Goal: Communication & Community: Answer question/provide support

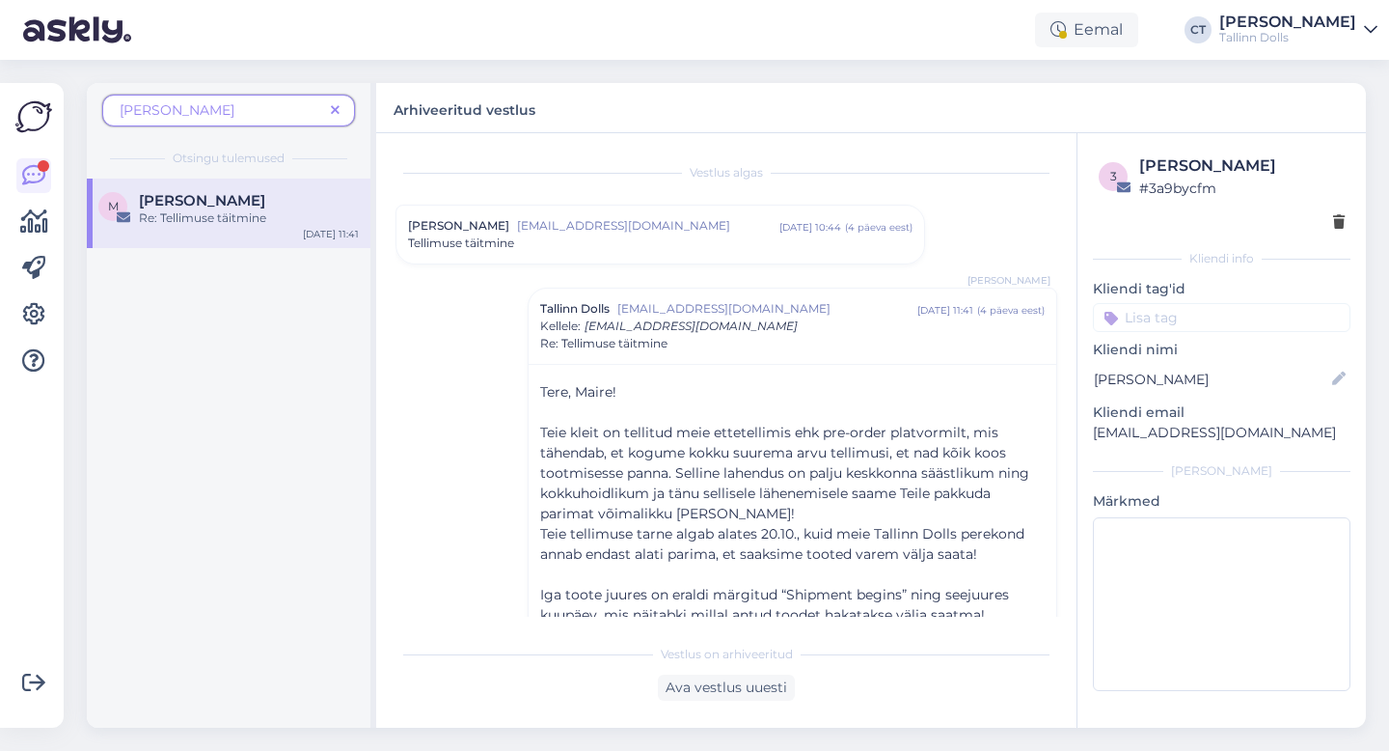
scroll to position [100, 0]
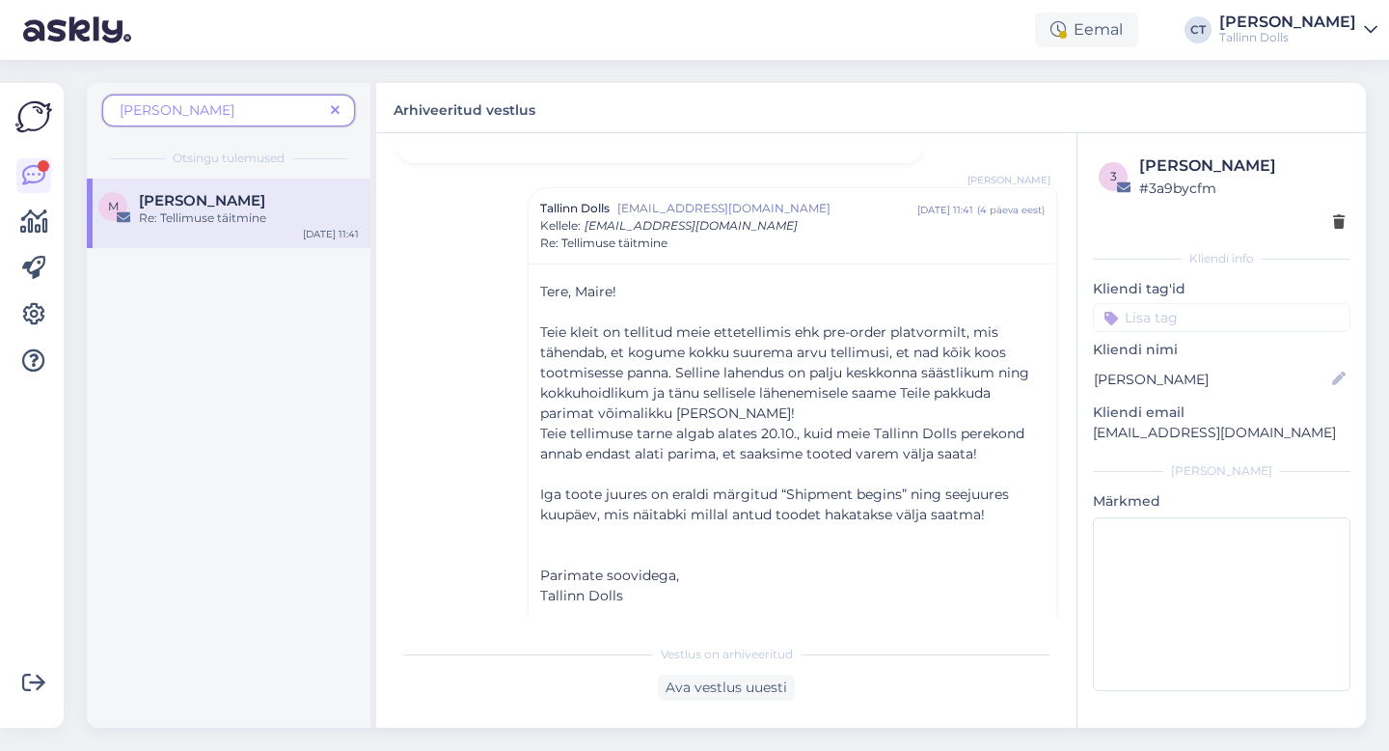
click at [329, 108] on span at bounding box center [335, 110] width 24 height 20
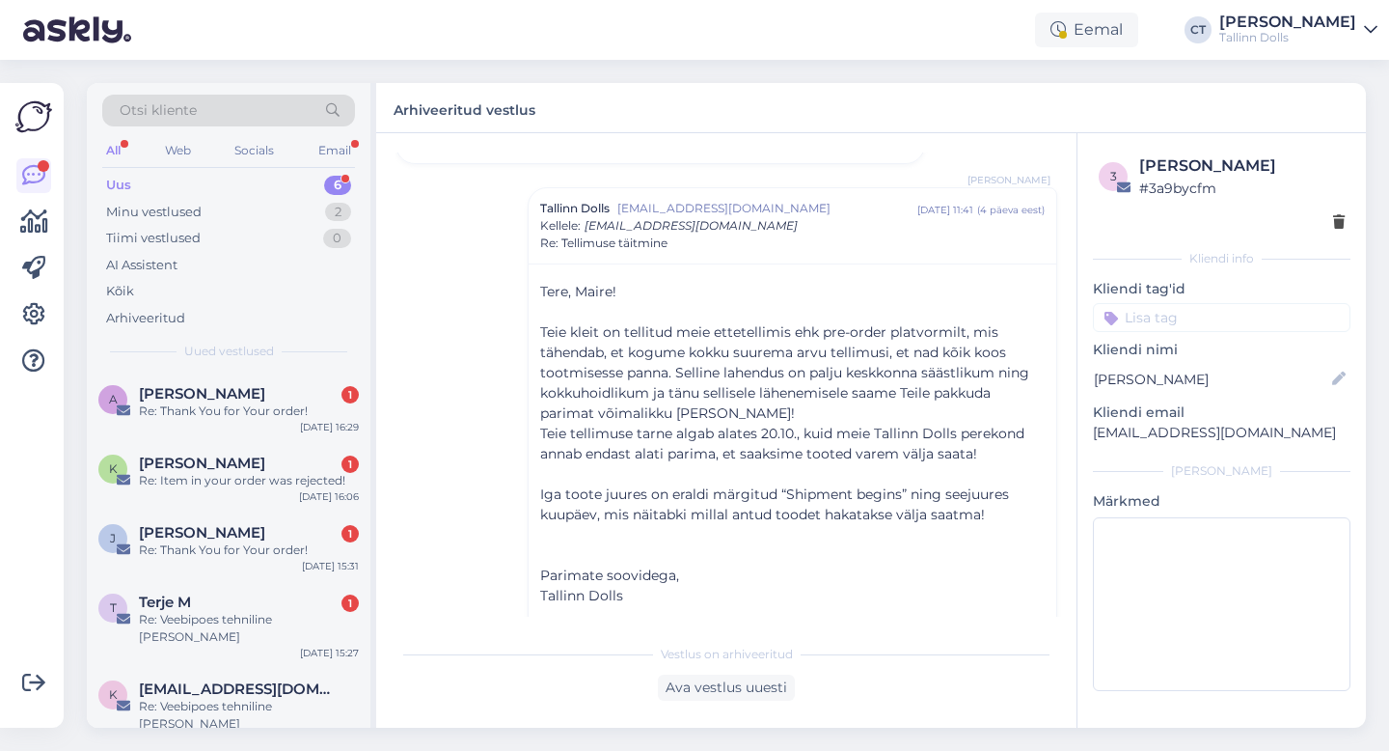
click at [216, 179] on div "Uus 6" at bounding box center [228, 185] width 253 height 27
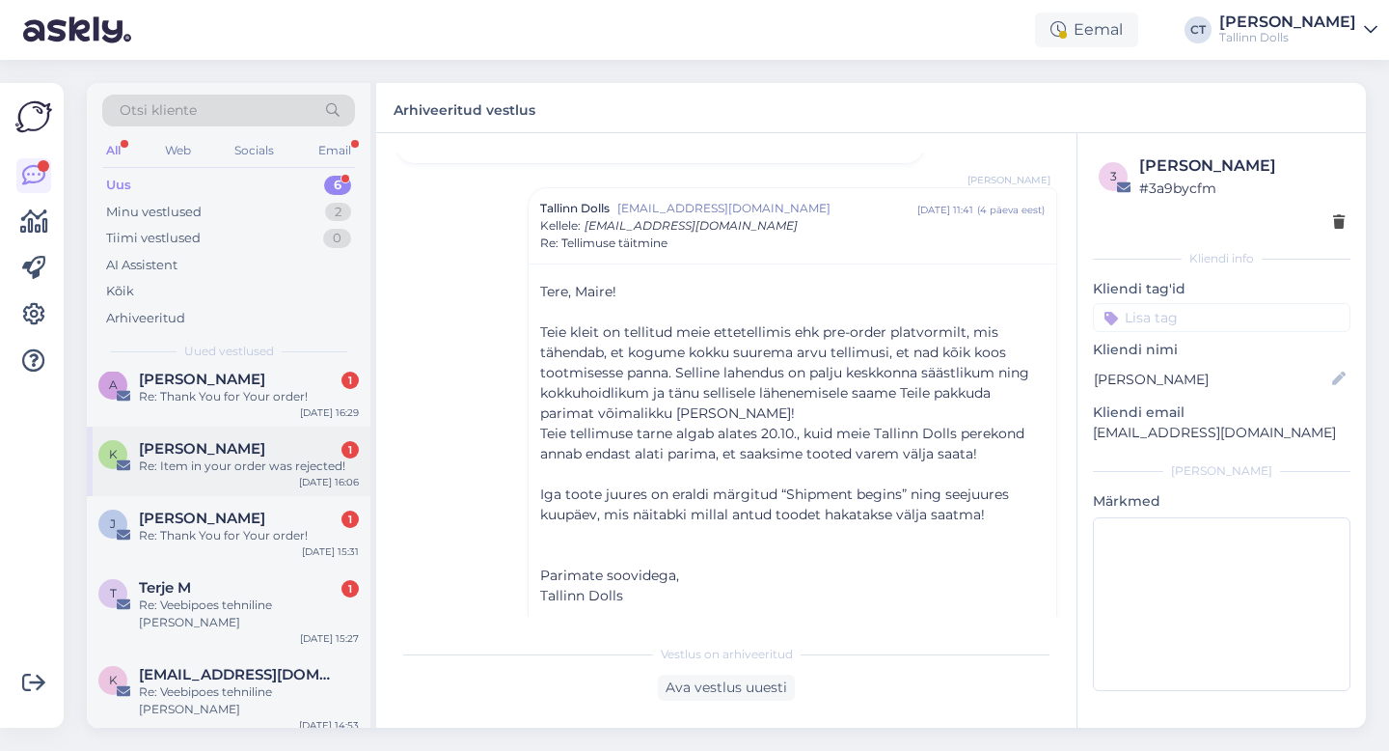
scroll to position [0, 0]
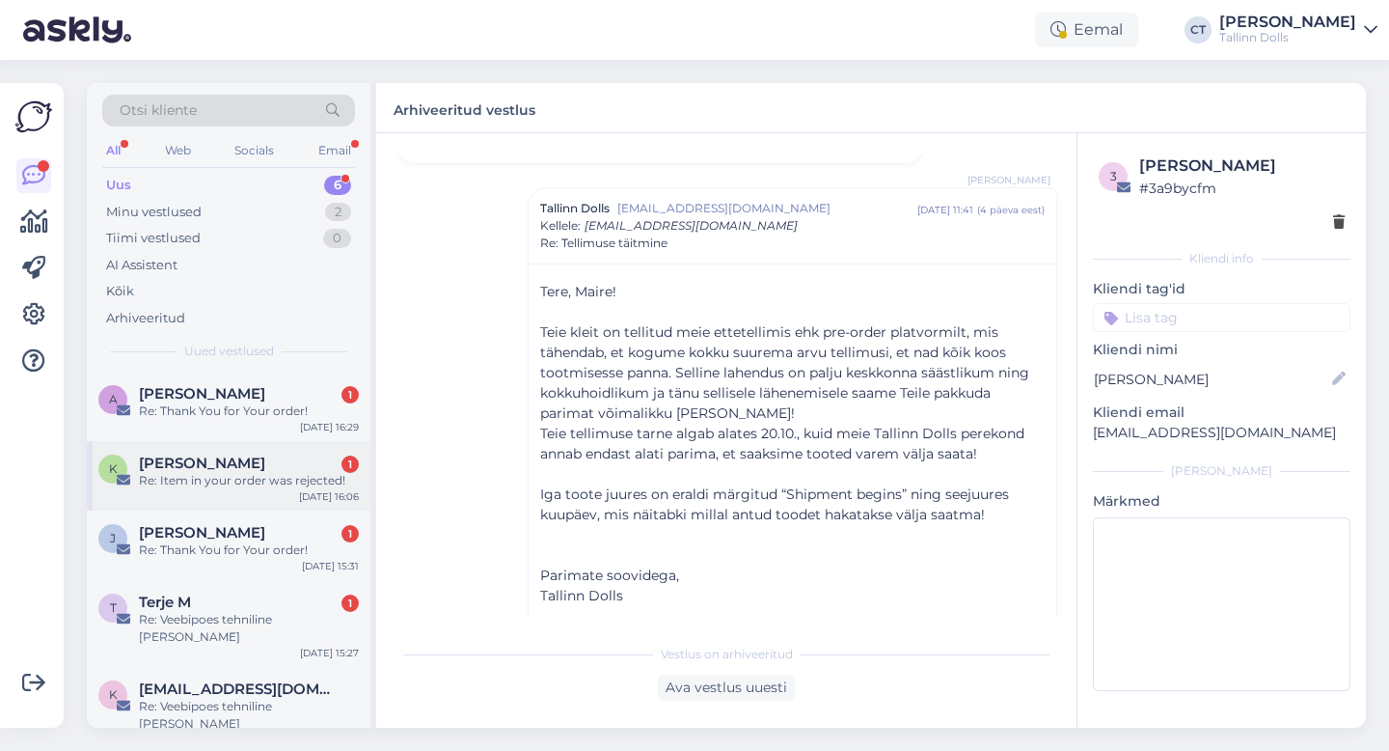
click at [246, 462] on span "[PERSON_NAME]" at bounding box center [202, 462] width 126 height 17
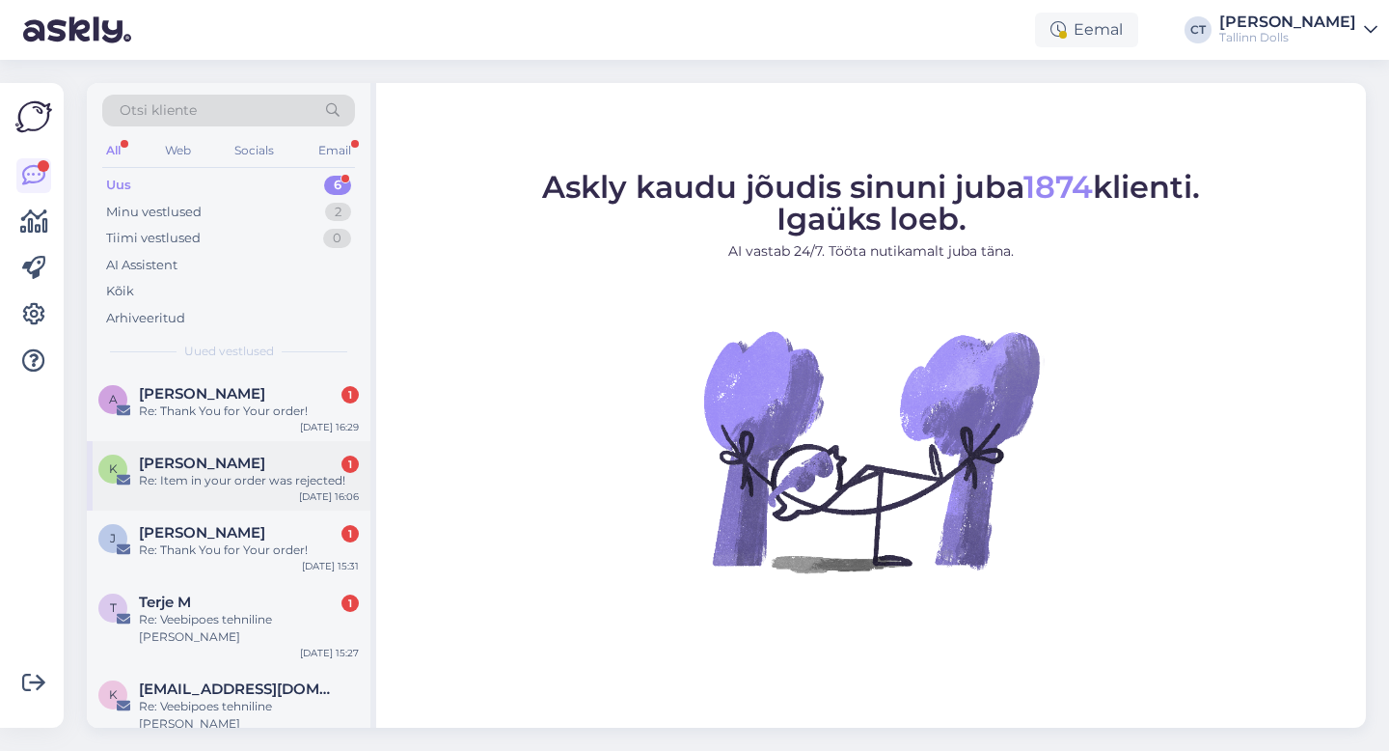
click at [230, 452] on div "K Kätlin Variksaar 1 Re: Item in your order was rejected! [DATE] 16:06" at bounding box center [229, 475] width 284 height 69
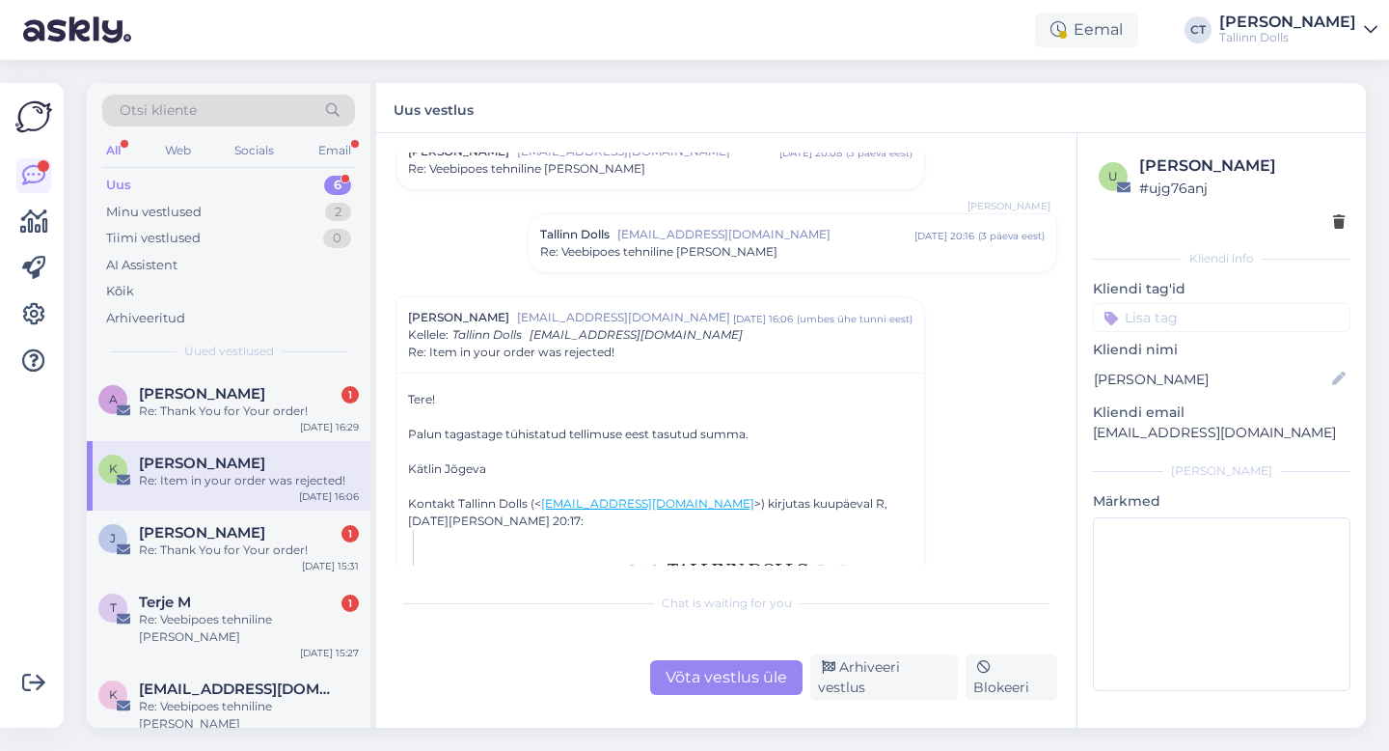
scroll to position [653, 0]
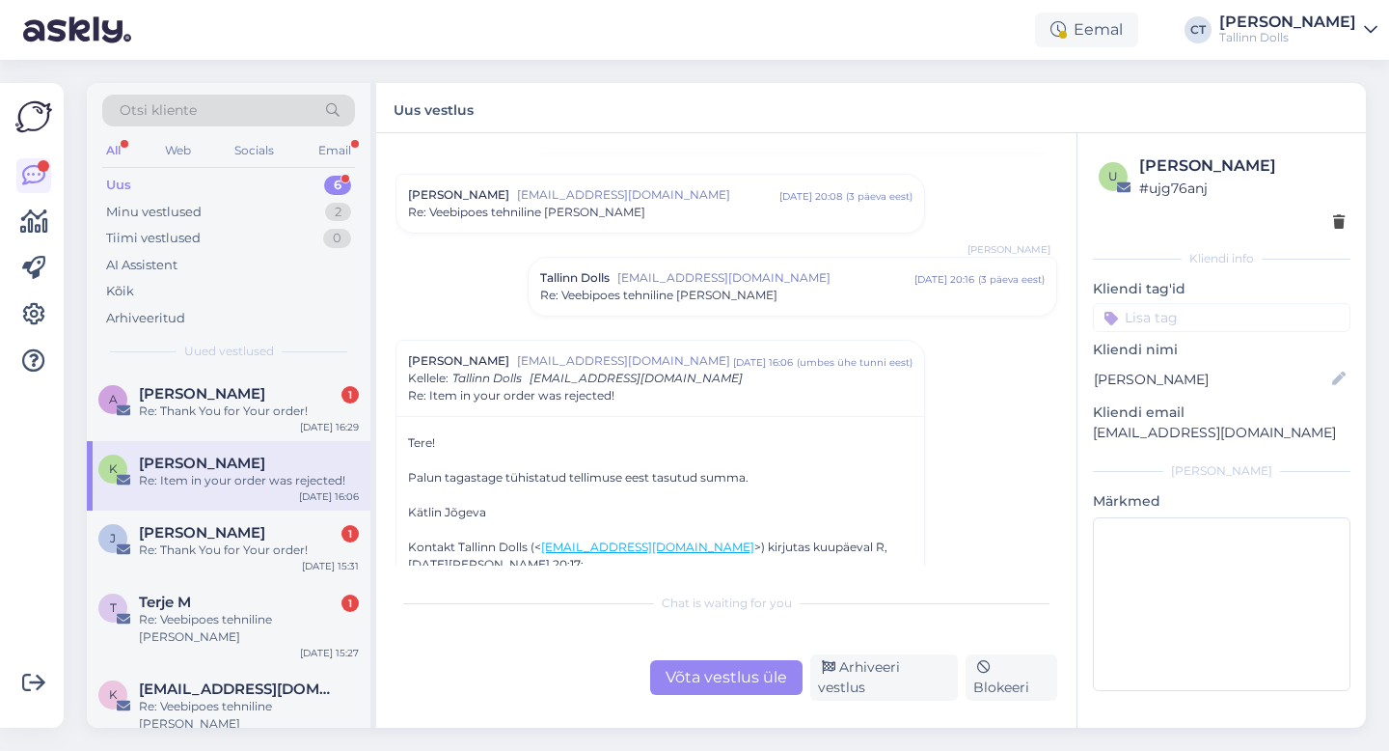
click at [677, 287] on span "Re: Veebipoes tehniline [PERSON_NAME]" at bounding box center [658, 295] width 237 height 17
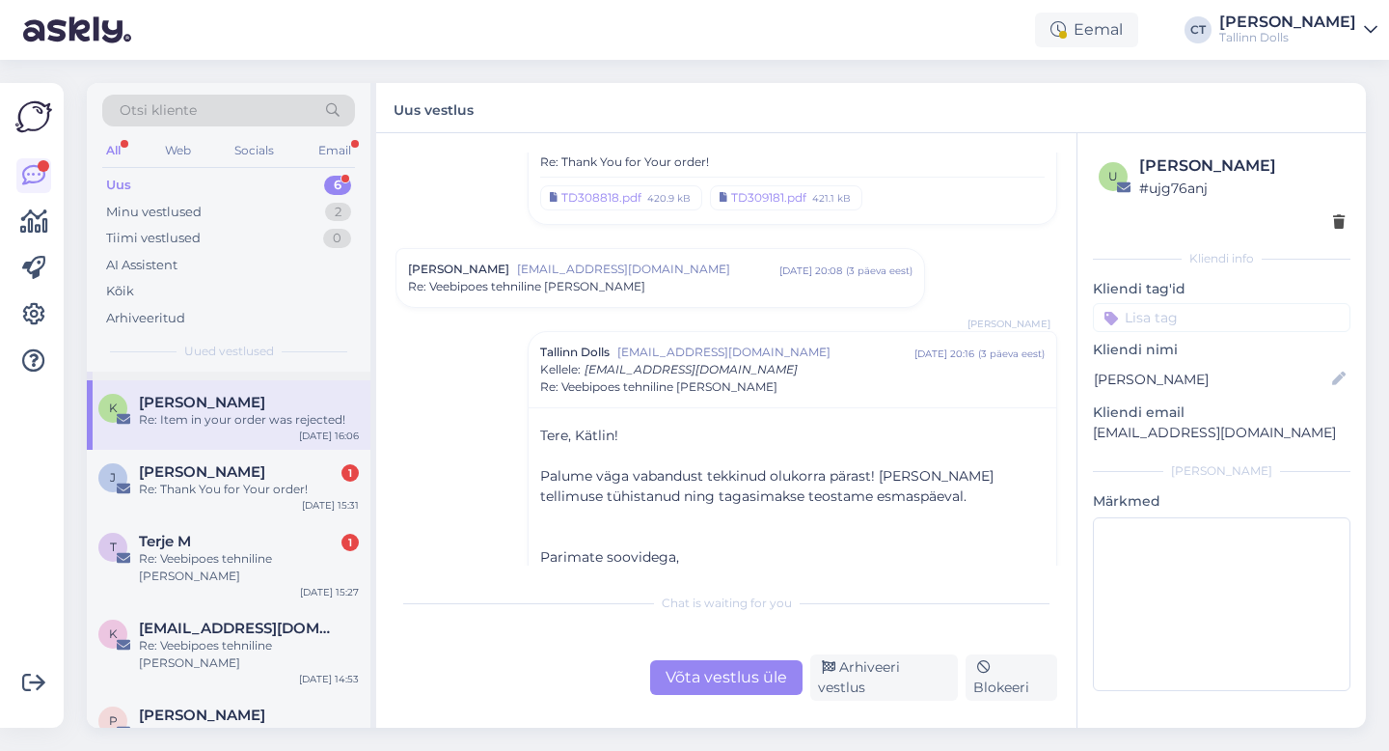
scroll to position [0, 0]
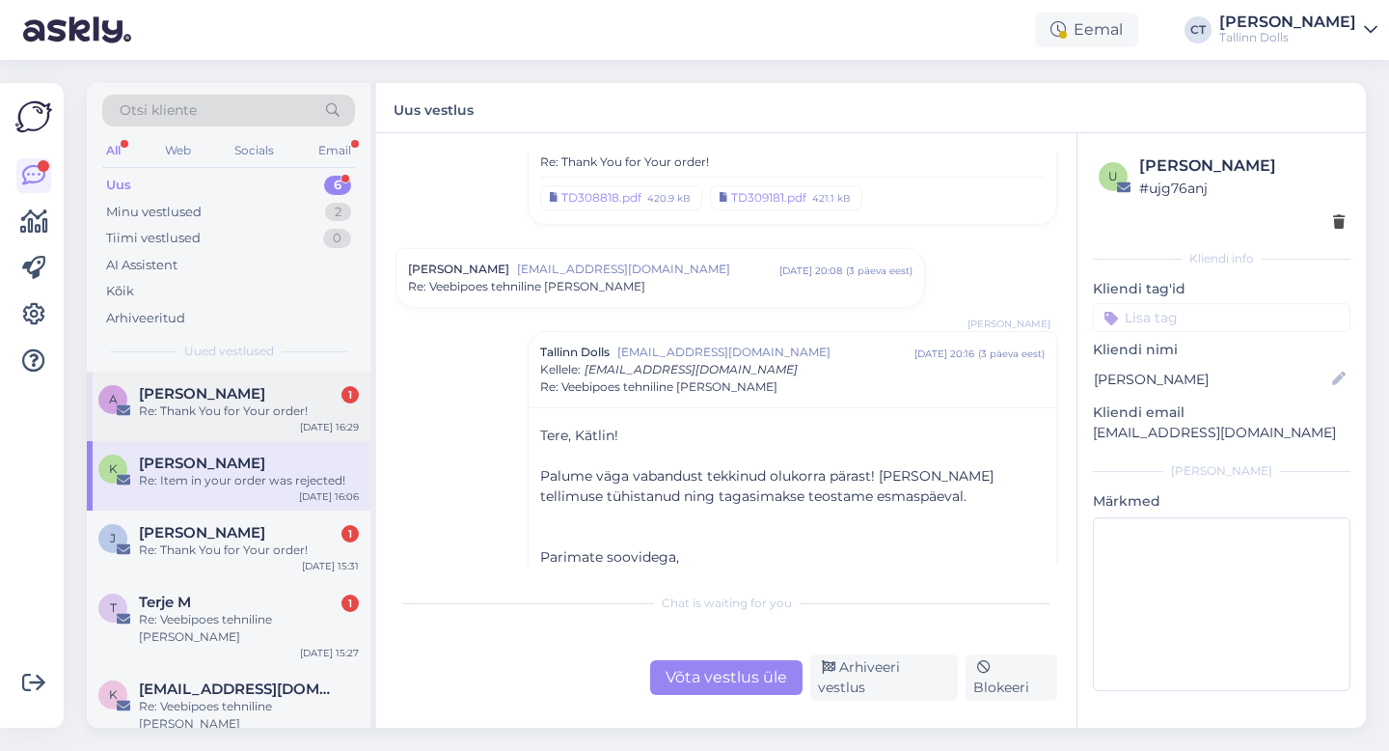
click at [257, 418] on div "Re: Thank You for Your order!" at bounding box center [249, 410] width 220 height 17
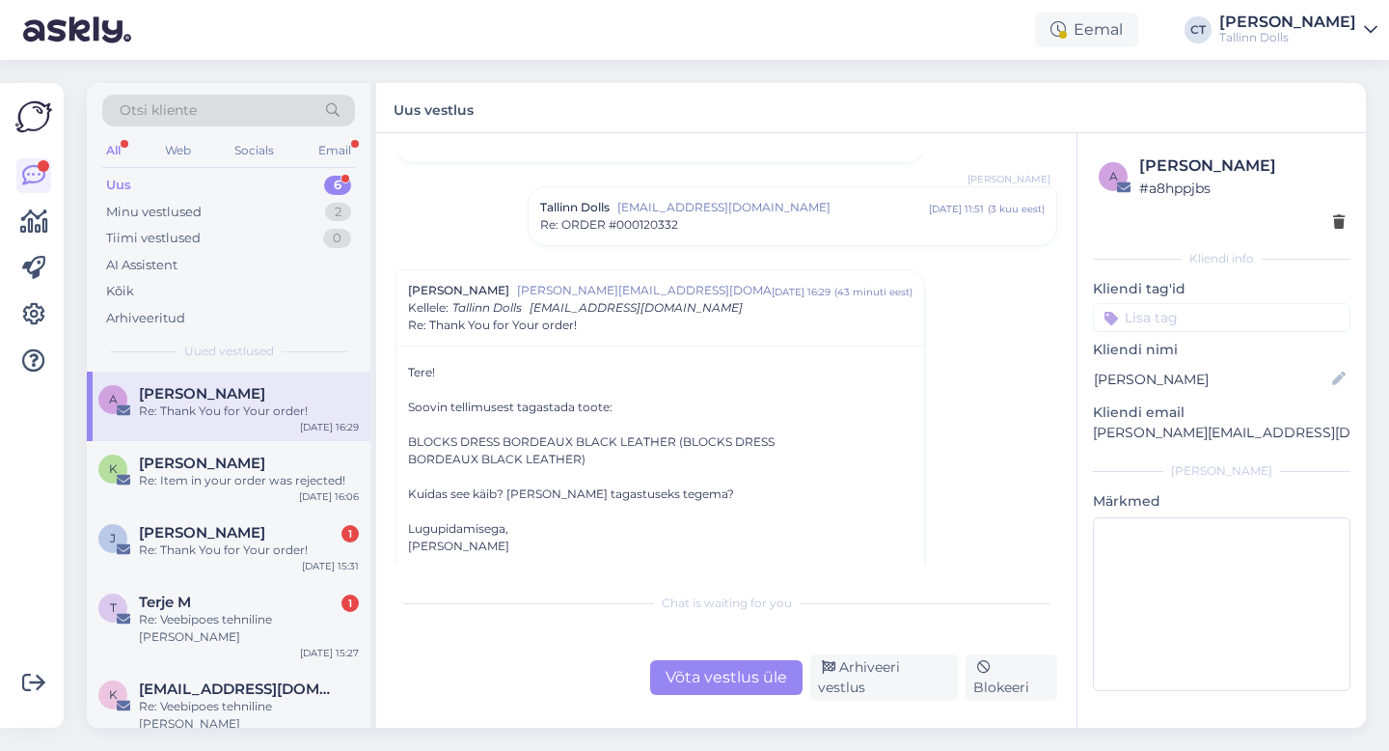
scroll to position [277, 0]
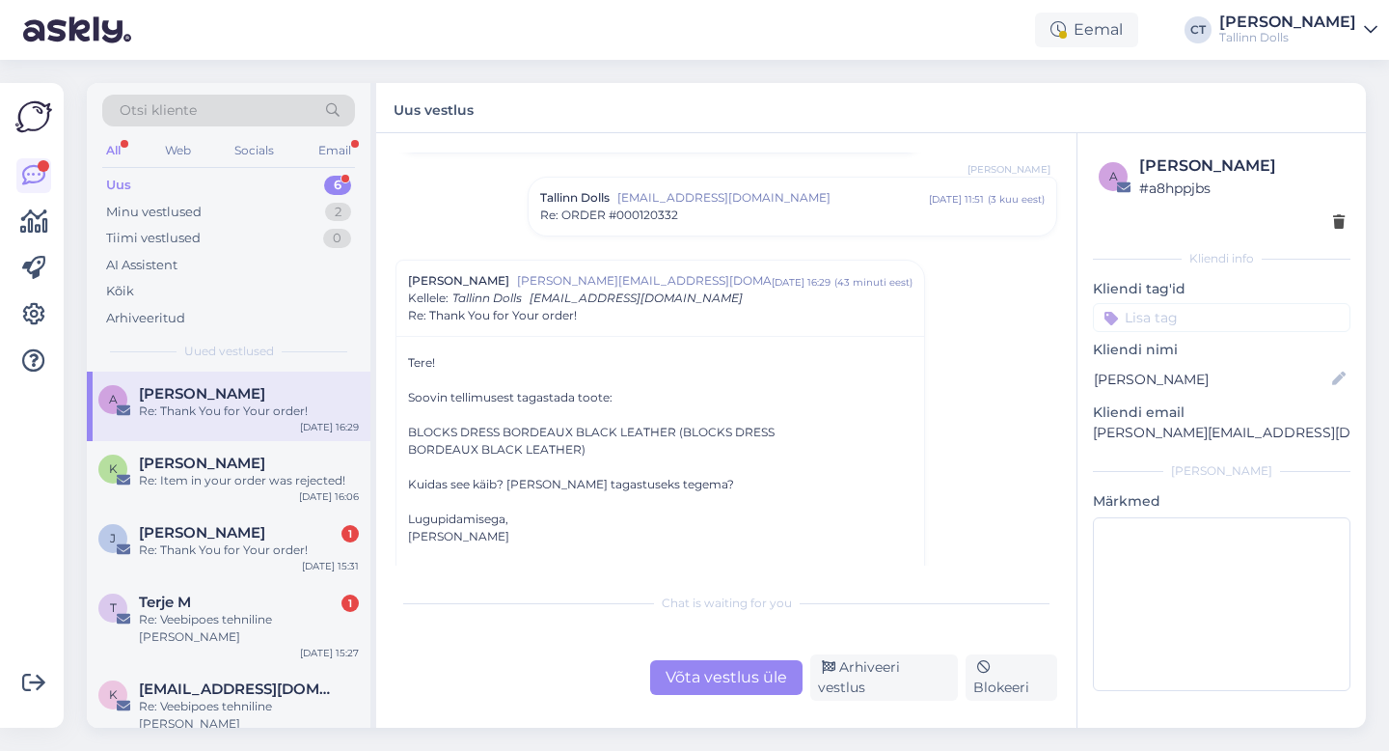
click at [720, 669] on div "Võta vestlus üle" at bounding box center [726, 677] width 152 height 35
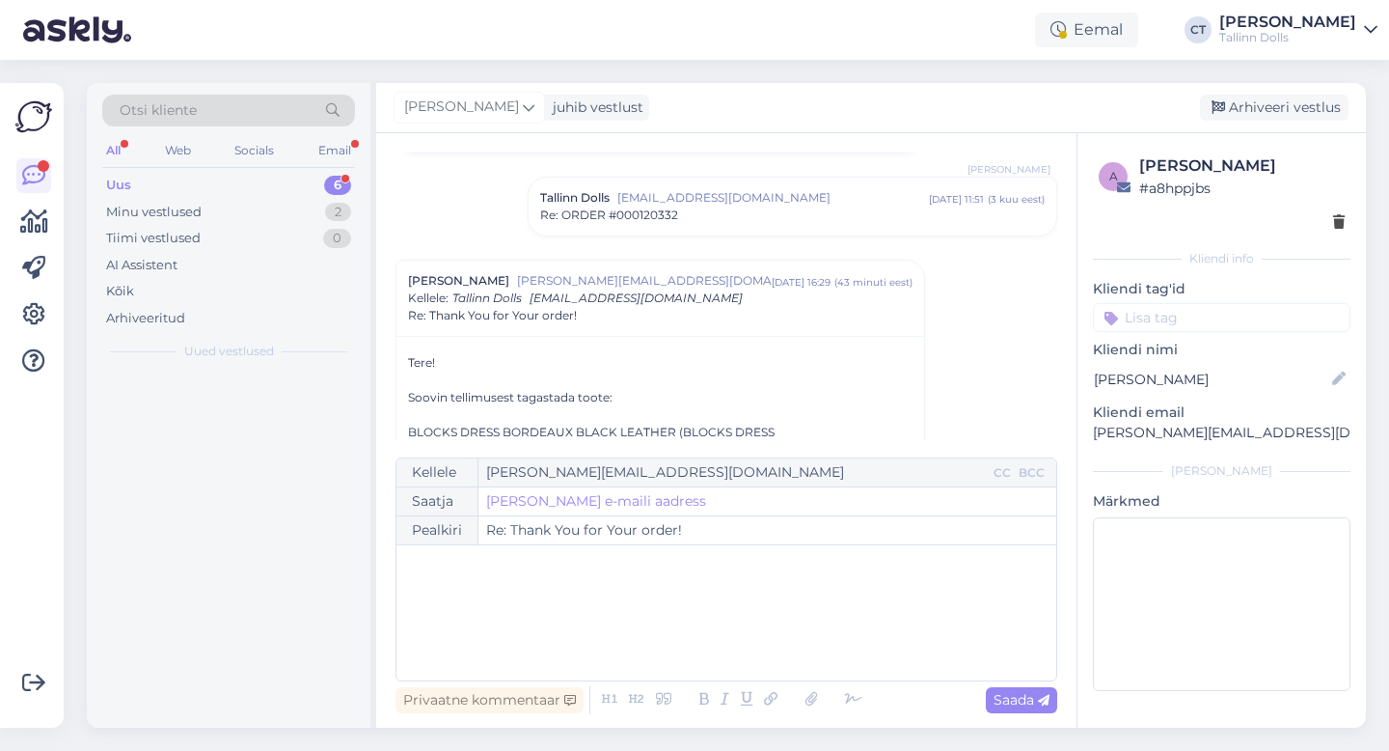
scroll to position [384, 0]
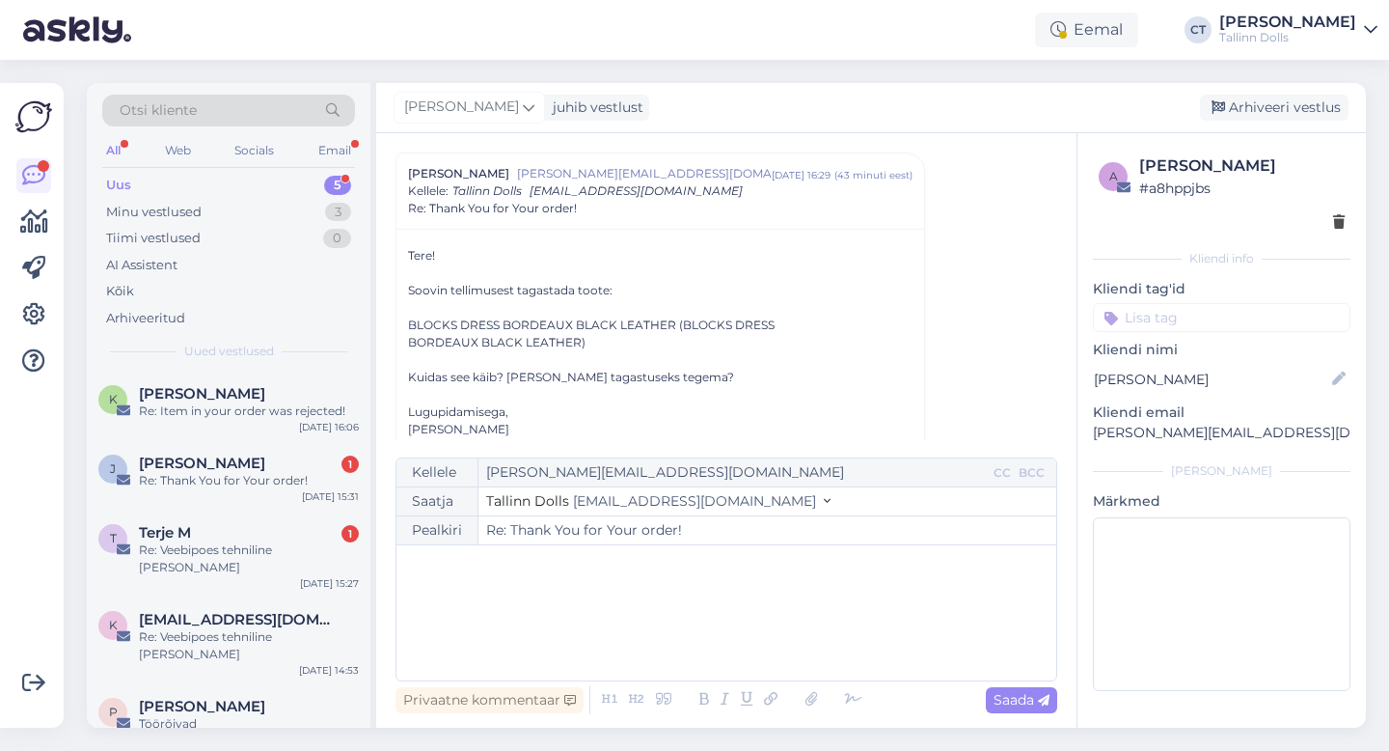
click at [715, 616] on div "﻿" at bounding box center [726, 613] width 641 height 116
drag, startPoint x: 1261, startPoint y: 433, endPoint x: 1084, endPoint y: 433, distance: 176.6
click at [1084, 433] on div "a [PERSON_NAME] # a8hppjbs Kliendi info Kliendi tag'id Kliendi nimi [PERSON_NAM…" at bounding box center [1222, 426] width 288 height 587
copy p "[PERSON_NAME][EMAIL_ADDRESS][DOMAIN_NAME]"
click at [862, 625] on div "﻿" at bounding box center [726, 613] width 641 height 116
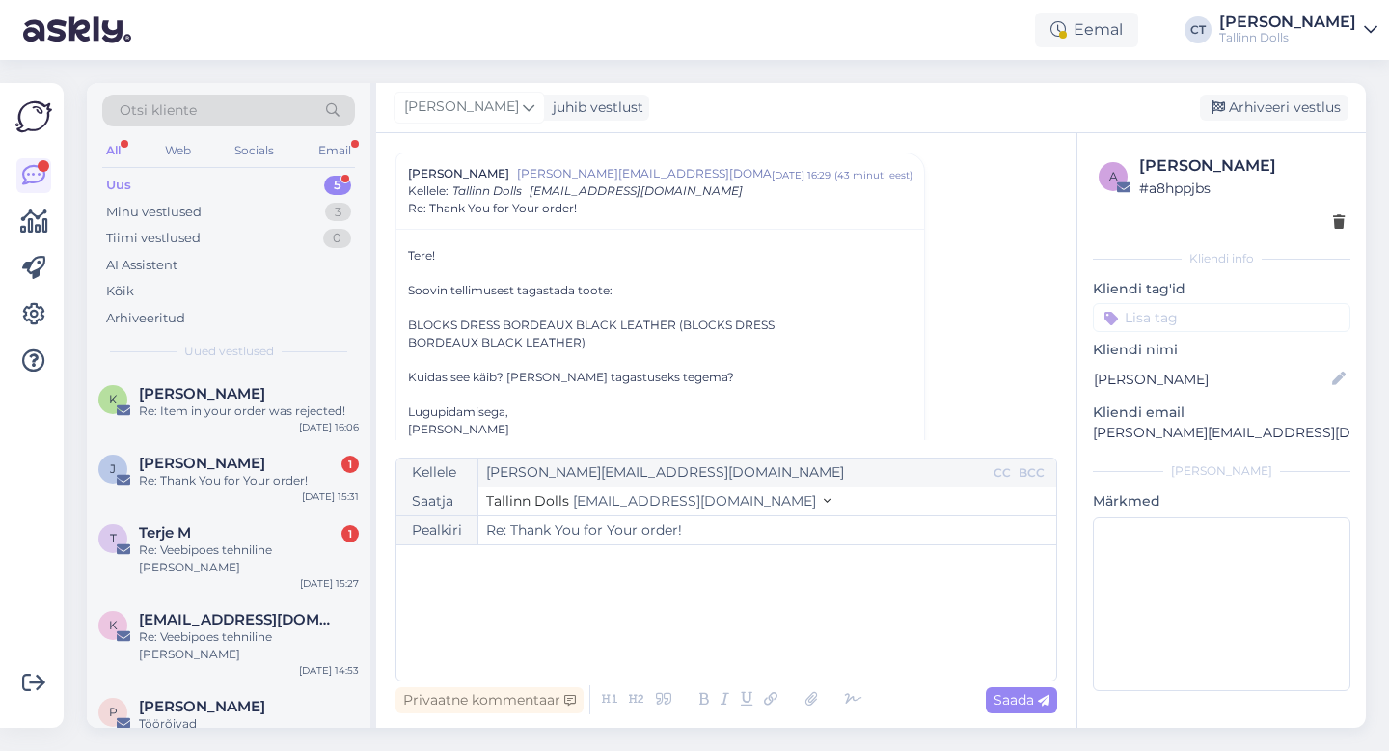
click at [644, 612] on div "﻿" at bounding box center [726, 613] width 641 height 116
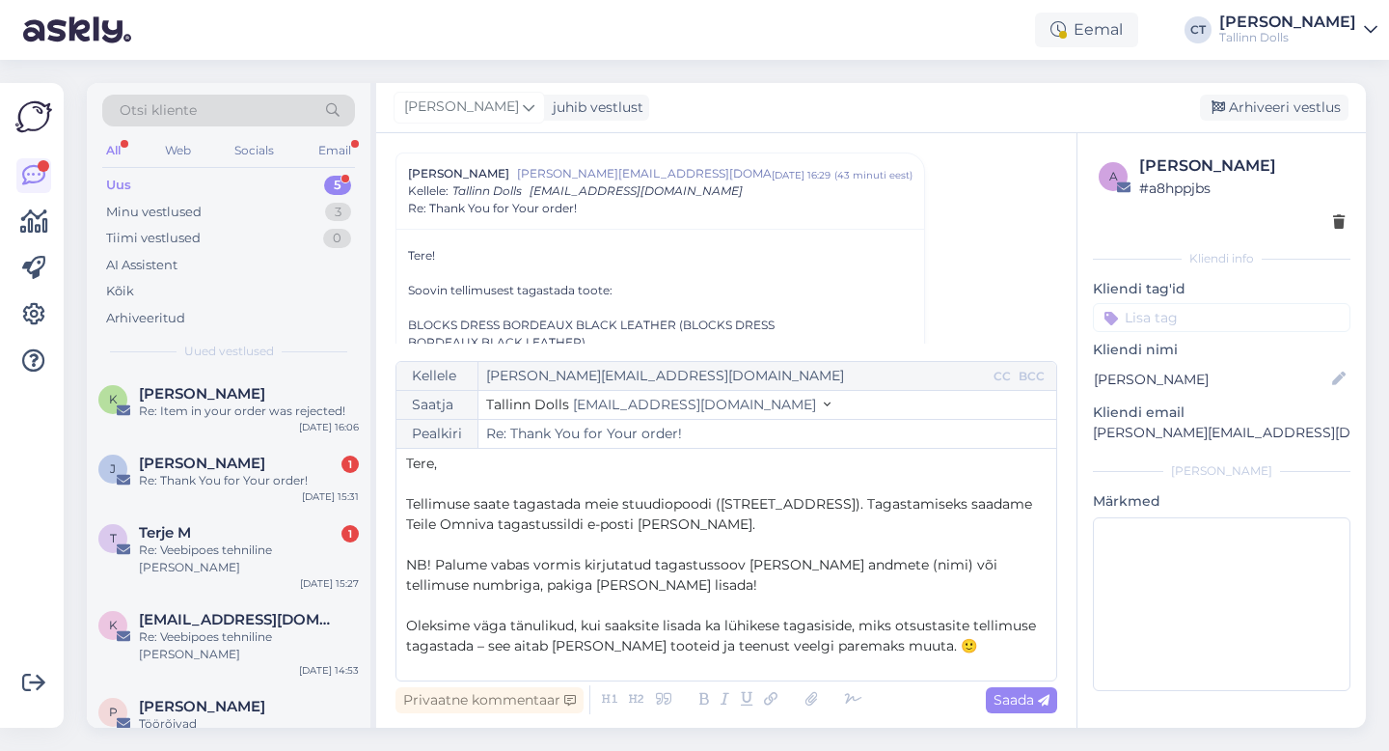
scroll to position [0, 0]
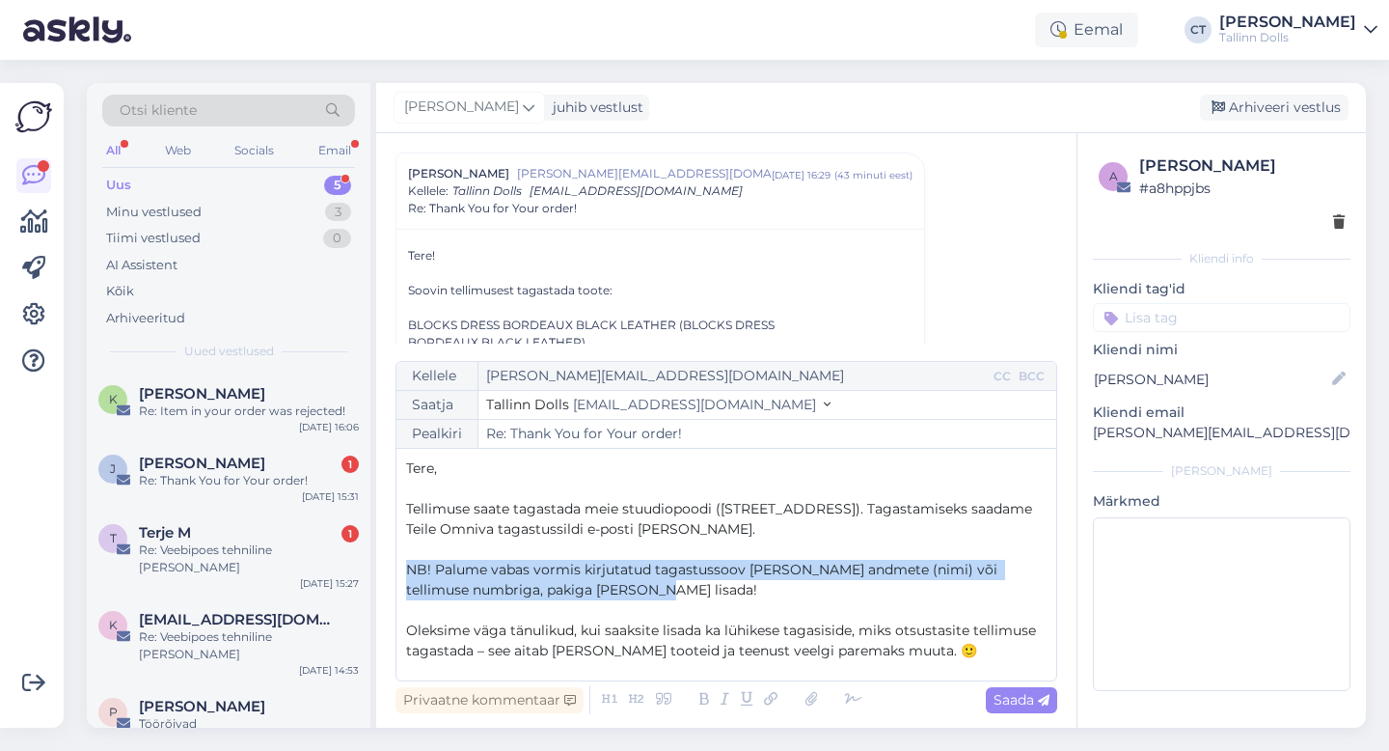
drag, startPoint x: 638, startPoint y: 591, endPoint x: 403, endPoint y: 560, distance: 236.6
click at [403, 560] on div "Kellele [PERSON_NAME][EMAIL_ADDRESS][DOMAIN_NAME] CC BCC Saatja Tallinn Dolls […" at bounding box center [727, 521] width 662 height 320
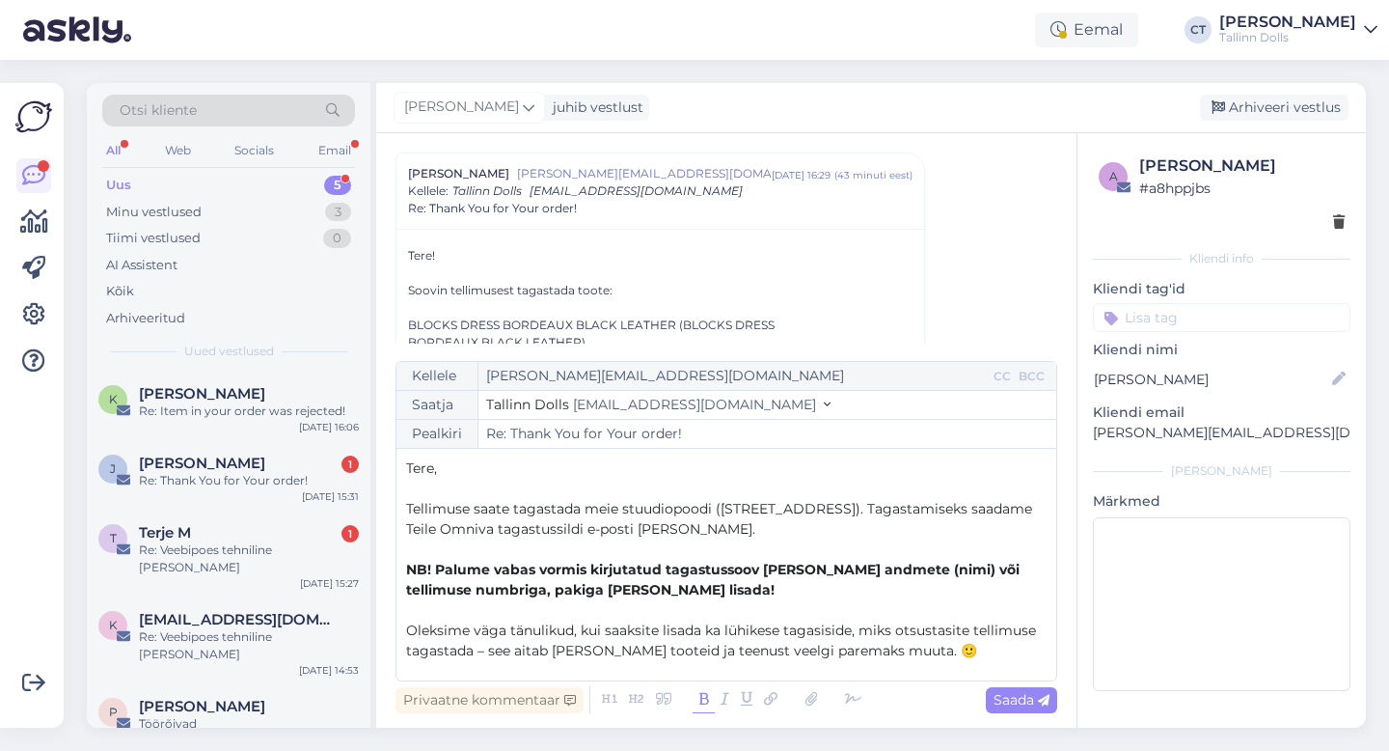
click at [702, 706] on icon at bounding box center [704, 699] width 22 height 27
click at [1014, 698] on span "Saada" at bounding box center [1022, 699] width 56 height 17
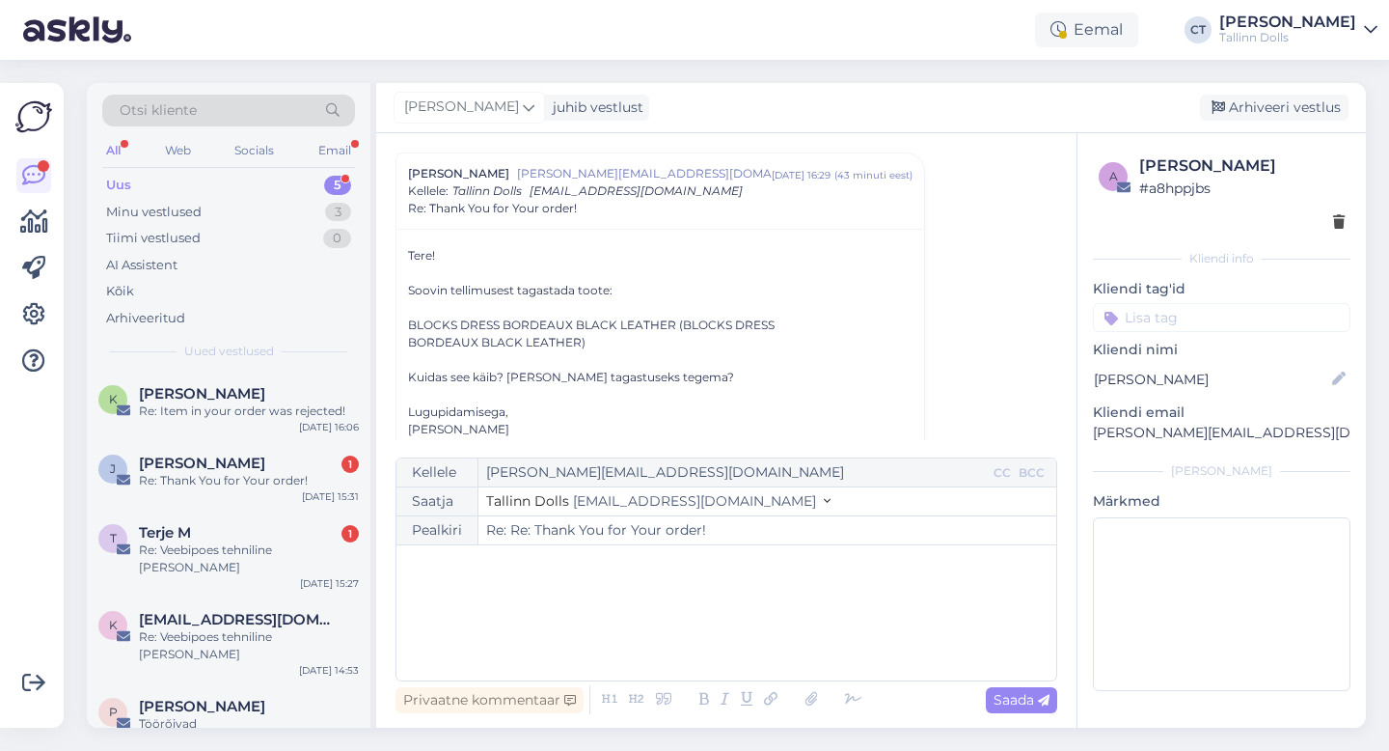
type input "Re: Thank You for Your order!"
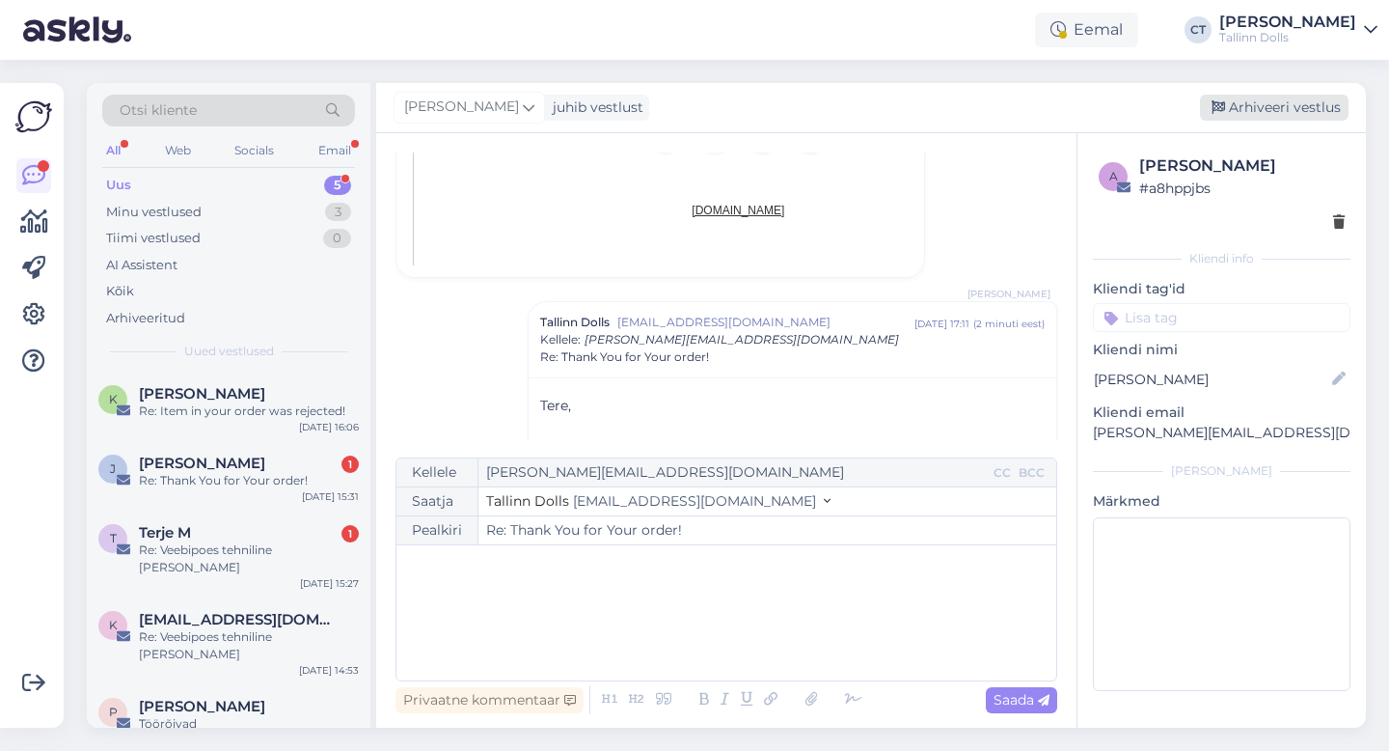
click at [1271, 105] on div "Arhiveeri vestlus" at bounding box center [1274, 108] width 149 height 26
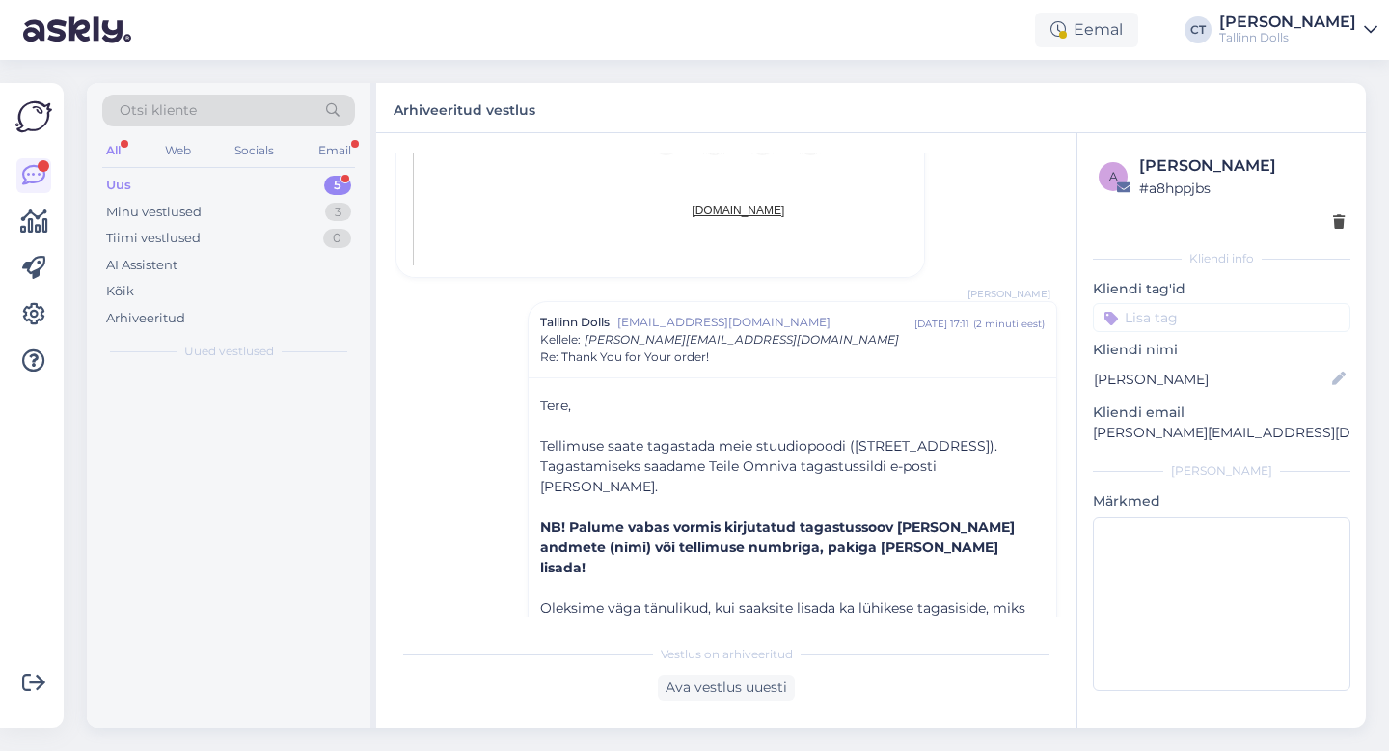
scroll to position [1949, 0]
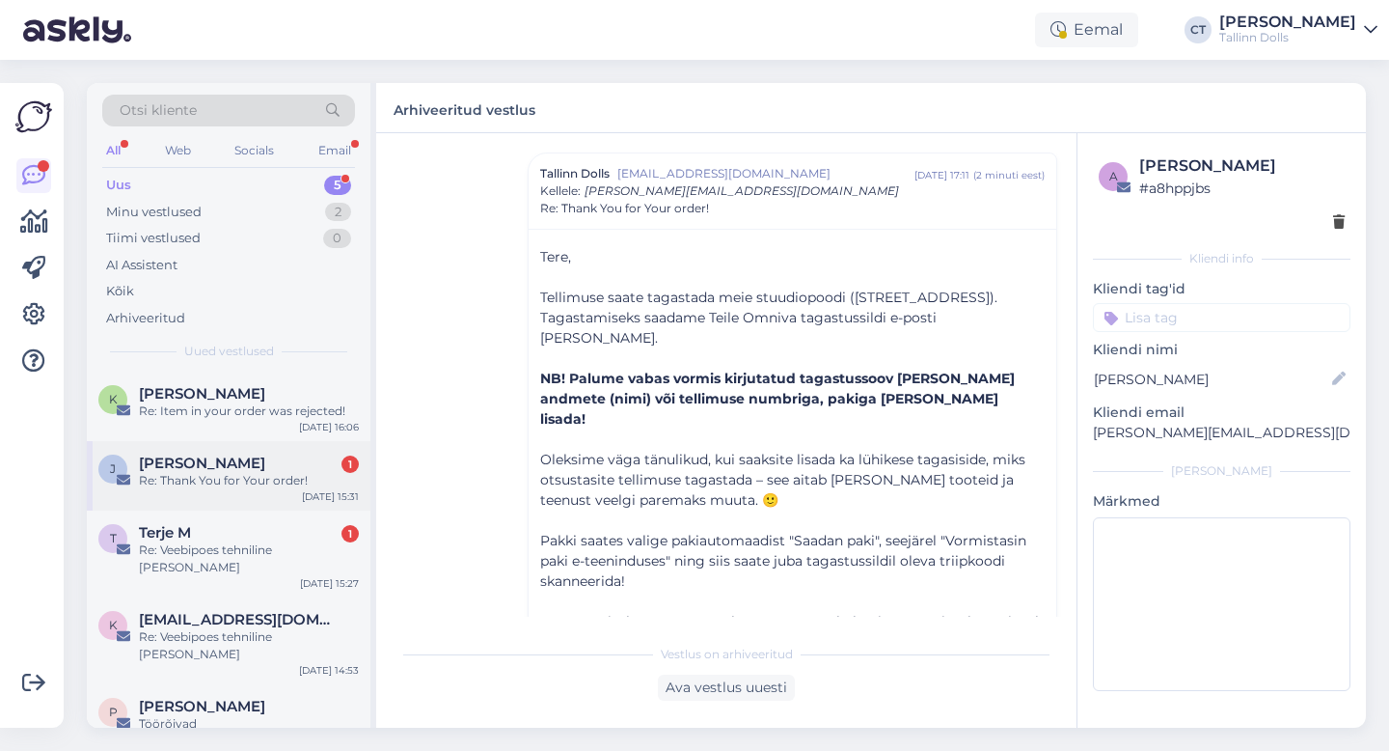
click at [240, 501] on div "J [PERSON_NAME] 1 Re: Thank You for Your order! [DATE] 15:31" at bounding box center [229, 475] width 284 height 69
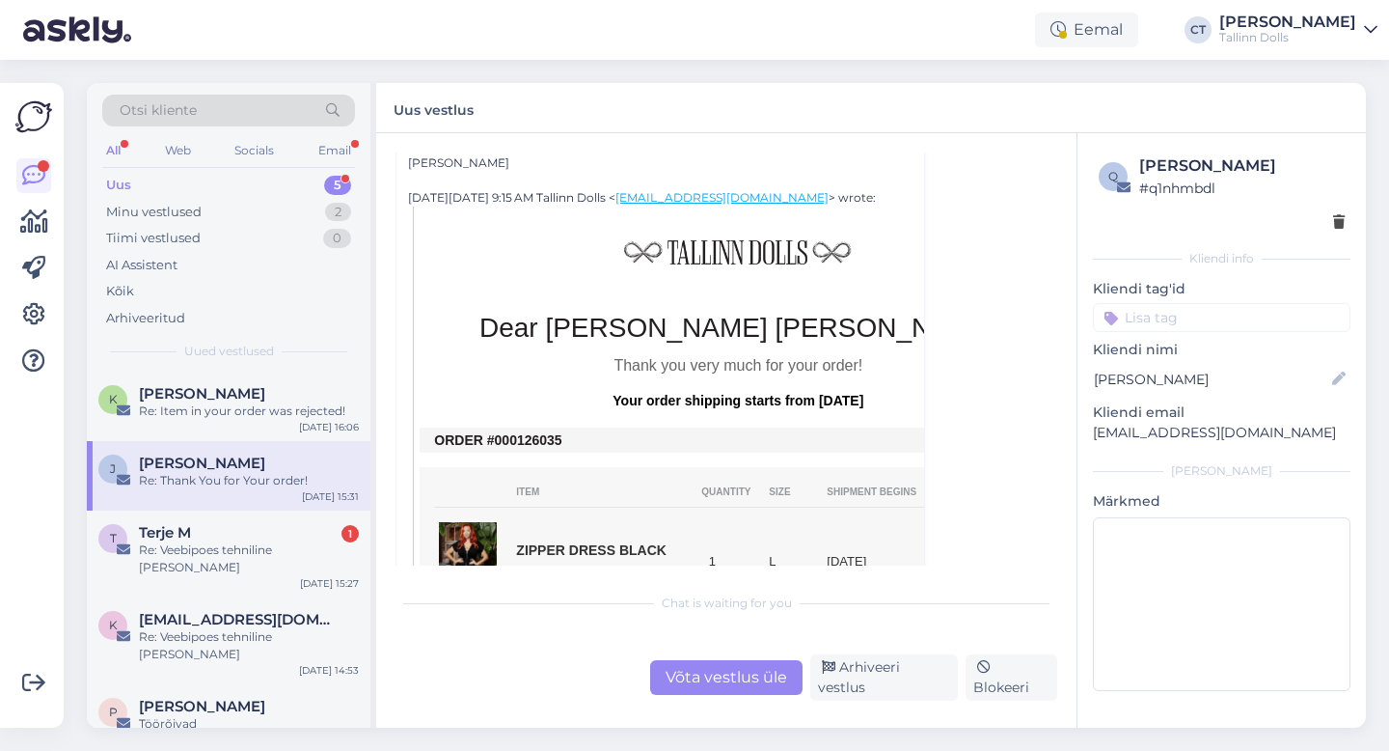
scroll to position [0, 0]
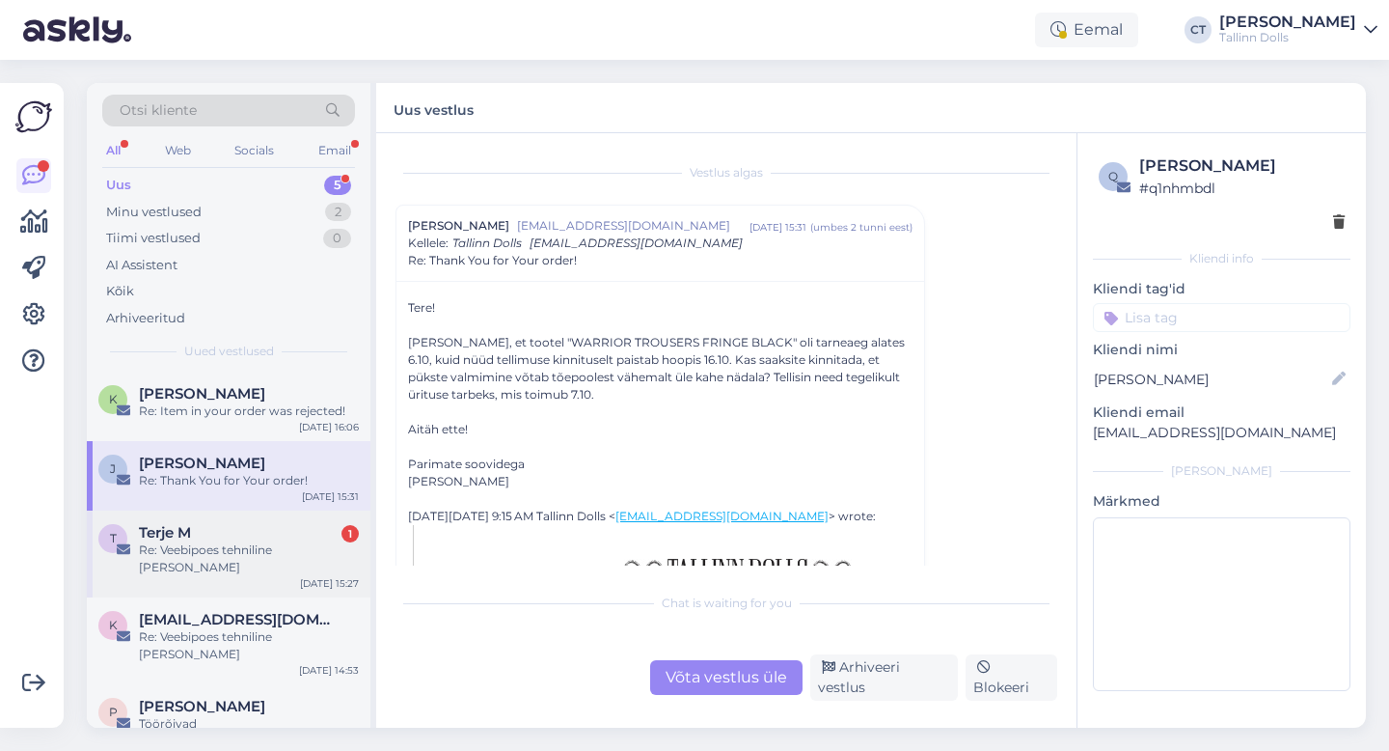
click at [174, 549] on div "Re: Veebipoes tehniline [PERSON_NAME]" at bounding box center [249, 558] width 220 height 35
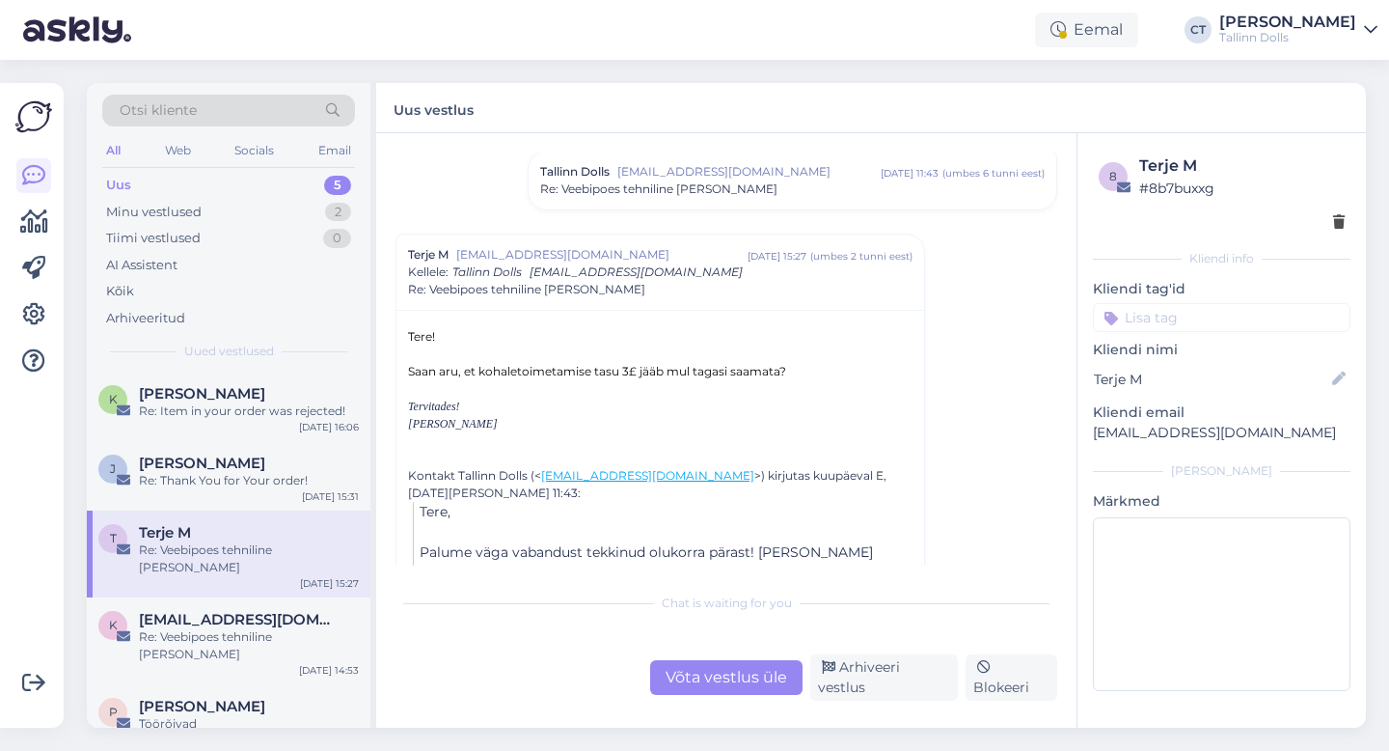
scroll to position [140, 0]
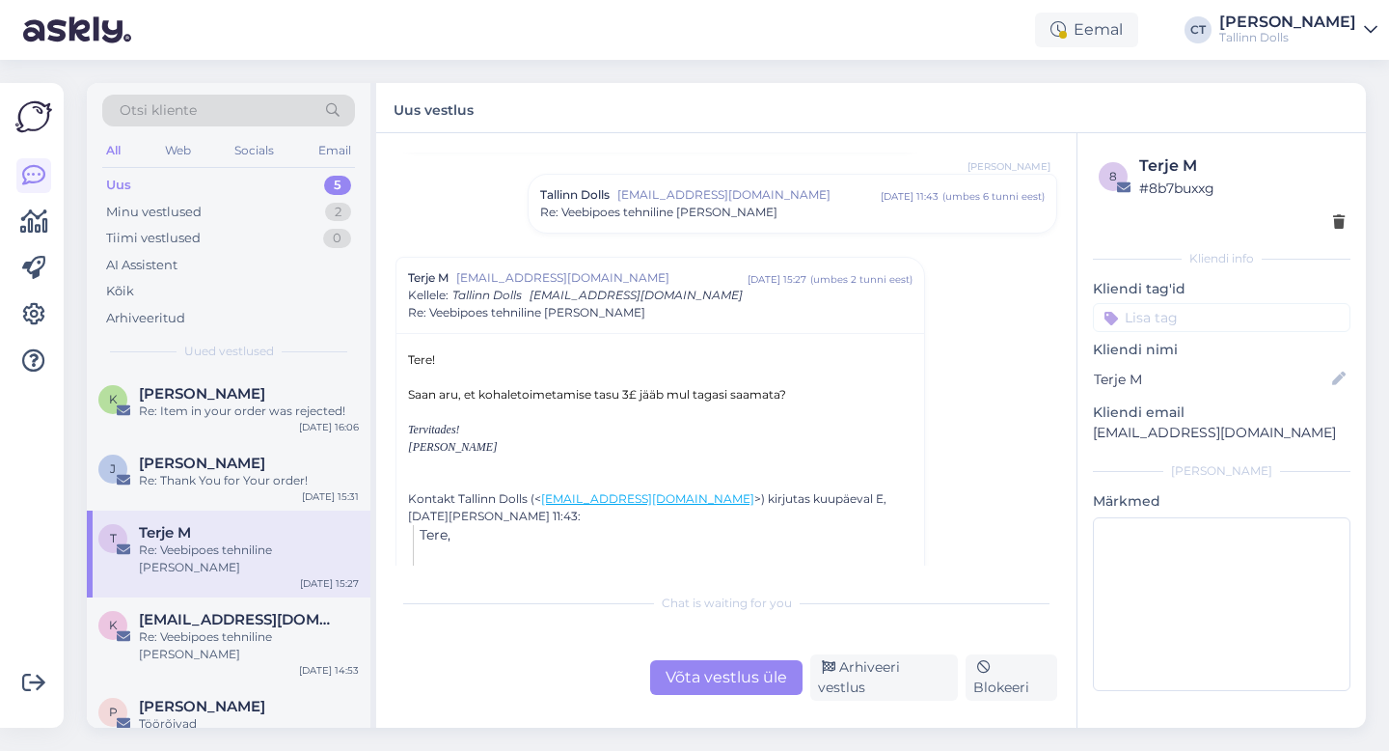
click at [693, 199] on span "[EMAIL_ADDRESS][DOMAIN_NAME]" at bounding box center [748, 194] width 263 height 17
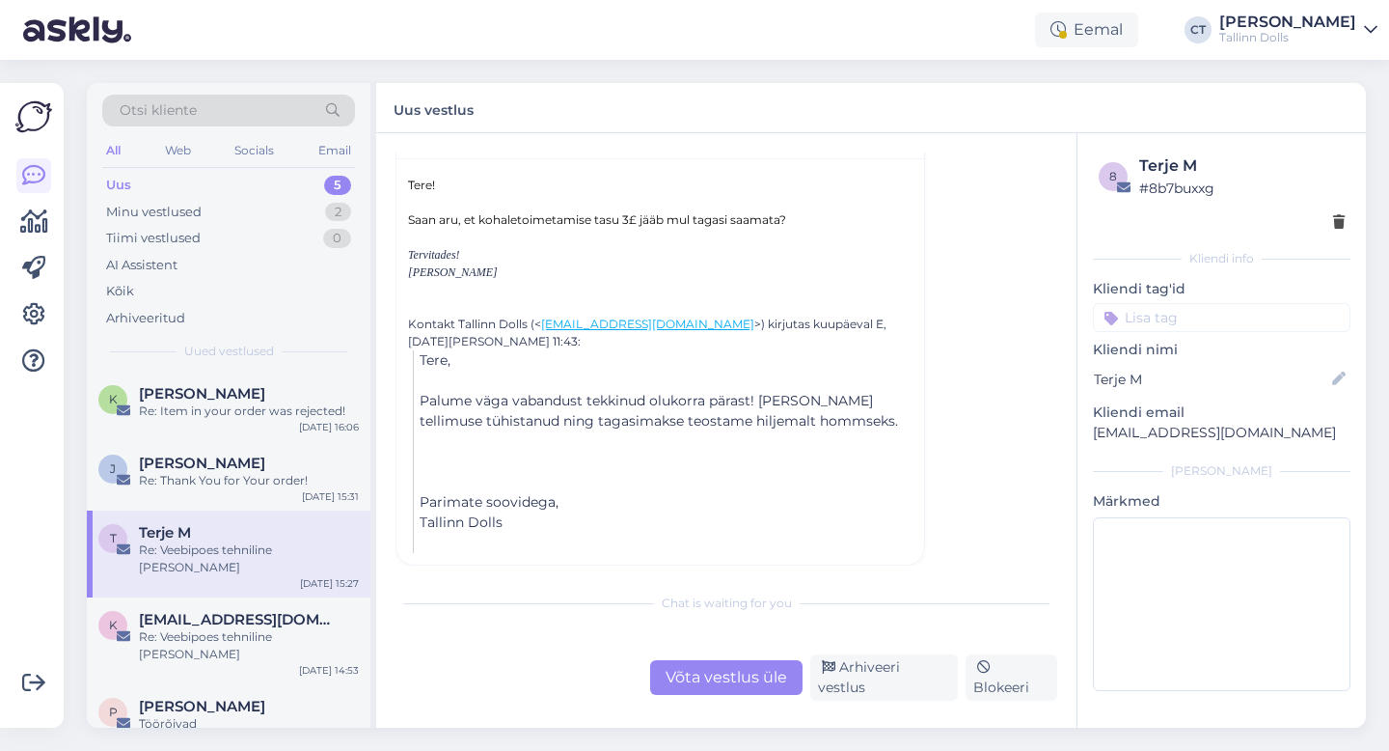
scroll to position [427, 0]
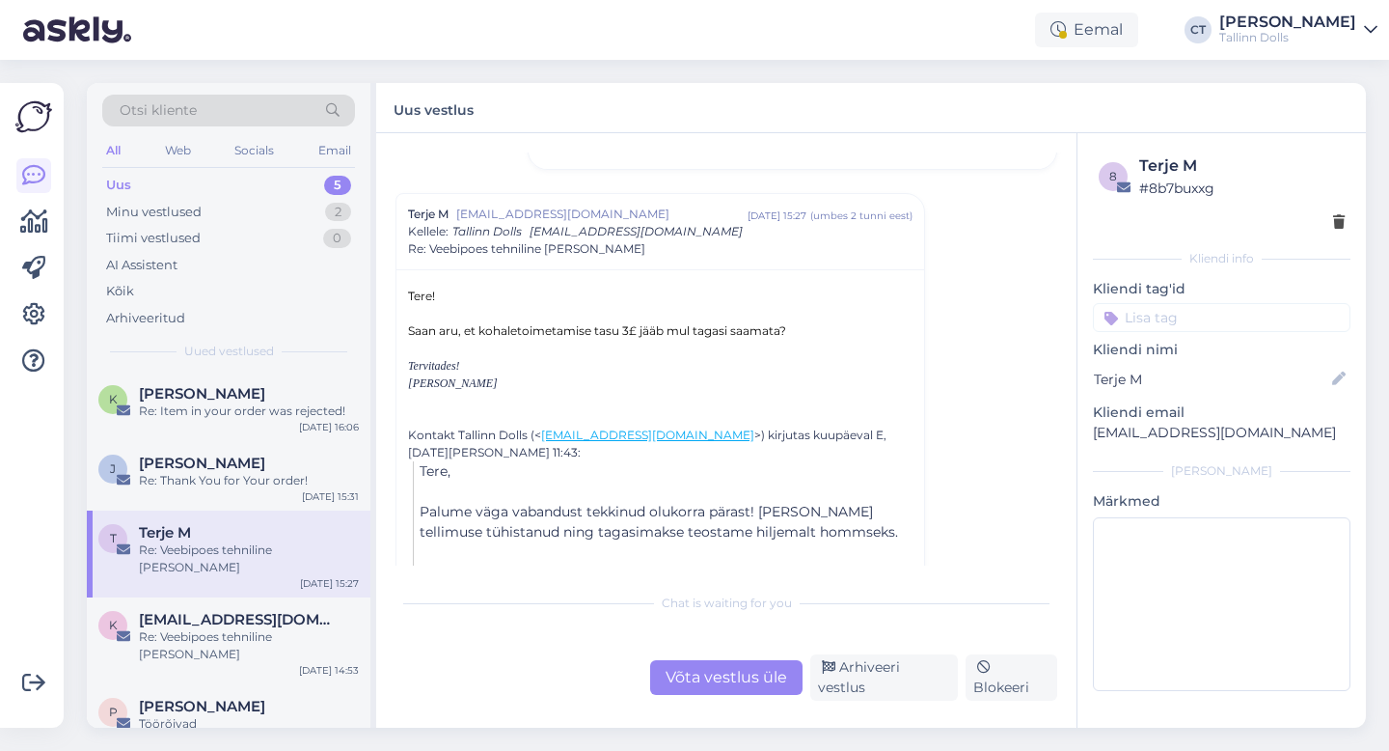
click at [754, 666] on div "Võta vestlus üle" at bounding box center [726, 677] width 152 height 35
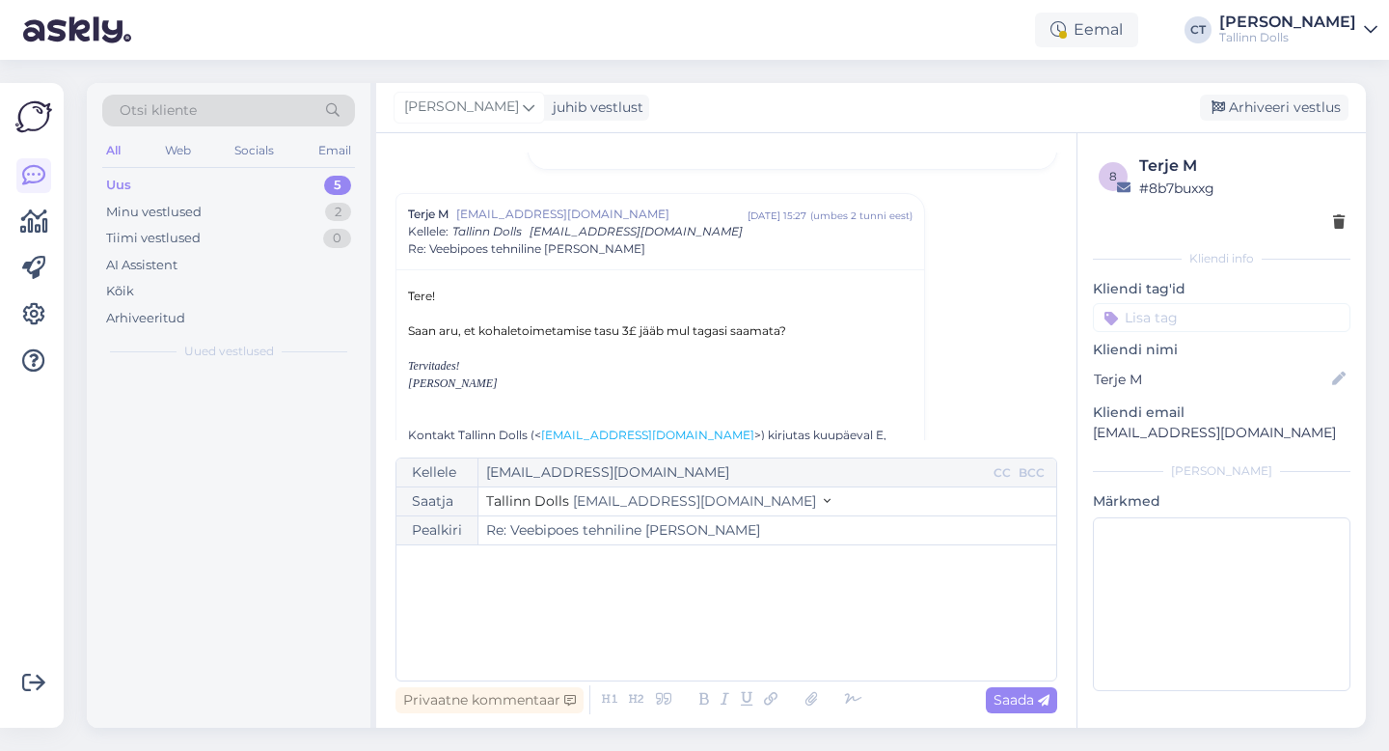
scroll to position [468, 0]
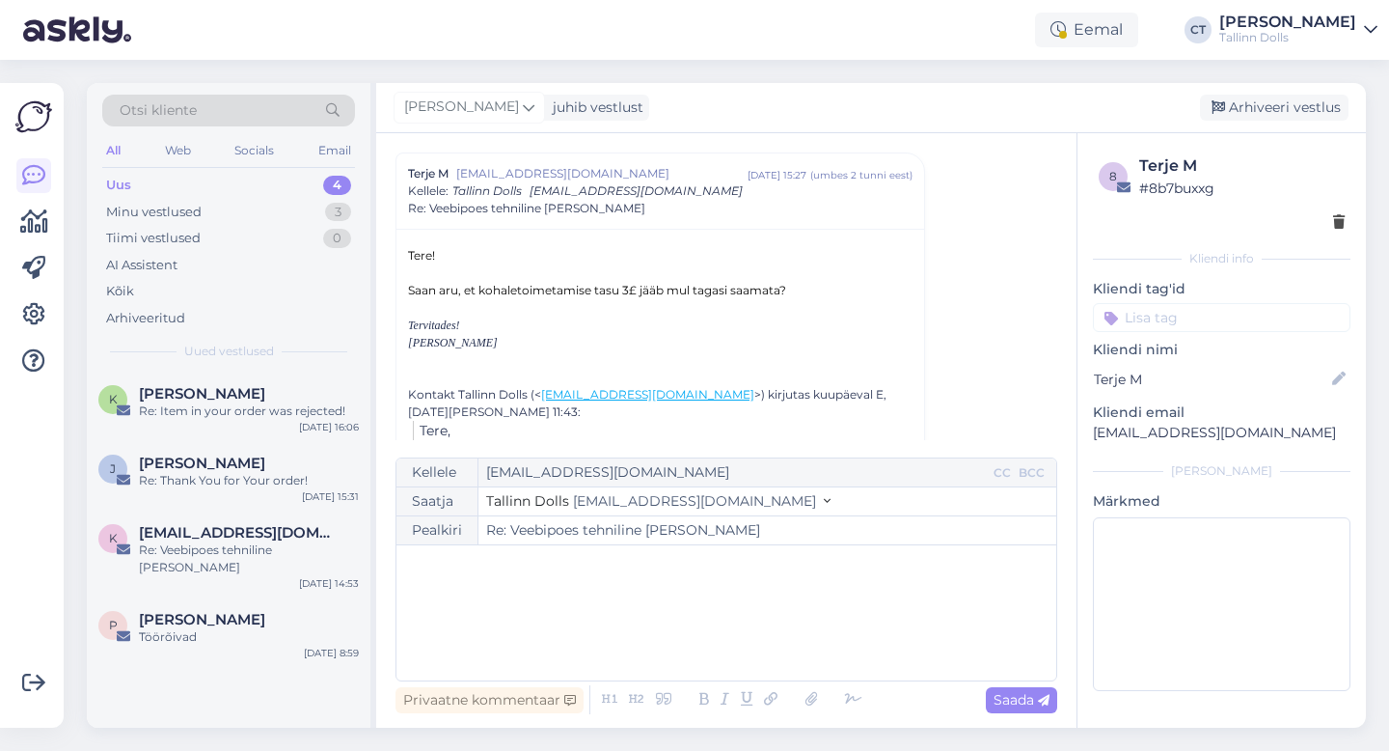
click at [749, 638] on div "﻿" at bounding box center [726, 613] width 641 height 116
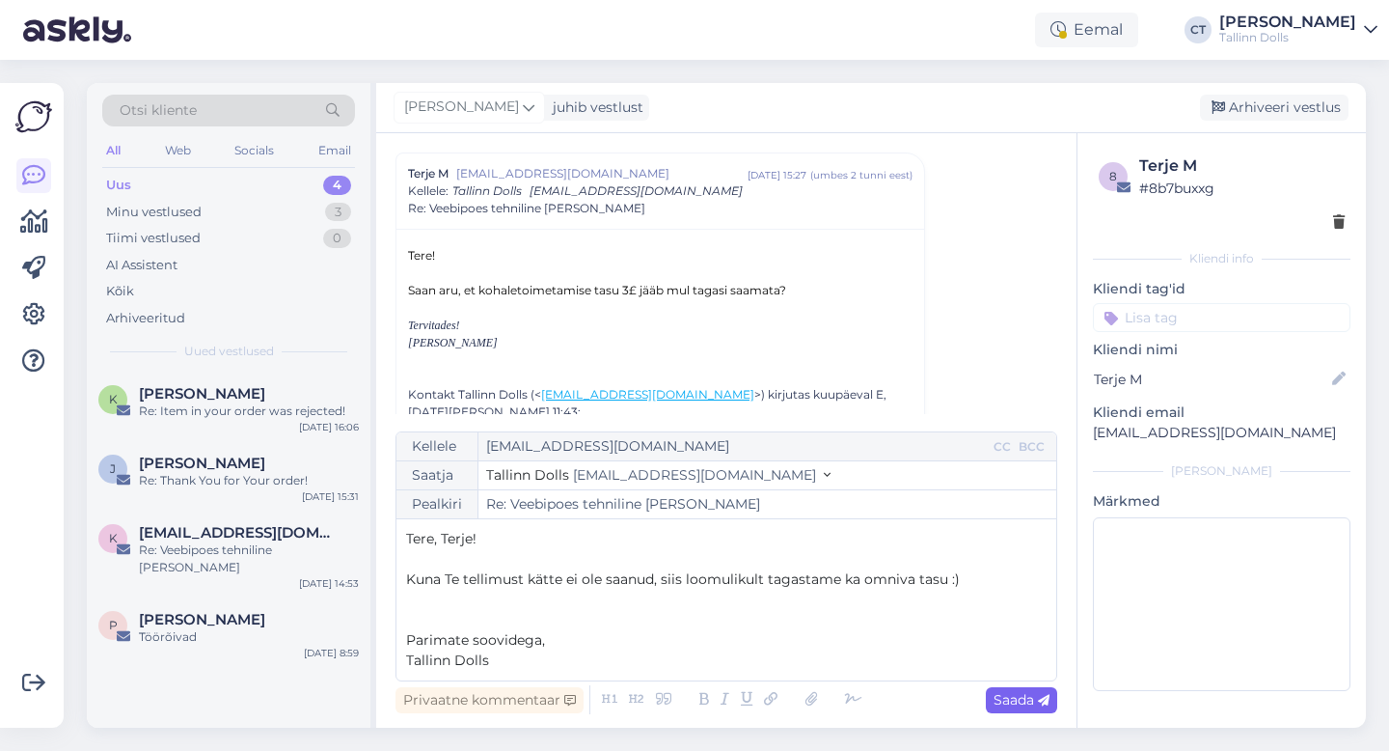
click at [1010, 701] on span "Saada" at bounding box center [1022, 699] width 56 height 17
type input "Re: Re: Veebipoes tehniline [PERSON_NAME]"
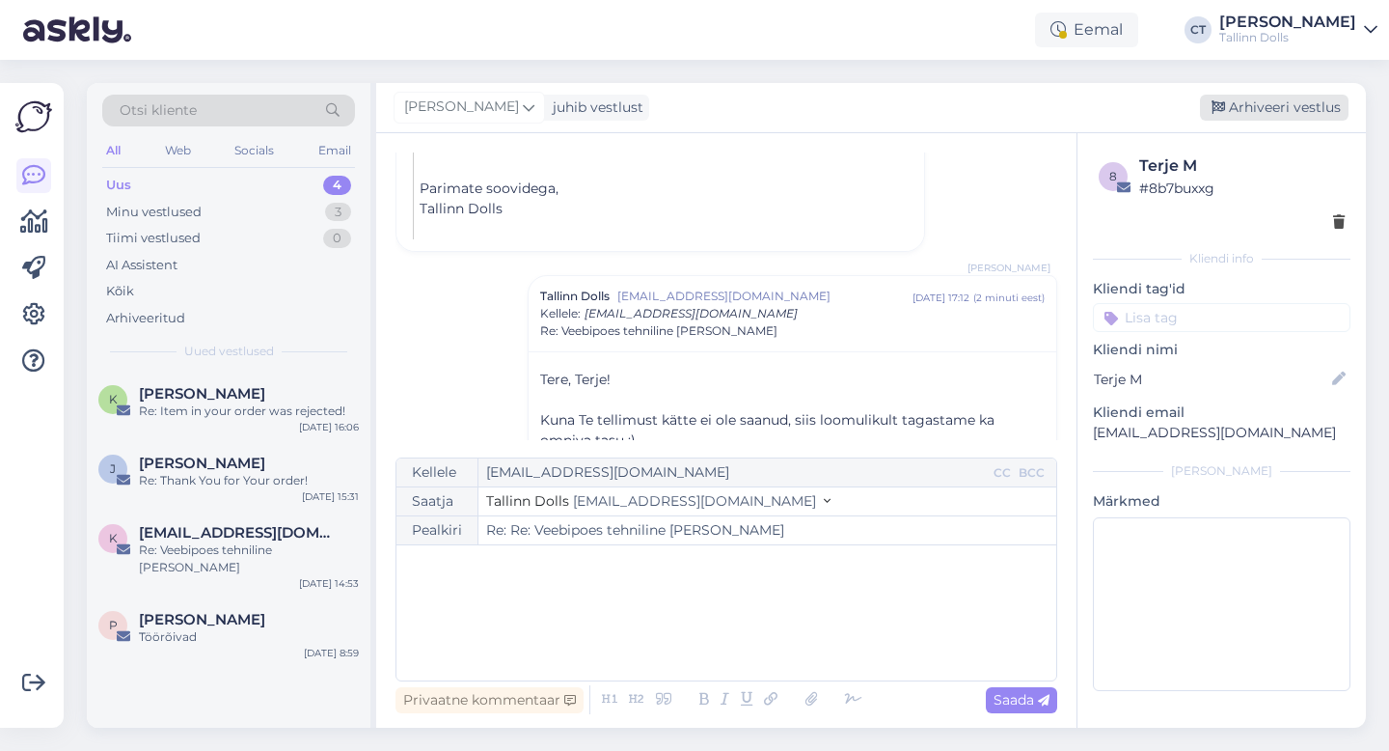
click at [1280, 105] on div "Arhiveeri vestlus" at bounding box center [1274, 108] width 149 height 26
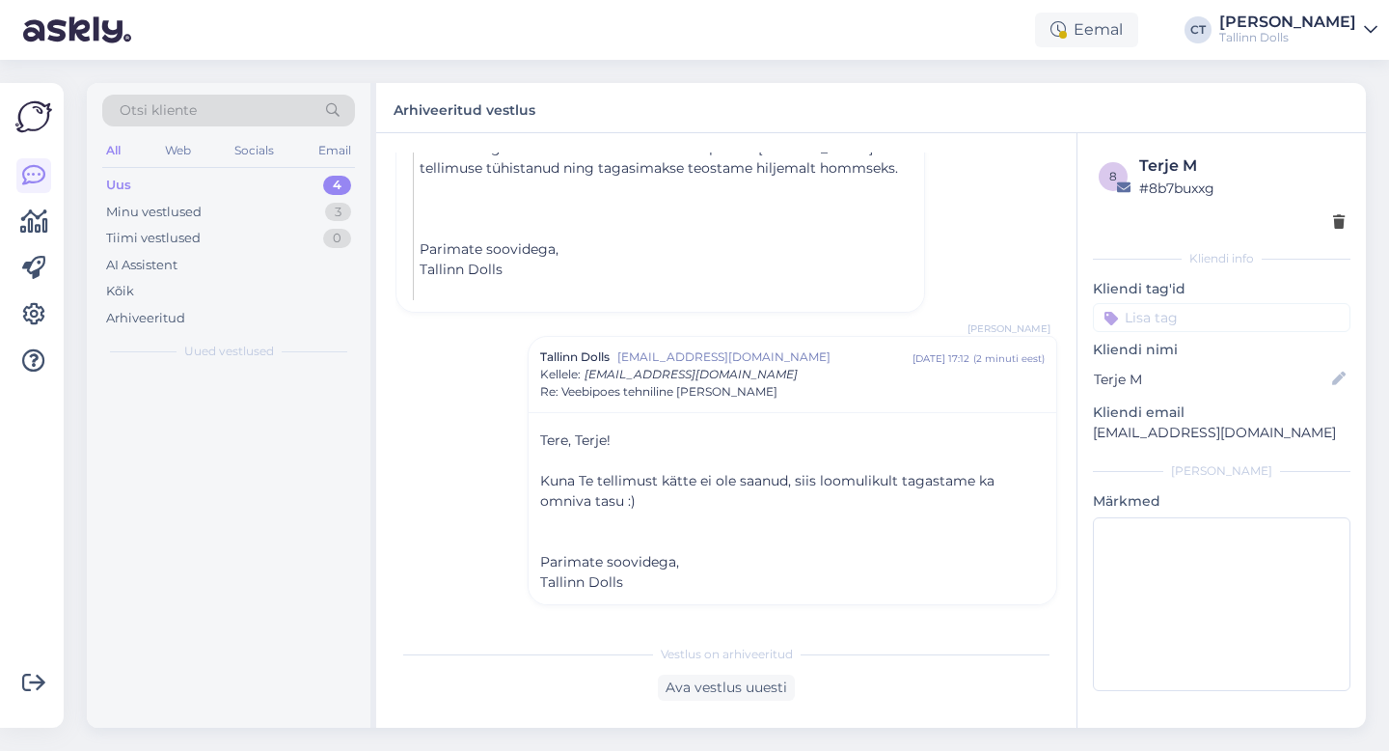
scroll to position [791, 0]
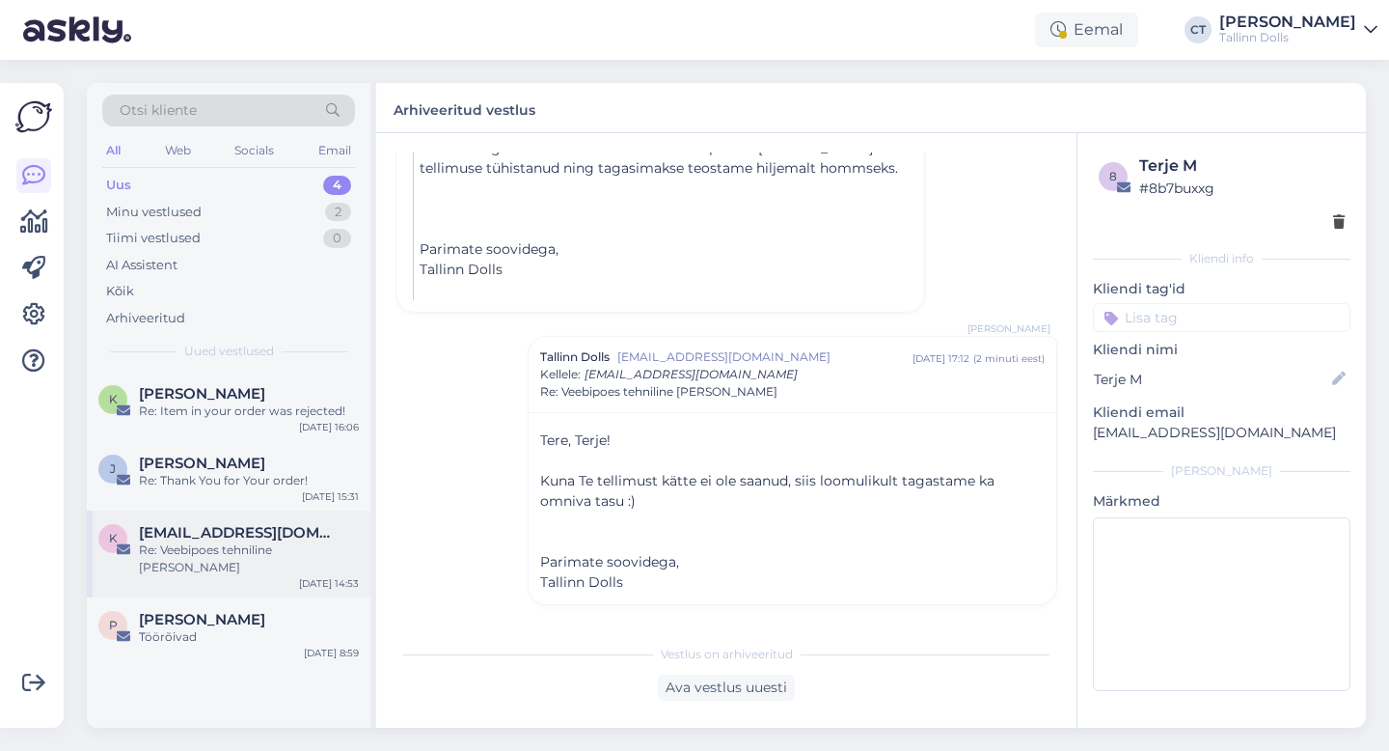
click at [272, 559] on div "k [EMAIL_ADDRESS][DOMAIN_NAME] Re: Veebipoes tehniline [PERSON_NAME] [DATE] 14:…" at bounding box center [229, 553] width 284 height 87
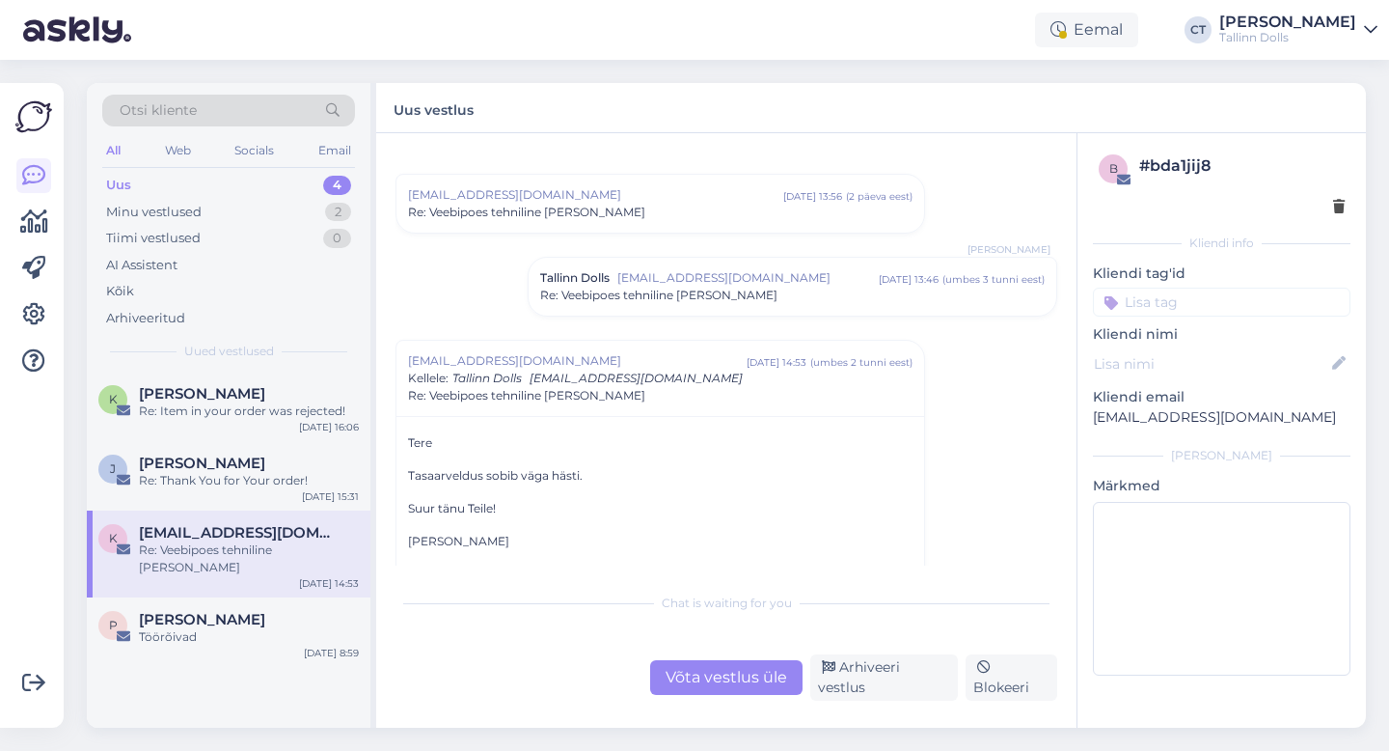
scroll to position [37, 0]
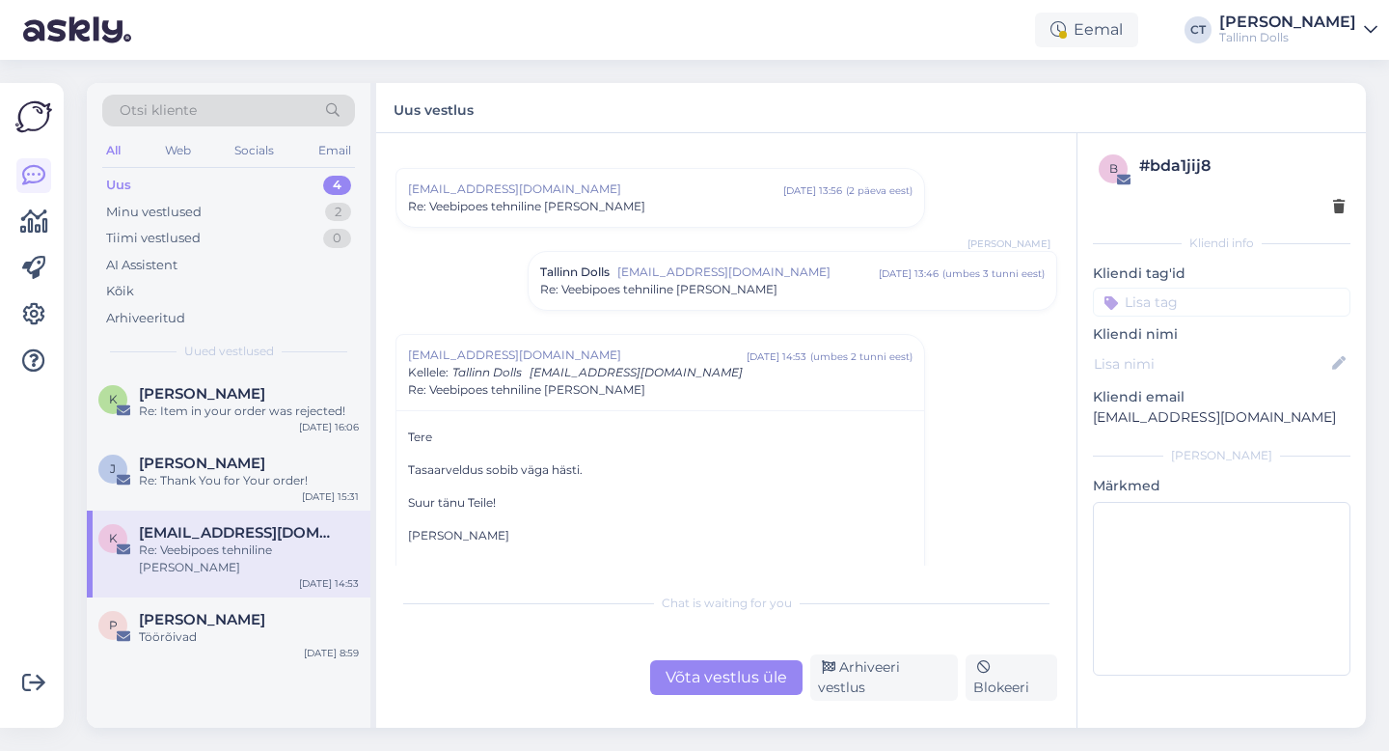
click at [678, 677] on div "Võta vestlus üle" at bounding box center [726, 677] width 152 height 35
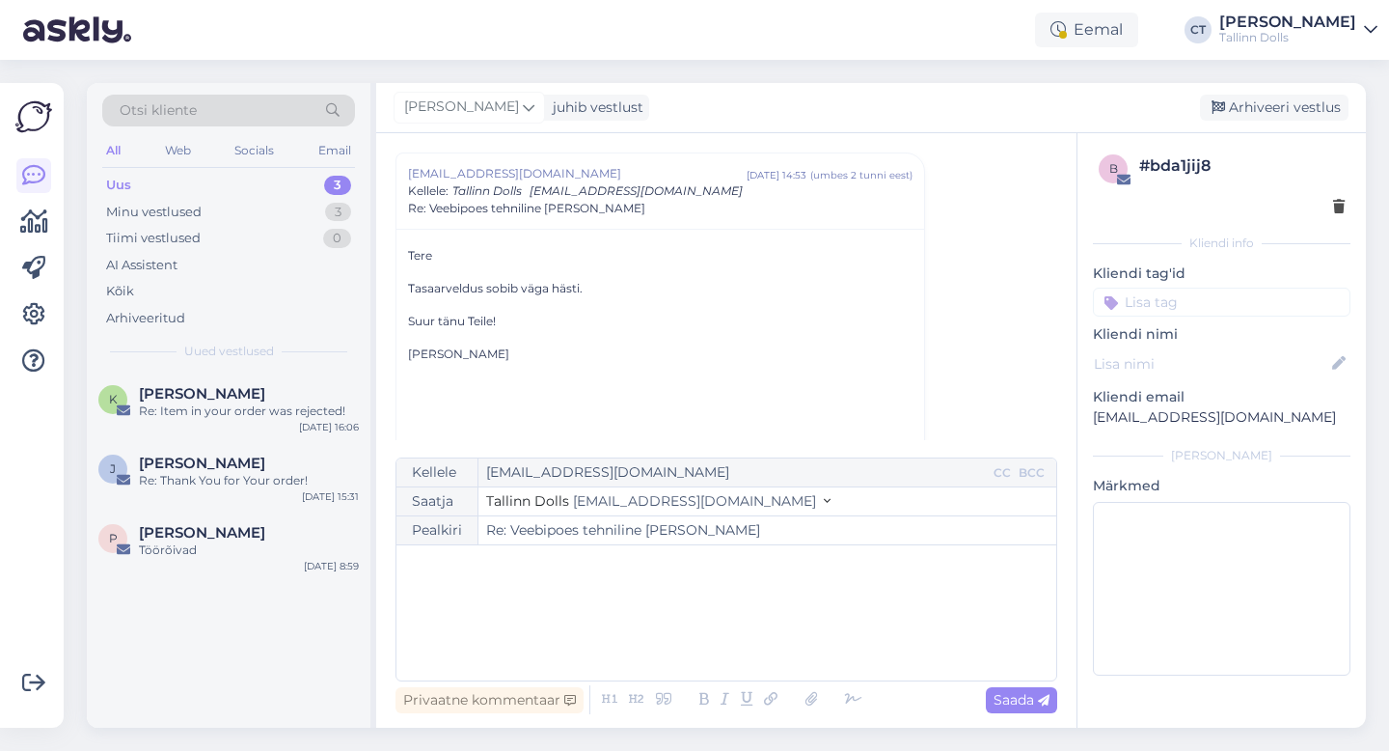
click at [666, 629] on div "﻿" at bounding box center [726, 613] width 641 height 116
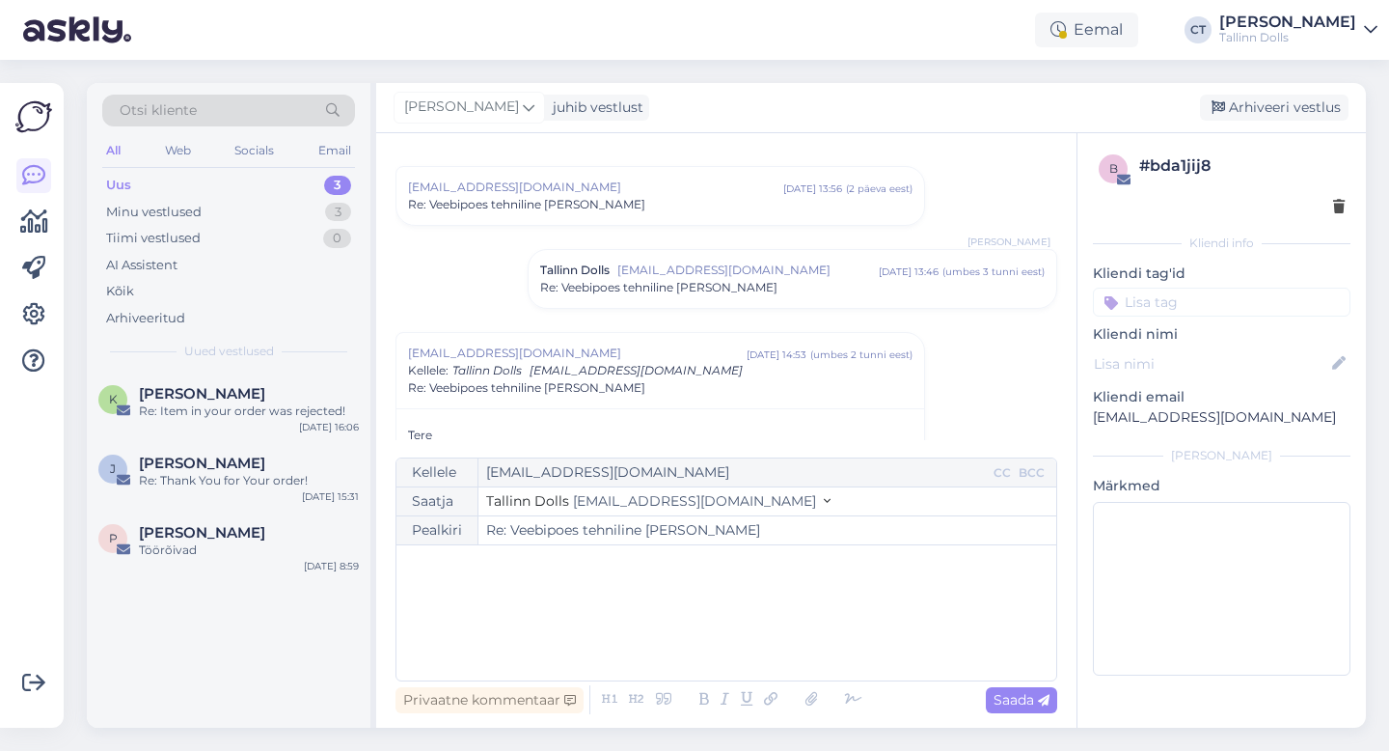
scroll to position [17, 0]
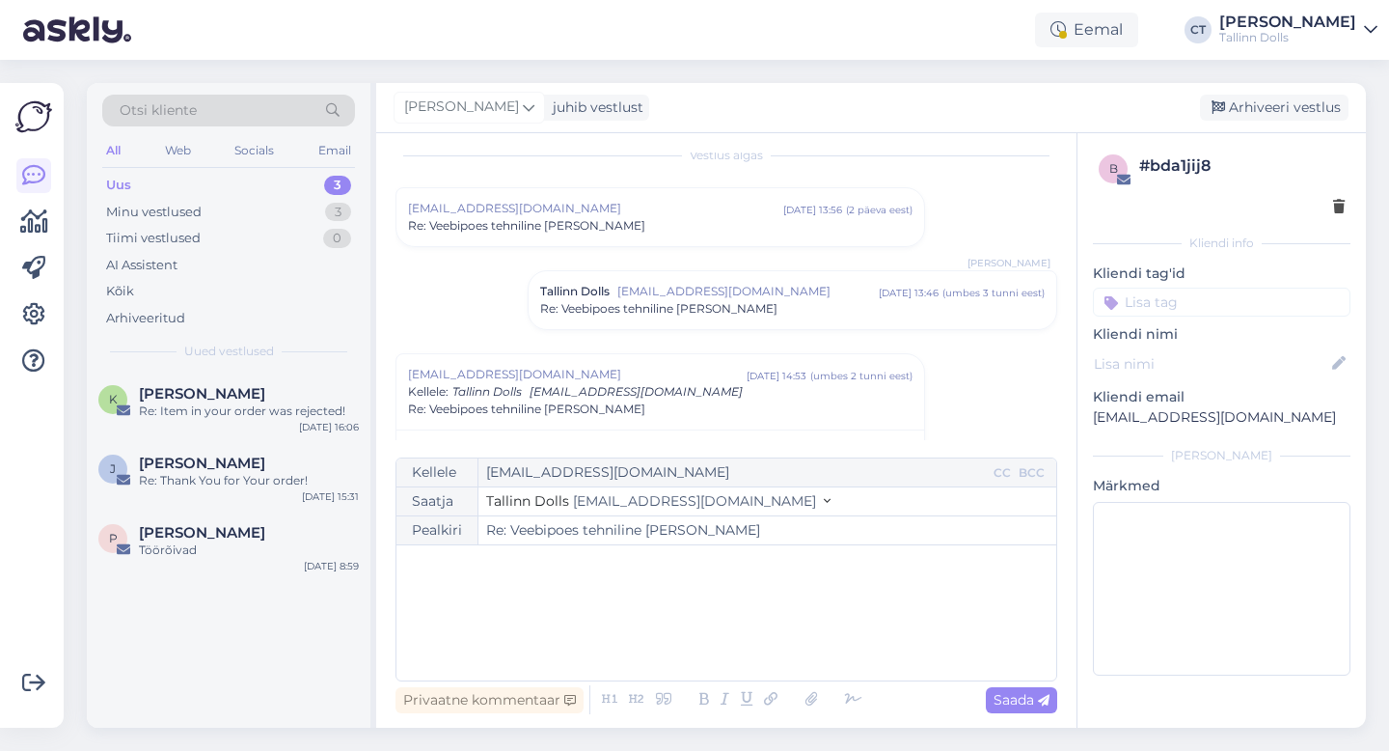
click at [737, 300] on div "Re: Veebipoes tehniline [PERSON_NAME]" at bounding box center [792, 308] width 505 height 17
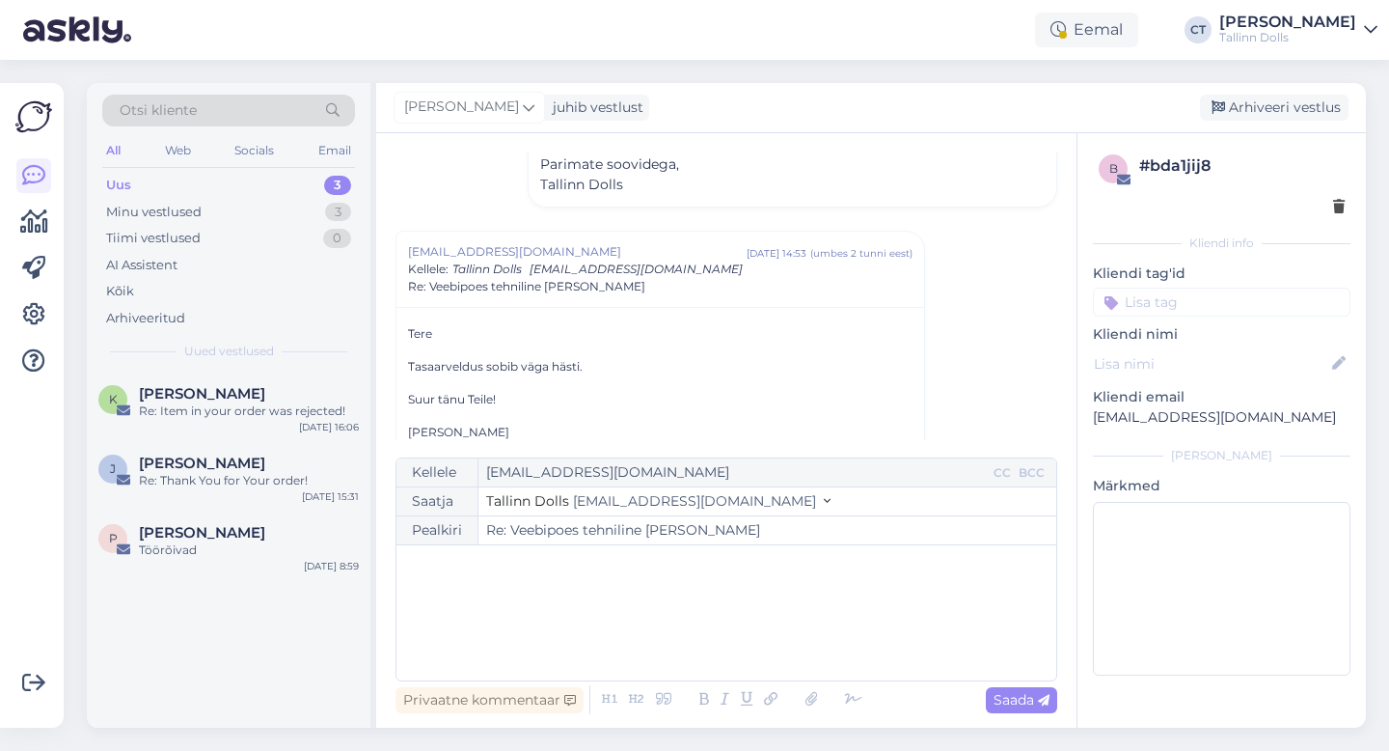
scroll to position [416, 0]
click at [545, 611] on div "﻿" at bounding box center [726, 613] width 641 height 116
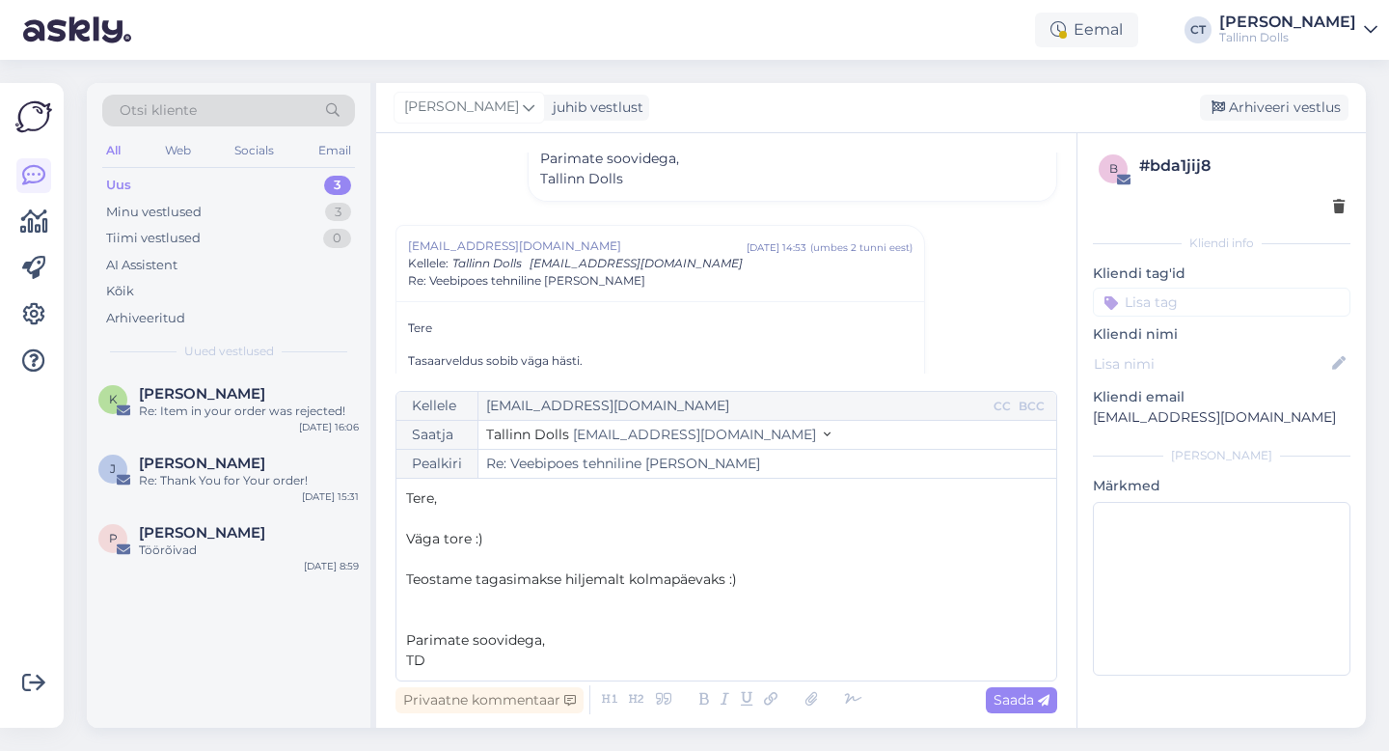
drag, startPoint x: 513, startPoint y: 545, endPoint x: 391, endPoint y: 541, distance: 122.6
click at [391, 541] on div "Vestlus algas [EMAIL_ADDRESS][DOMAIN_NAME] [DATE] 13:56 ( 2 päeva eest ) Re: Ve…" at bounding box center [726, 430] width 700 height 594
click at [1032, 703] on span "Saada" at bounding box center [1022, 699] width 56 height 17
type input "Re: Veebipoes tehniline [PERSON_NAME]"
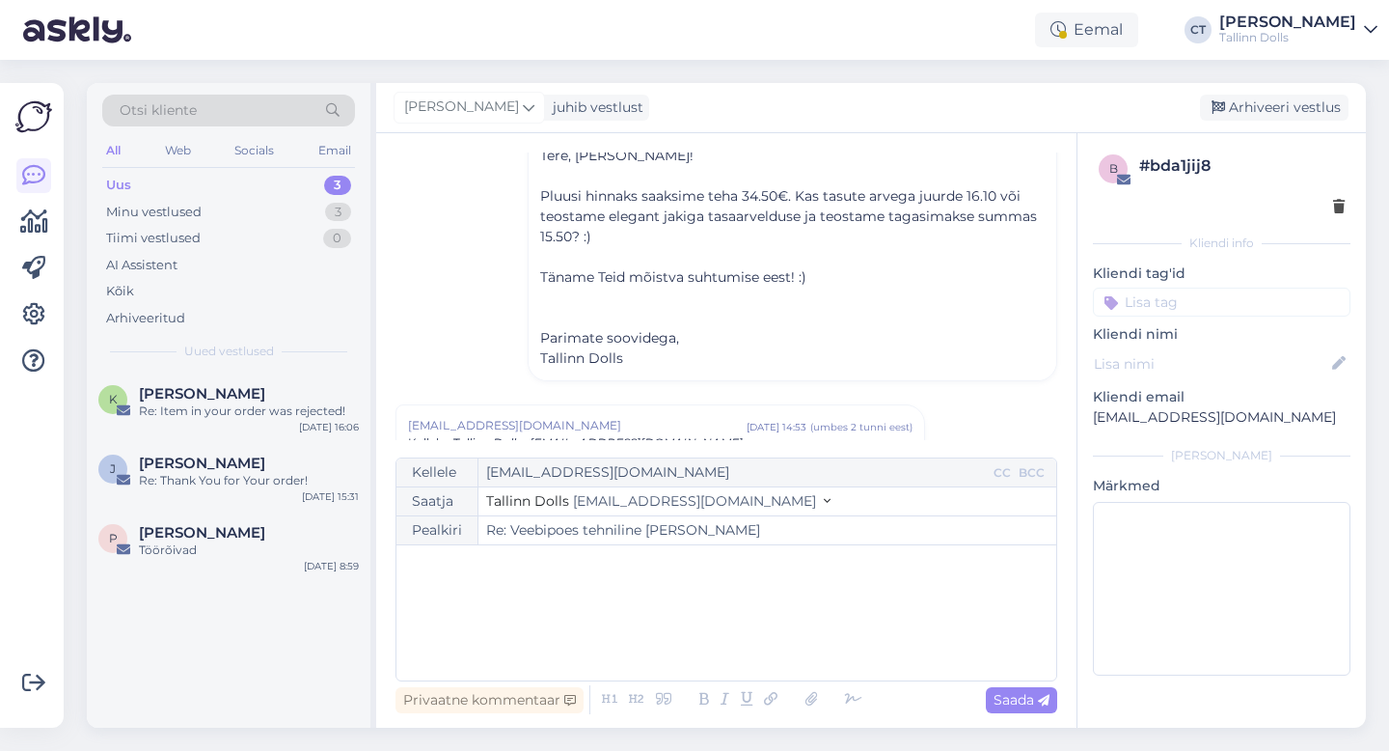
scroll to position [237, 0]
click at [228, 107] on div "Otsi kliente" at bounding box center [228, 111] width 253 height 32
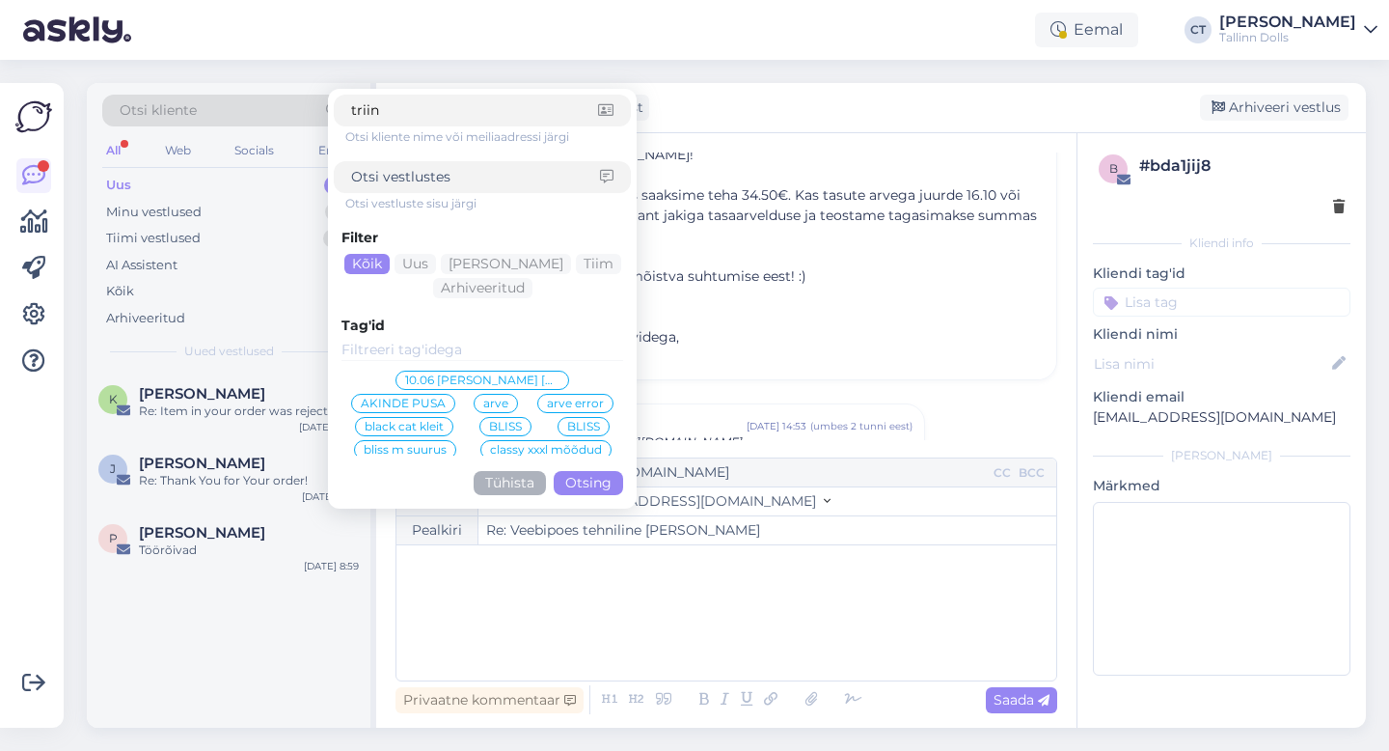
type input "triinu"
click button "Otsing" at bounding box center [588, 483] width 69 height 24
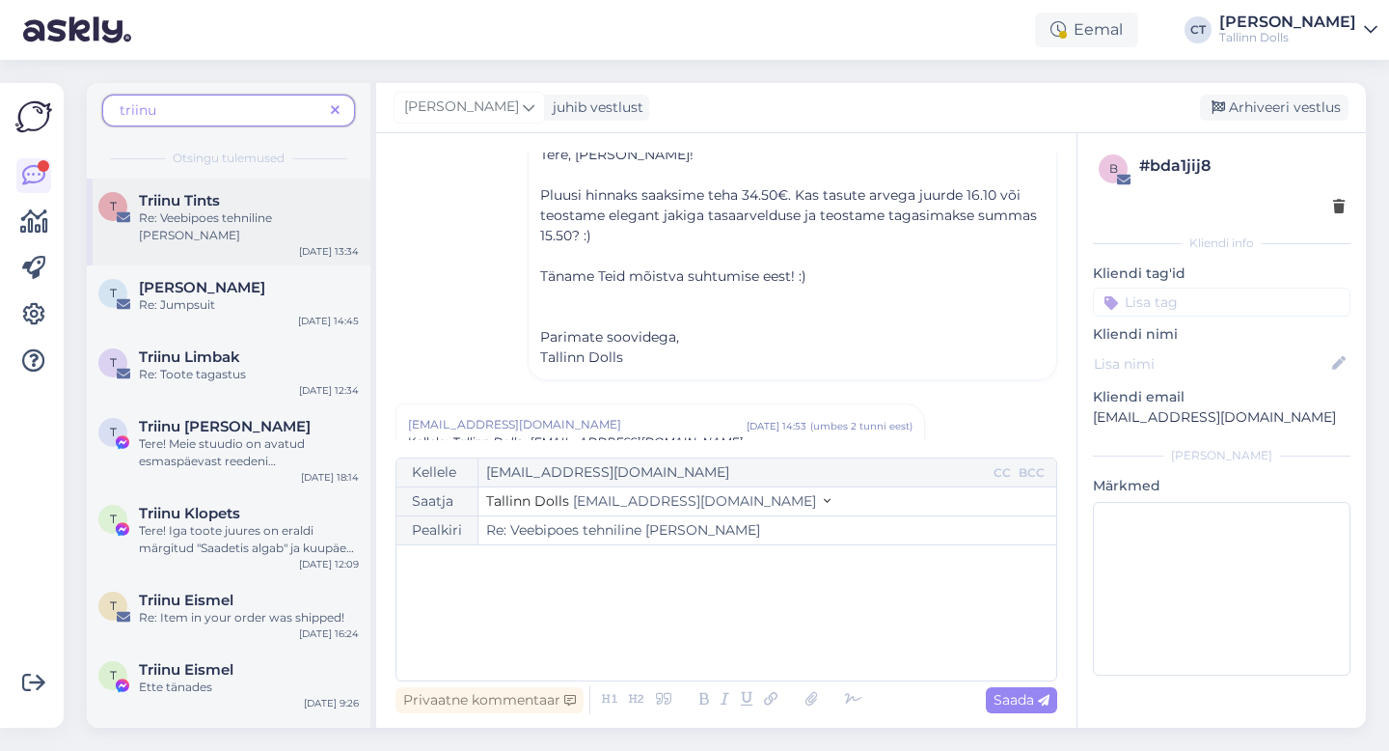
click at [232, 201] on div "Triinu Tints" at bounding box center [249, 200] width 220 height 17
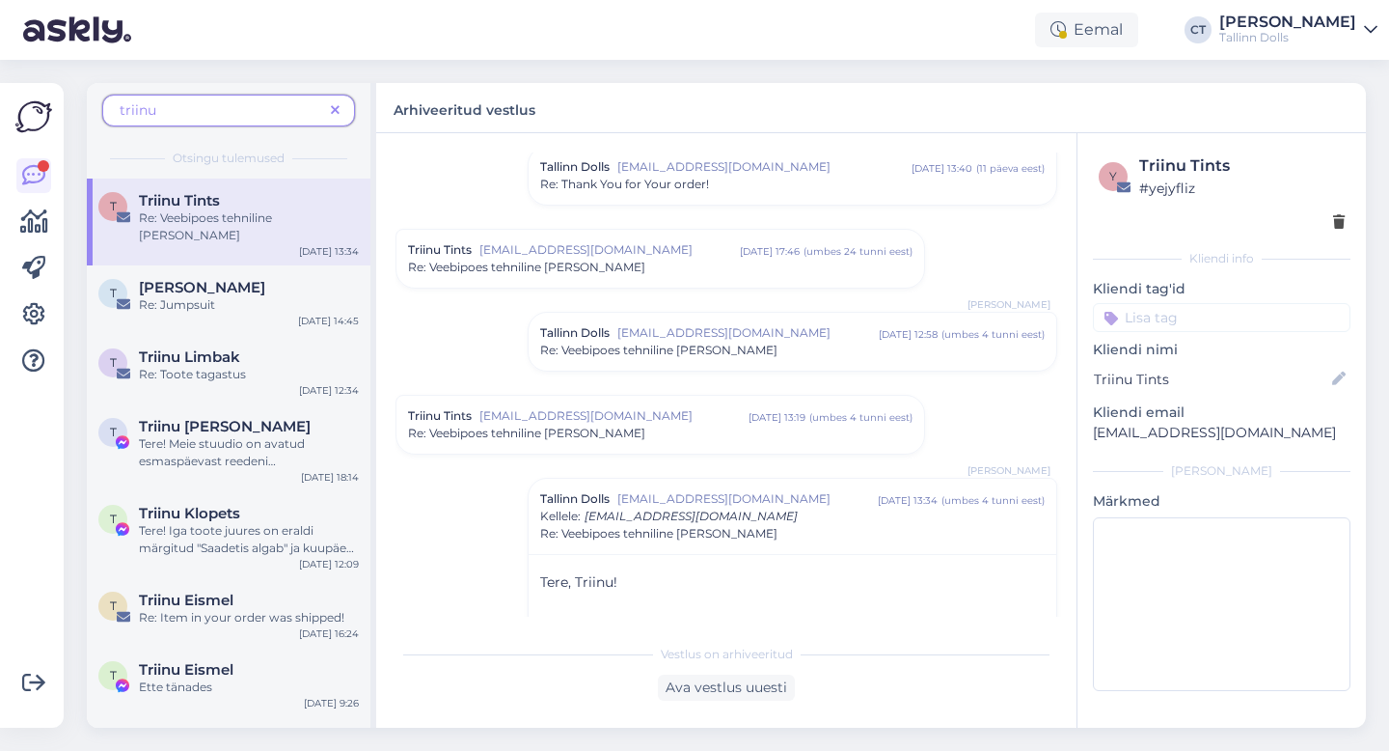
scroll to position [1238, 0]
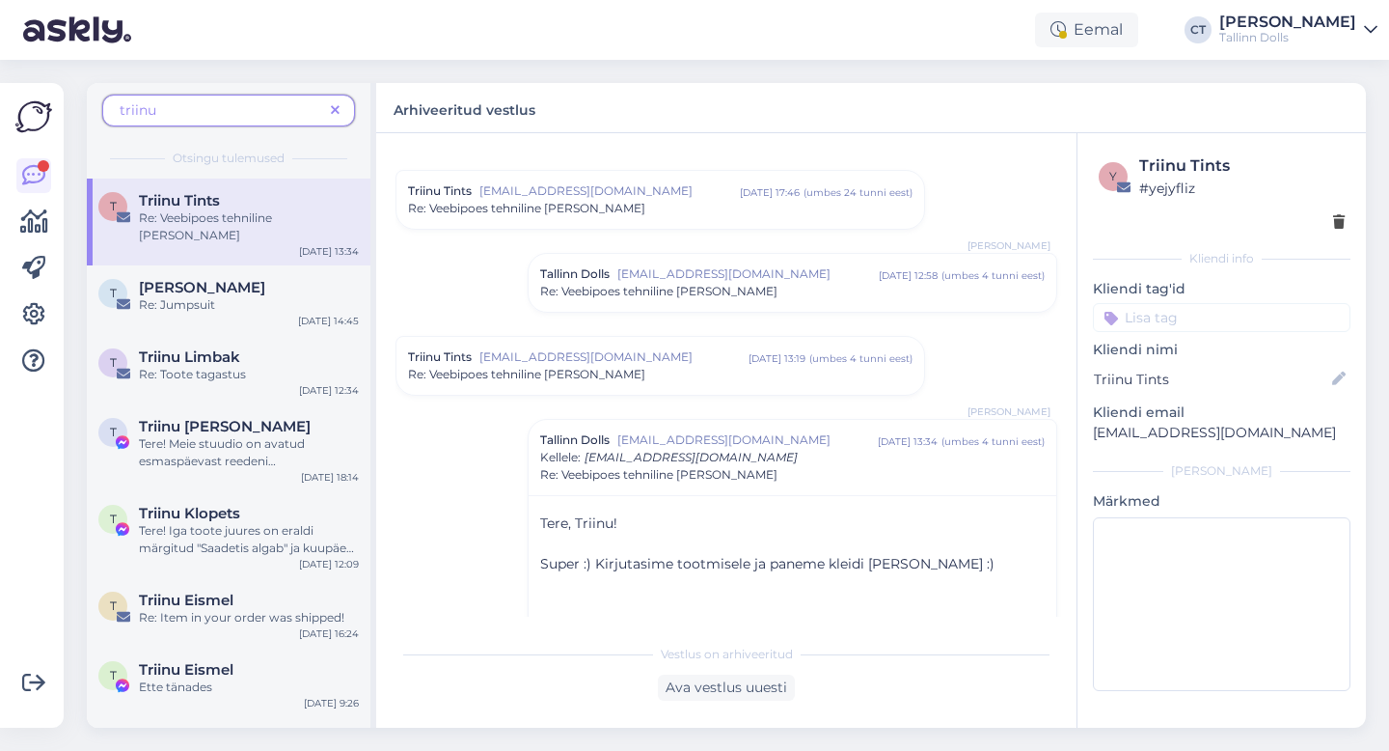
click at [649, 300] on div "Tallinn Dolls [EMAIL_ADDRESS][DOMAIN_NAME] [DATE] 12:58 ( umbes 4 tunni eest ) …" at bounding box center [793, 283] width 528 height 58
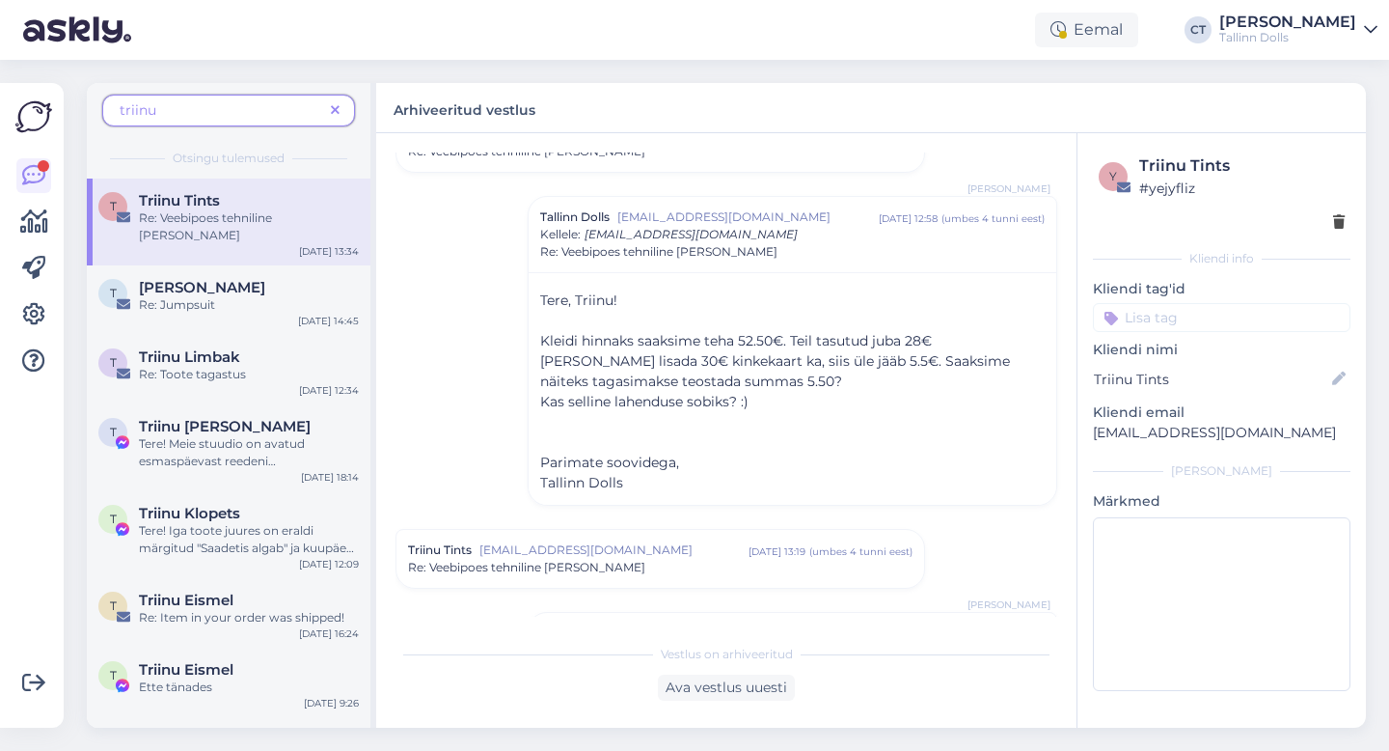
scroll to position [1296, 0]
click at [337, 109] on icon at bounding box center [335, 111] width 9 height 14
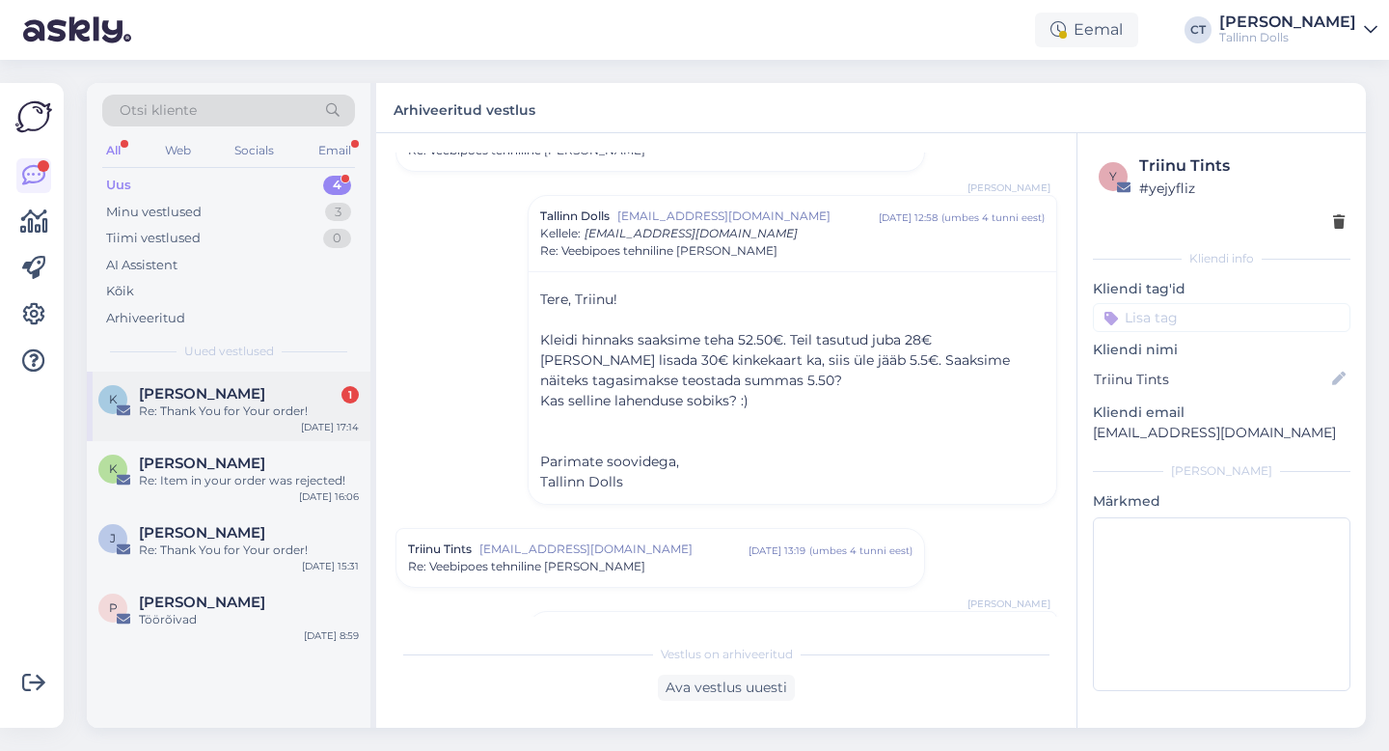
click at [192, 374] on div "K [PERSON_NAME] 1 Re: Thank You for Your order! [DATE] 17:14" at bounding box center [229, 405] width 284 height 69
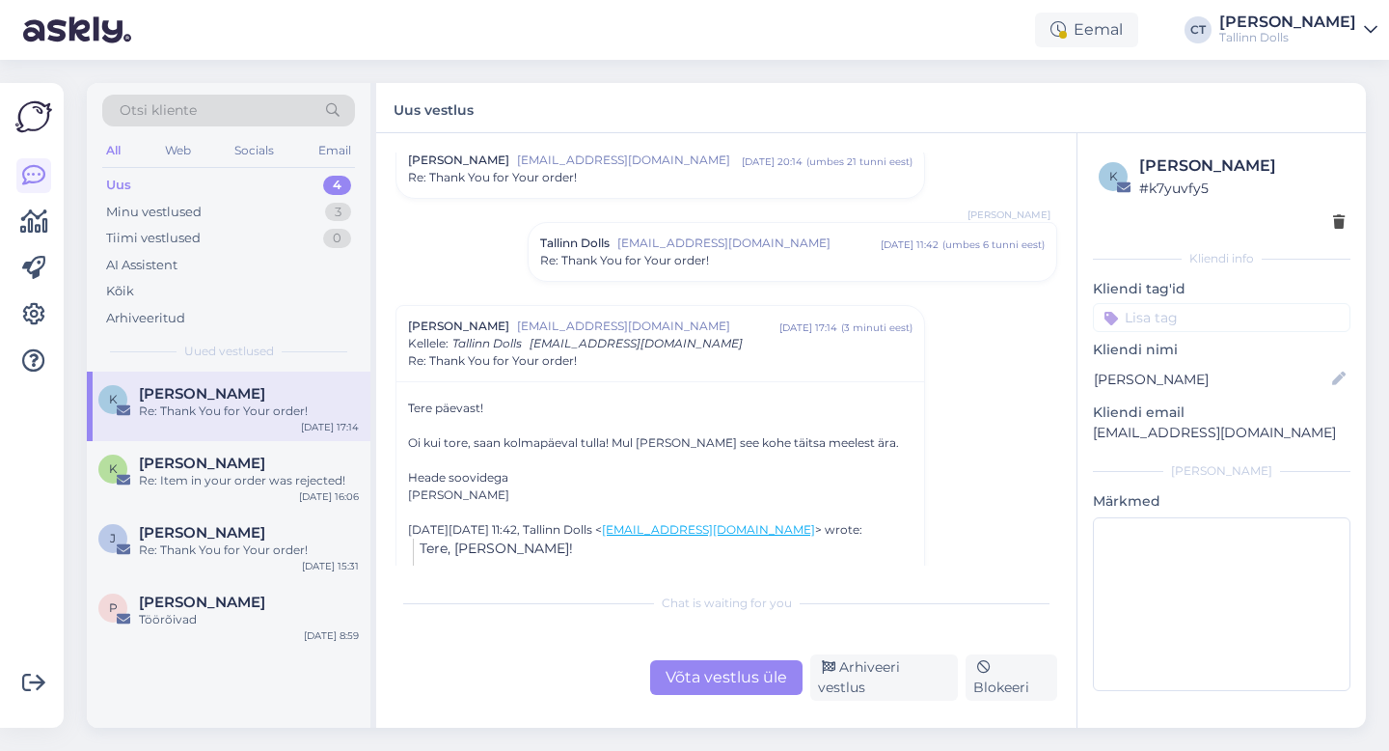
scroll to position [71, 0]
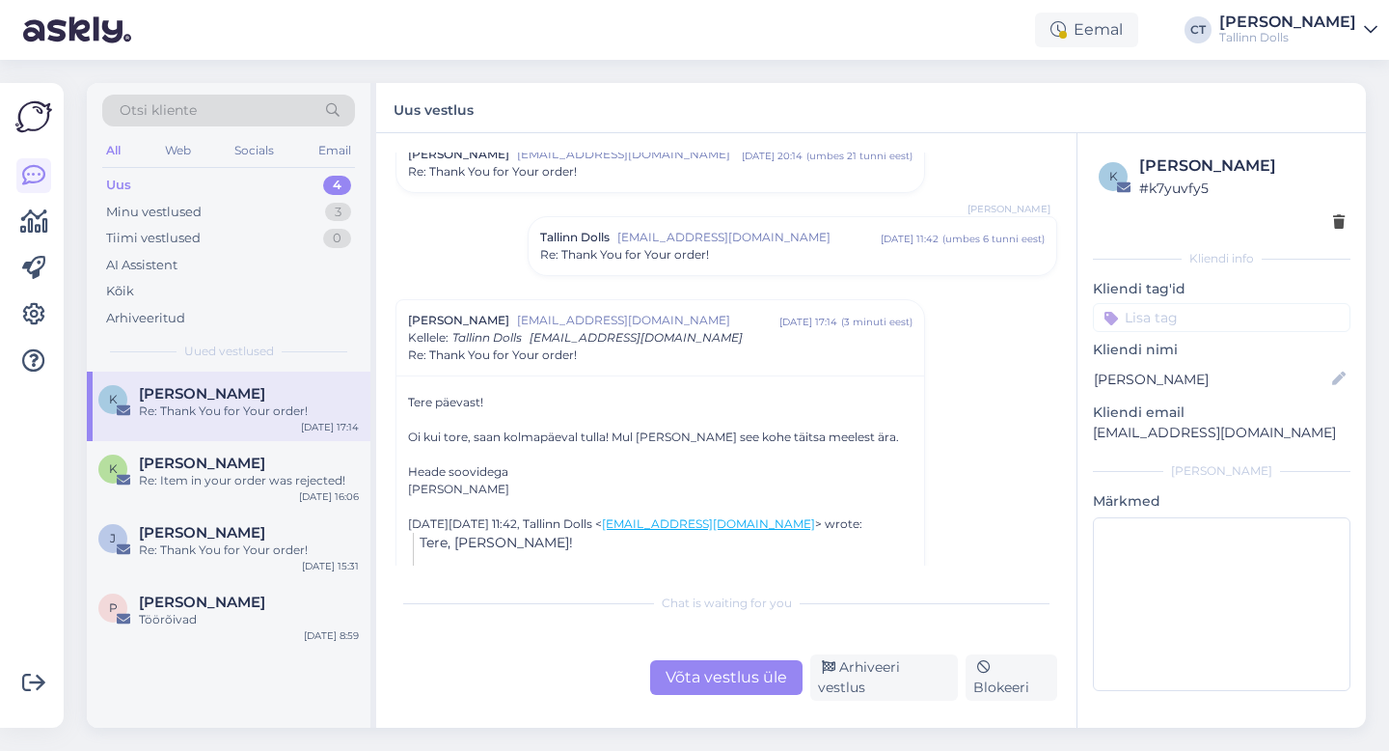
click at [692, 258] on span "Re: Thank You for Your order!" at bounding box center [624, 254] width 169 height 17
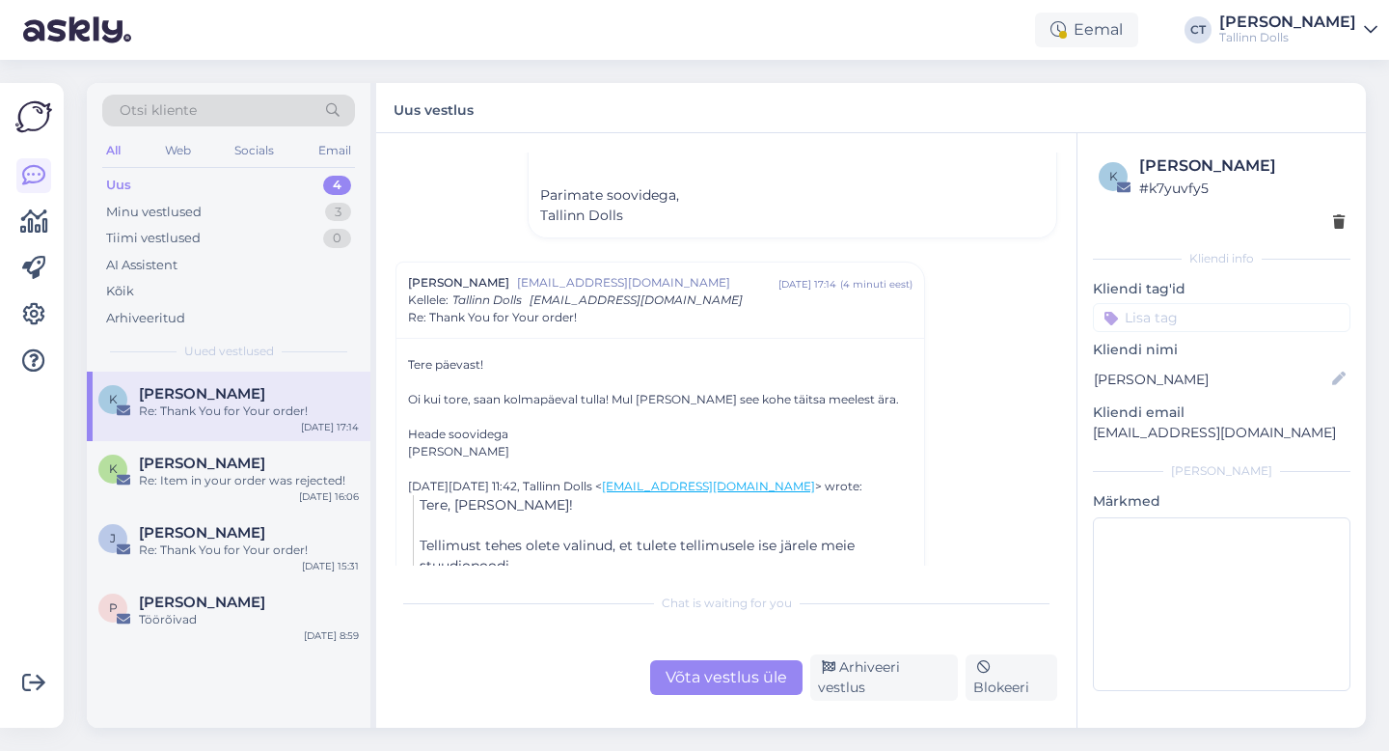
scroll to position [366, 0]
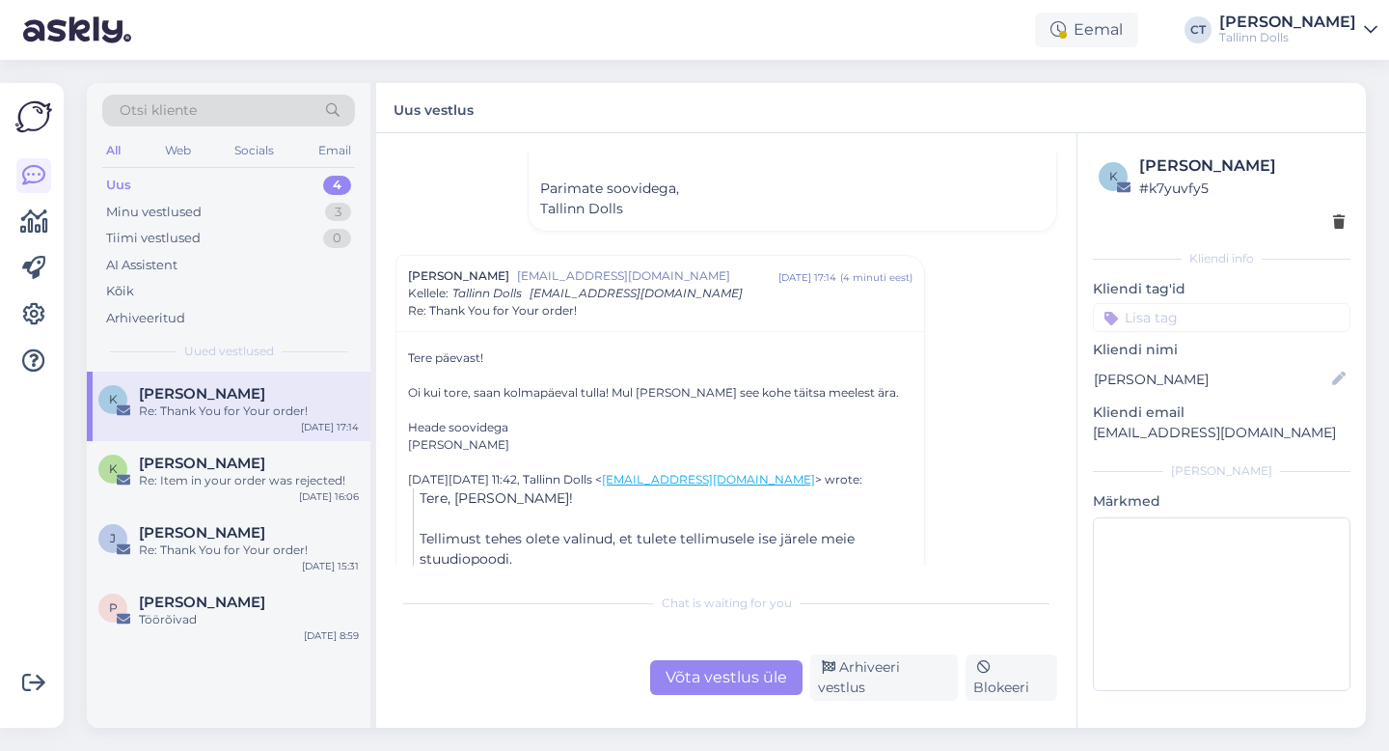
click at [709, 707] on div "Vestlus [PERSON_NAME] [EMAIL_ADDRESS][DOMAIN_NAME] [DATE] 20:14 ( umbes 21 tunn…" at bounding box center [726, 430] width 700 height 594
click at [698, 712] on div "Vestlus [PERSON_NAME] [EMAIL_ADDRESS][DOMAIN_NAME] [DATE] 20:14 ( umbes 21 tunn…" at bounding box center [726, 430] width 700 height 594
click at [698, 691] on div "Võta vestlus üle" at bounding box center [726, 677] width 152 height 35
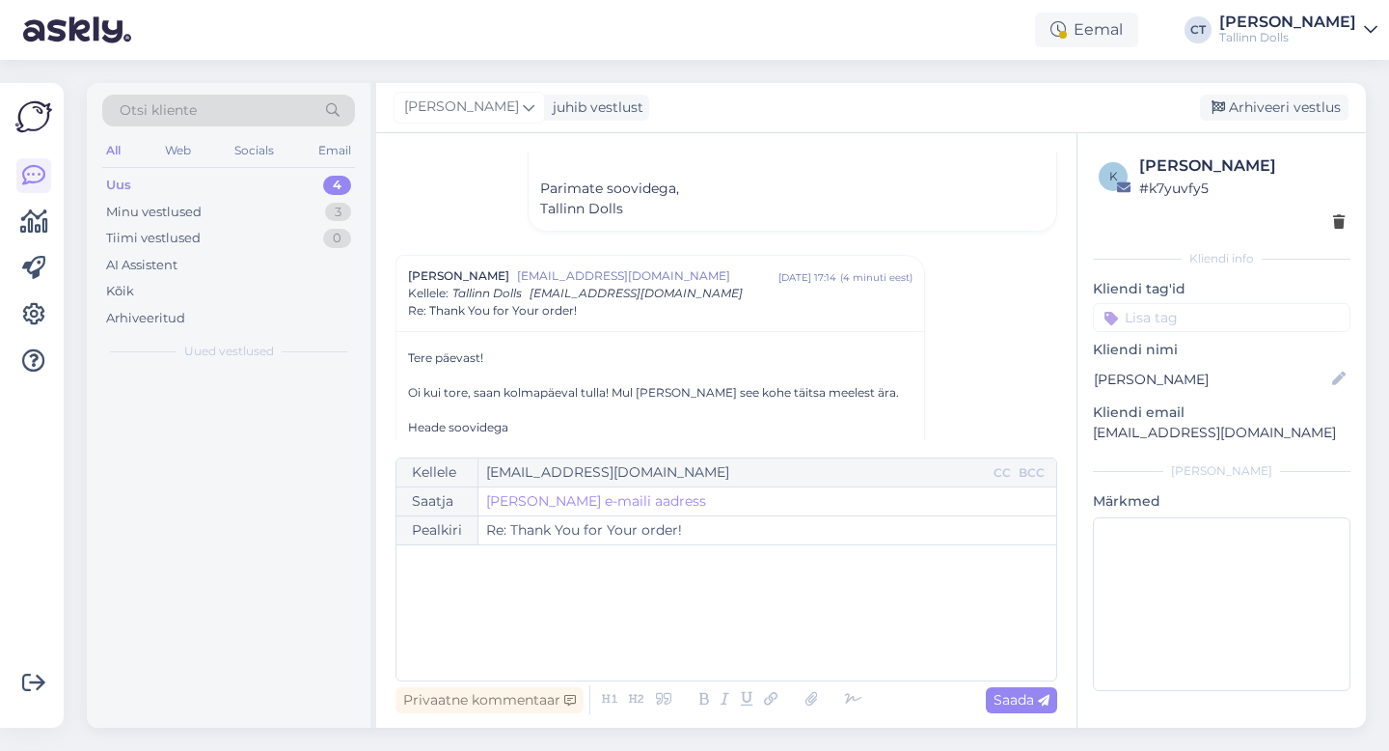
scroll to position [468, 0]
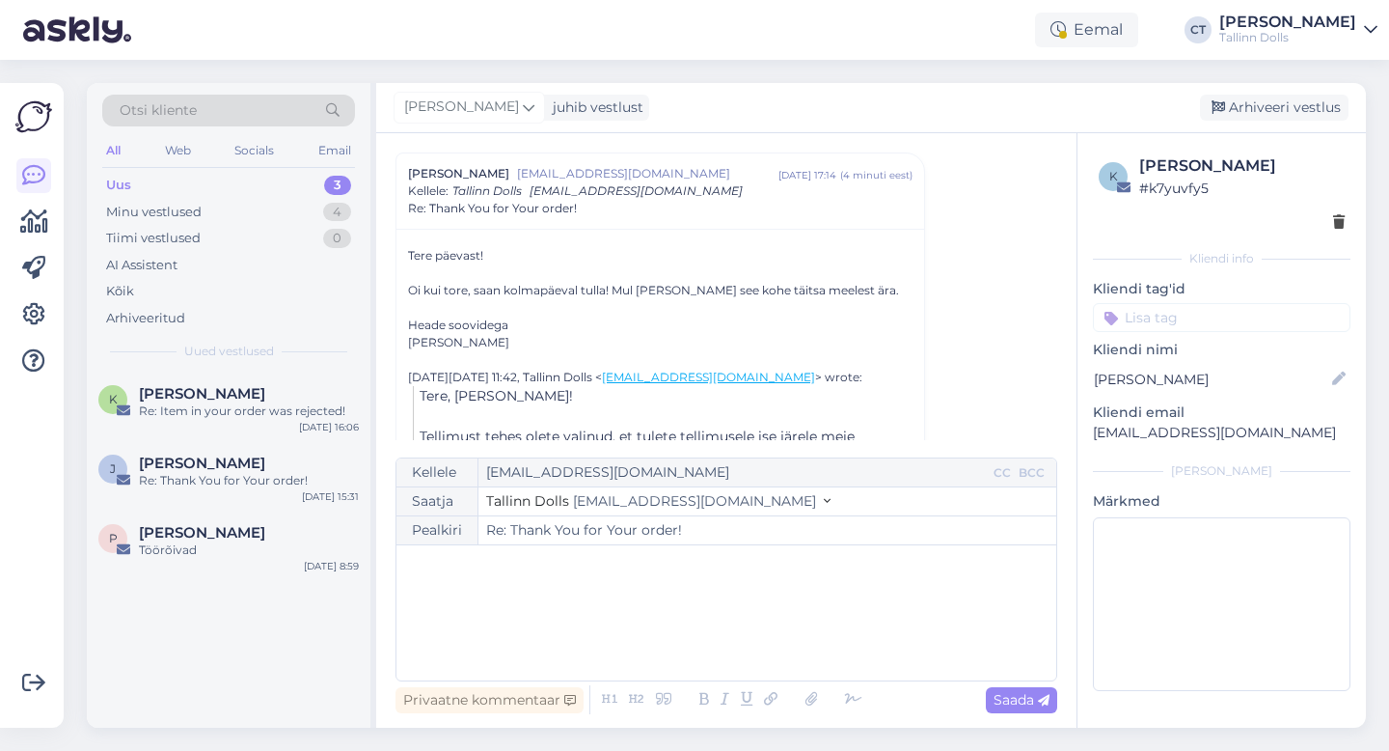
click at [693, 616] on div "﻿" at bounding box center [726, 613] width 641 height 116
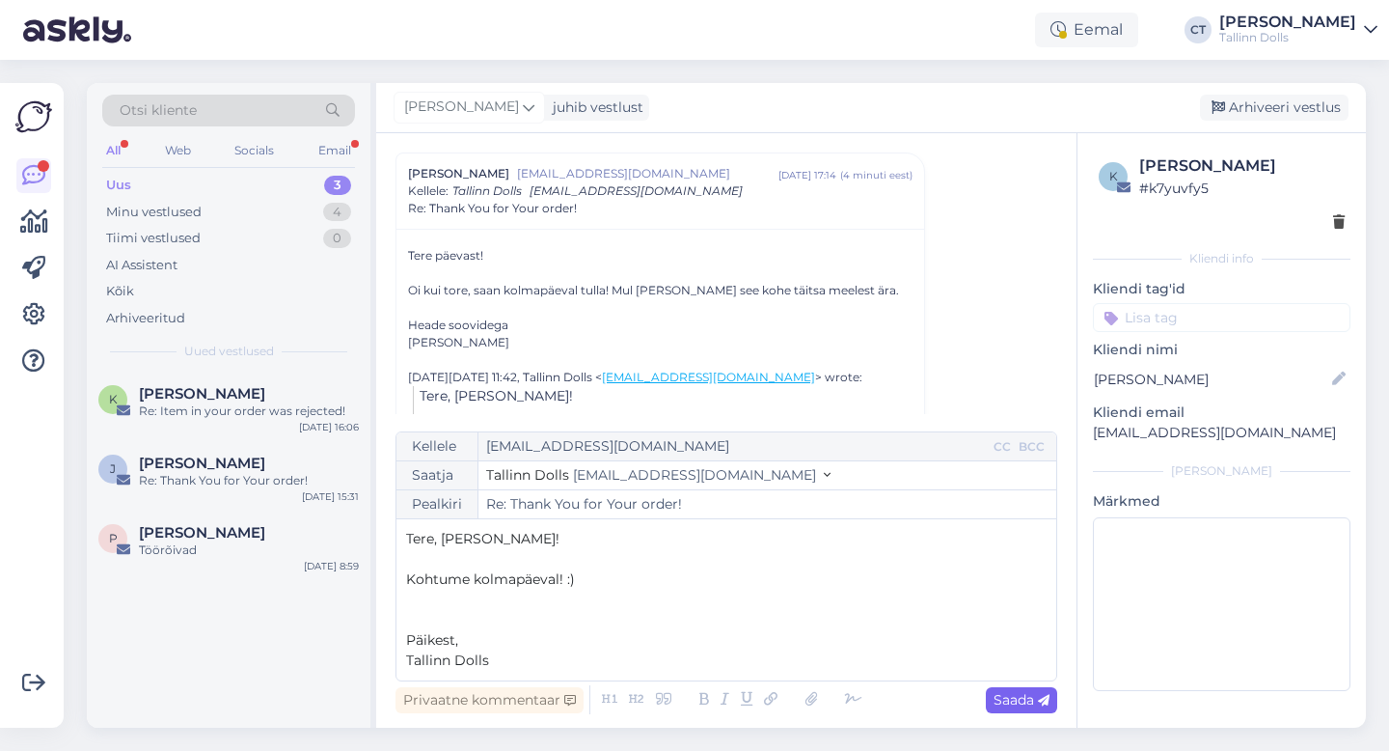
click at [1005, 699] on span "Saada" at bounding box center [1022, 699] width 56 height 17
type input "Re: Thank You for Your order!"
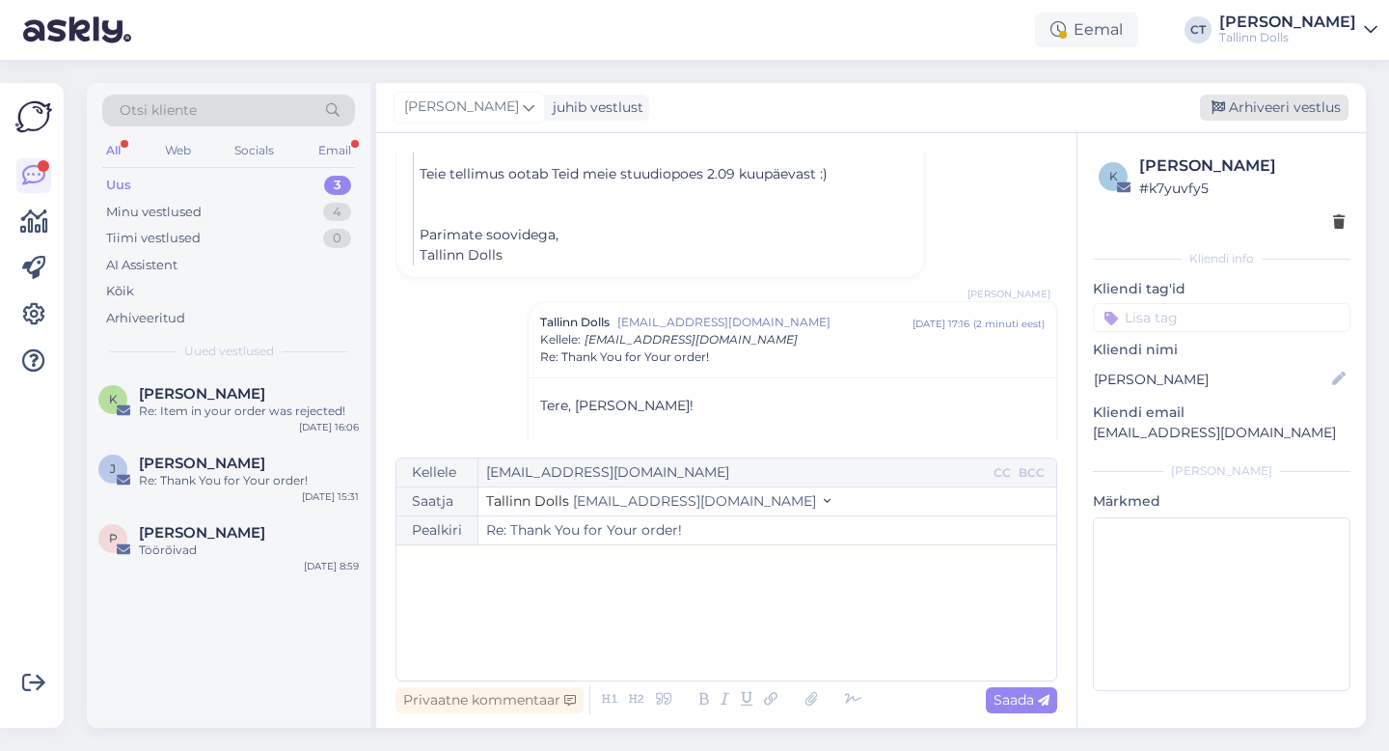
click at [1250, 101] on div "Arhiveeri vestlus" at bounding box center [1274, 108] width 149 height 26
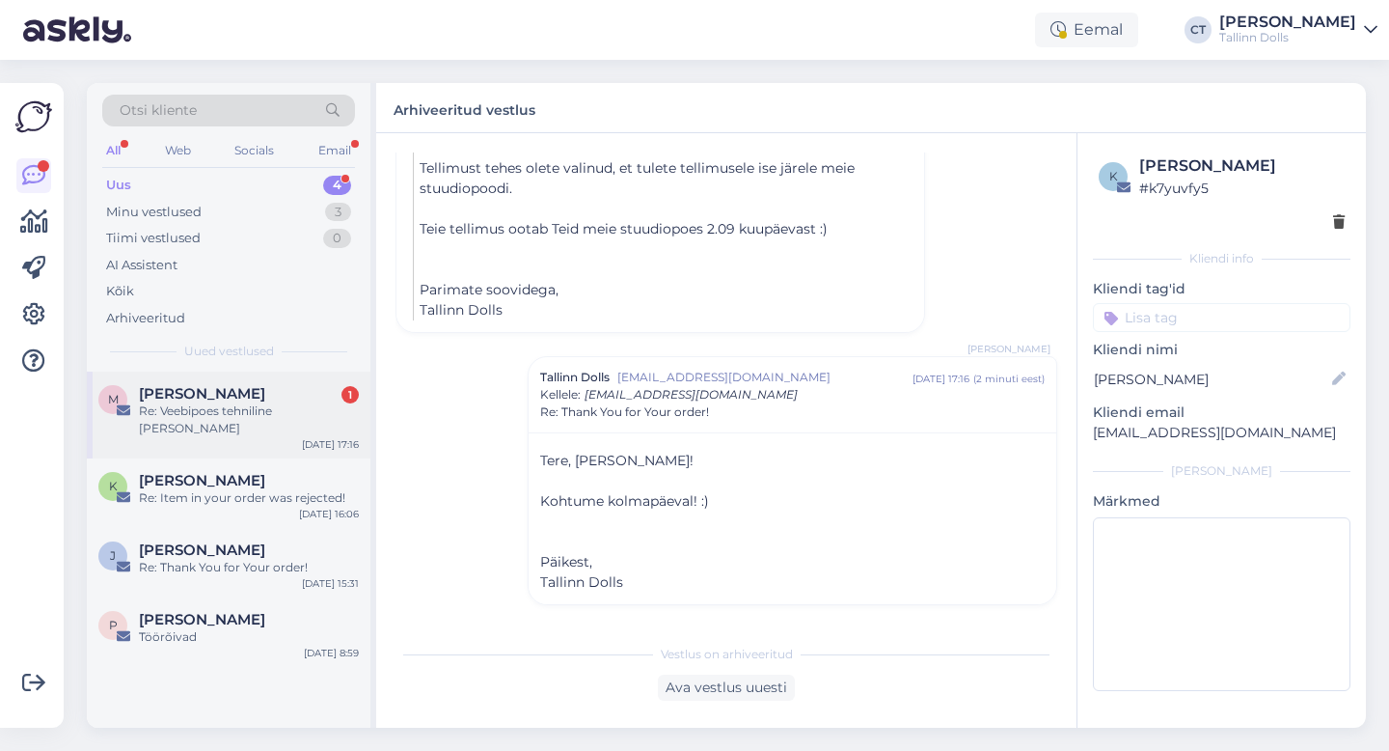
click at [275, 422] on div "M [PERSON_NAME] 1 Re: Veebipoes tehniline [PERSON_NAME] [DATE] 17:16" at bounding box center [229, 414] width 284 height 87
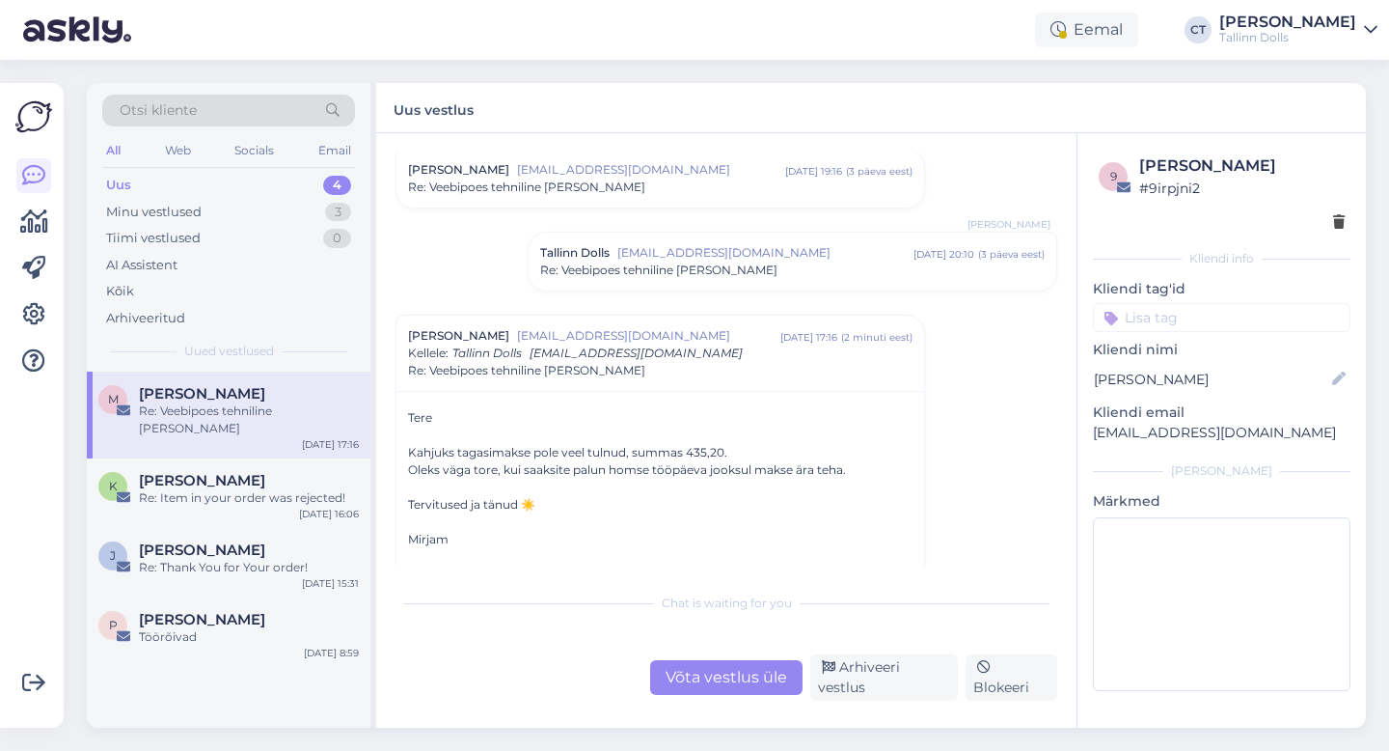
scroll to position [2056, 0]
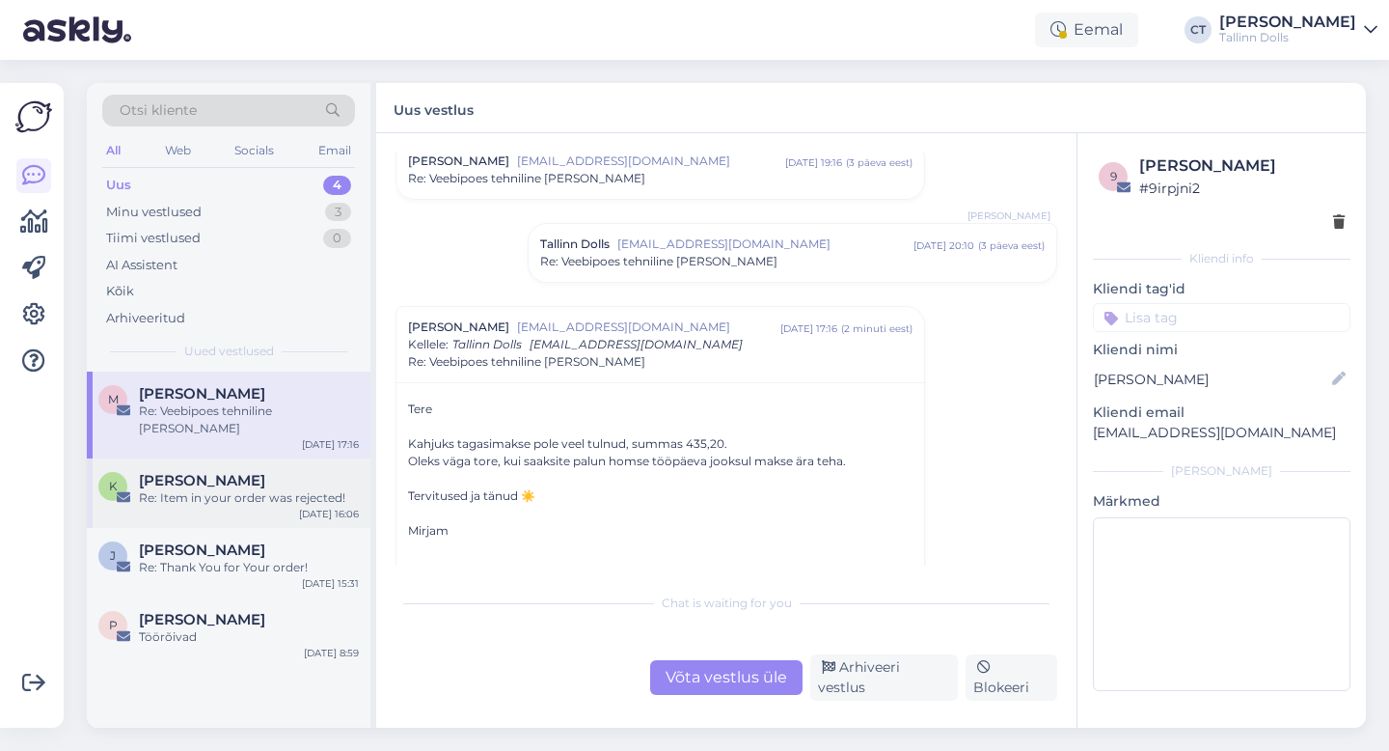
click at [217, 489] on div "Re: Item in your order was rejected!" at bounding box center [249, 497] width 220 height 17
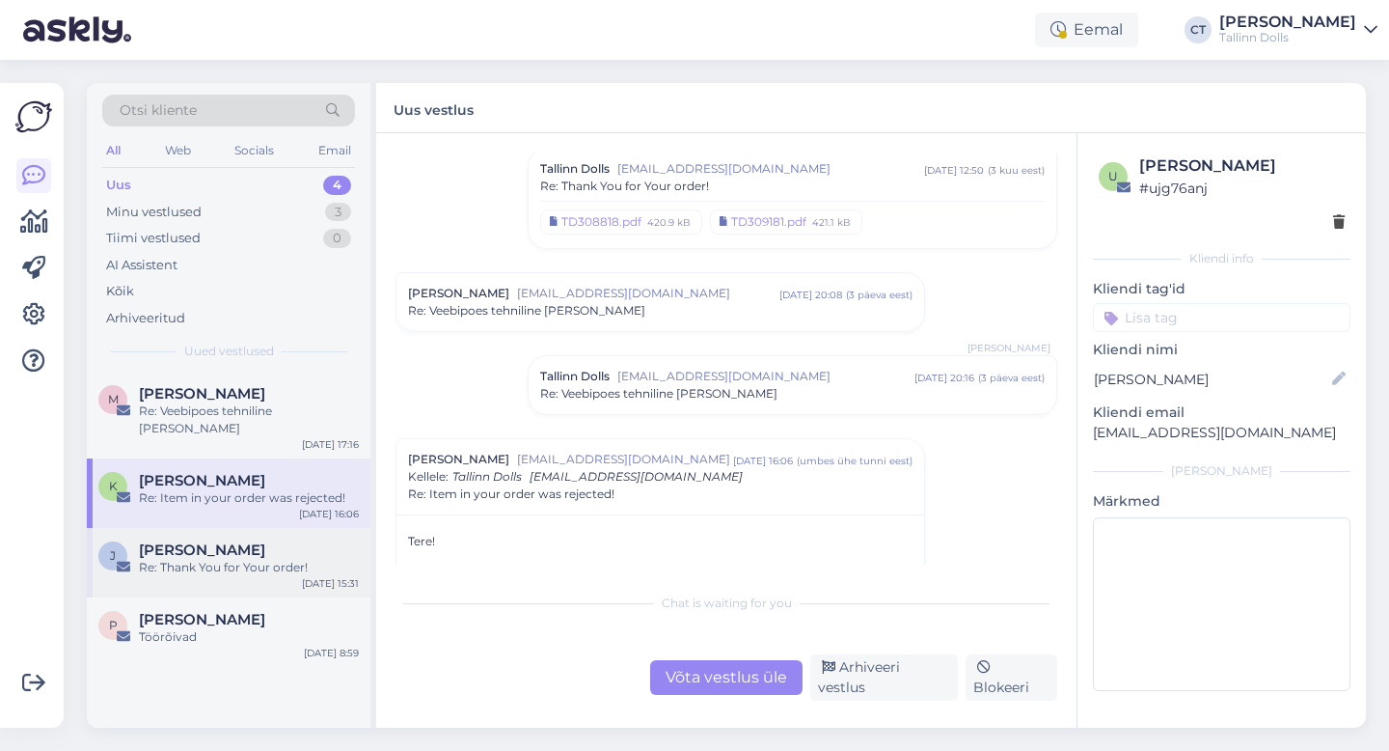
click at [241, 541] on span "[PERSON_NAME]" at bounding box center [202, 549] width 126 height 17
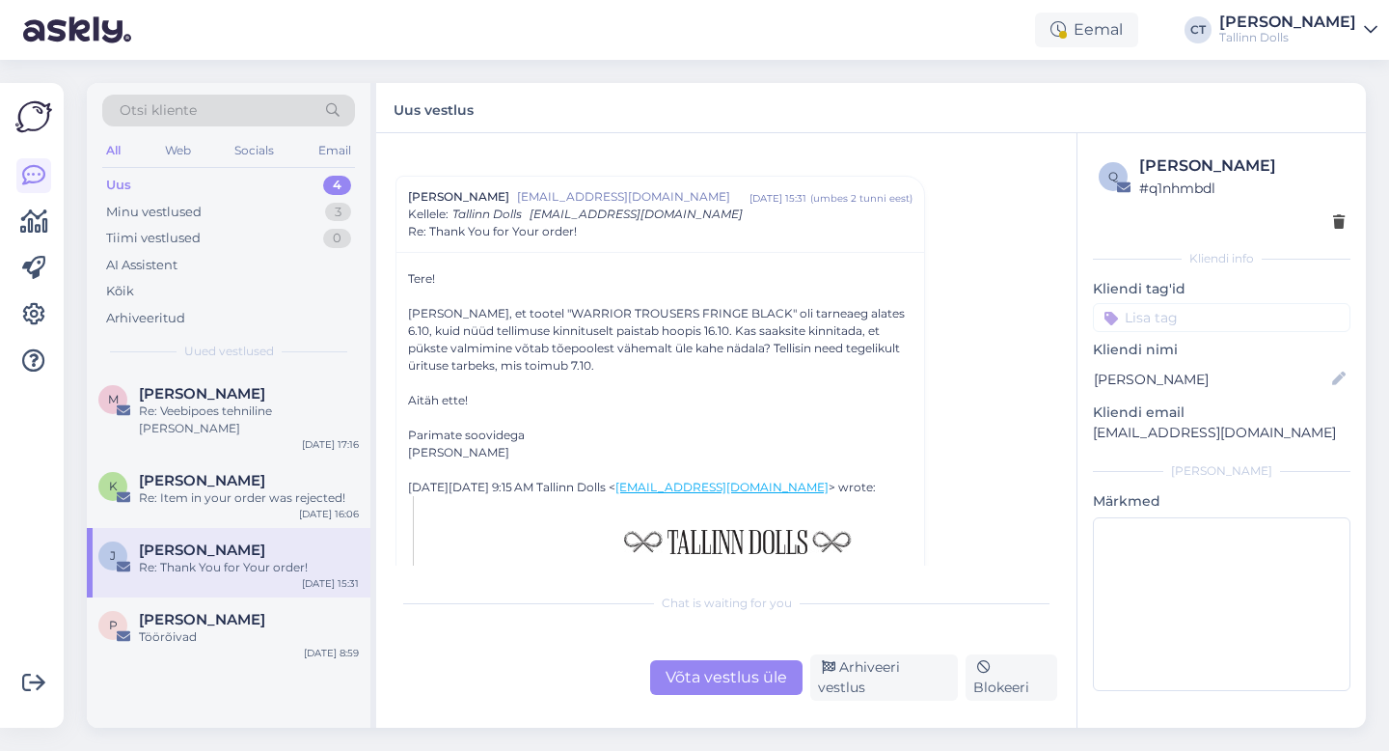
scroll to position [47, 0]
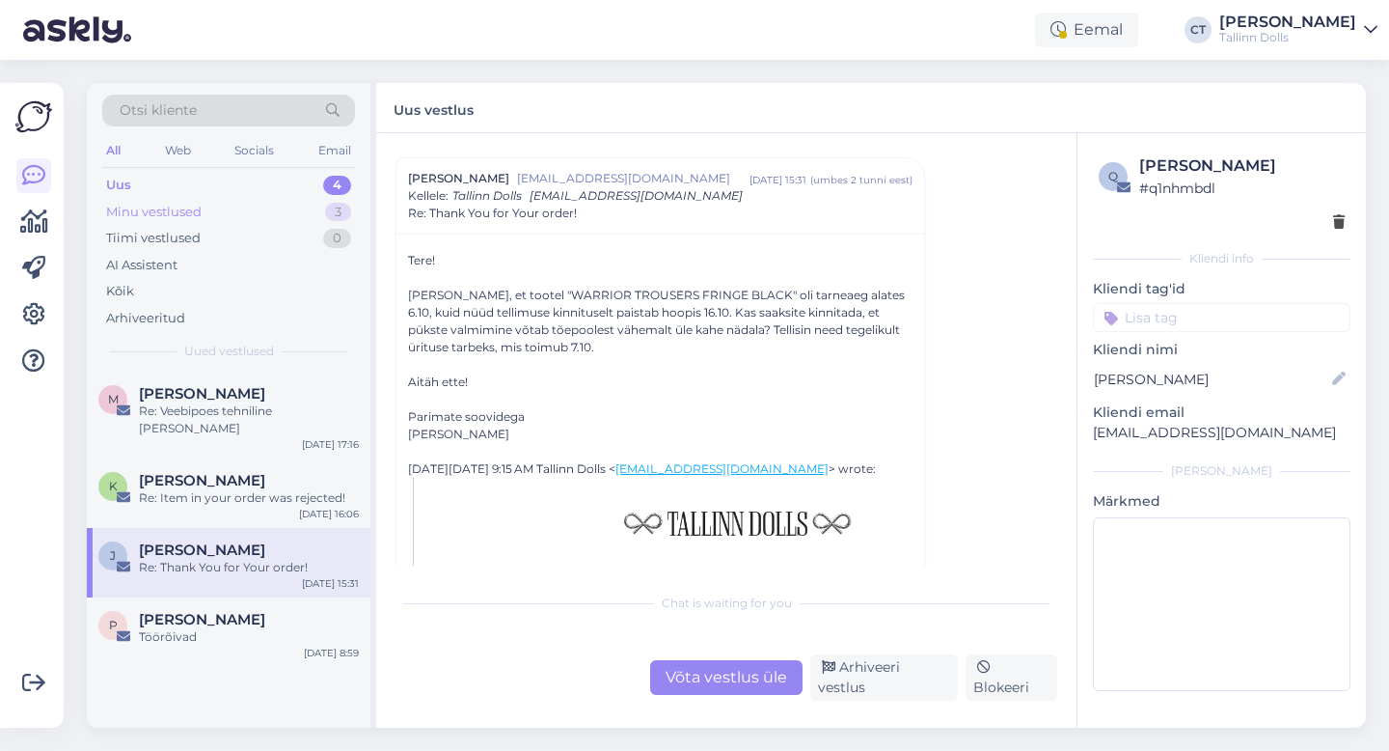
click at [264, 203] on div "Minu vestlused 3" at bounding box center [228, 212] width 253 height 27
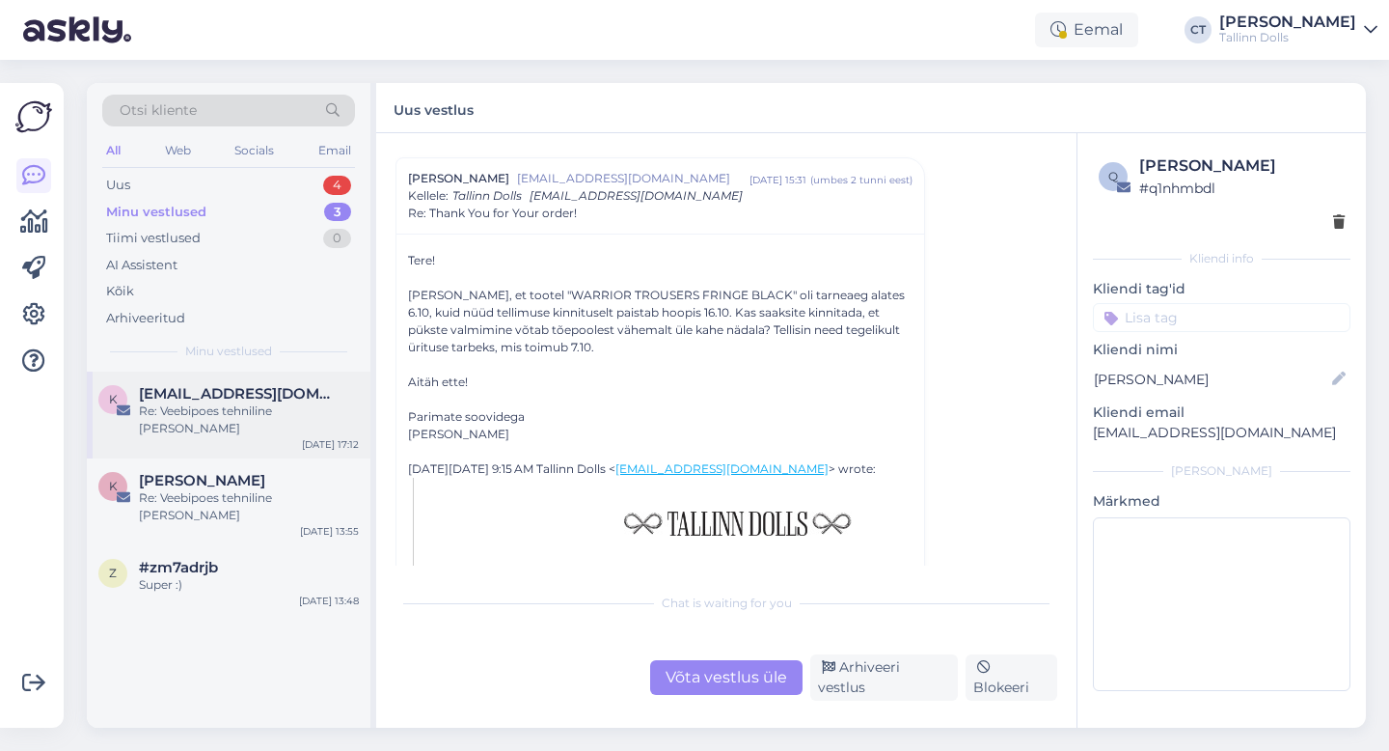
click at [226, 412] on div "Re: Veebipoes tehniline [PERSON_NAME]" at bounding box center [249, 419] width 220 height 35
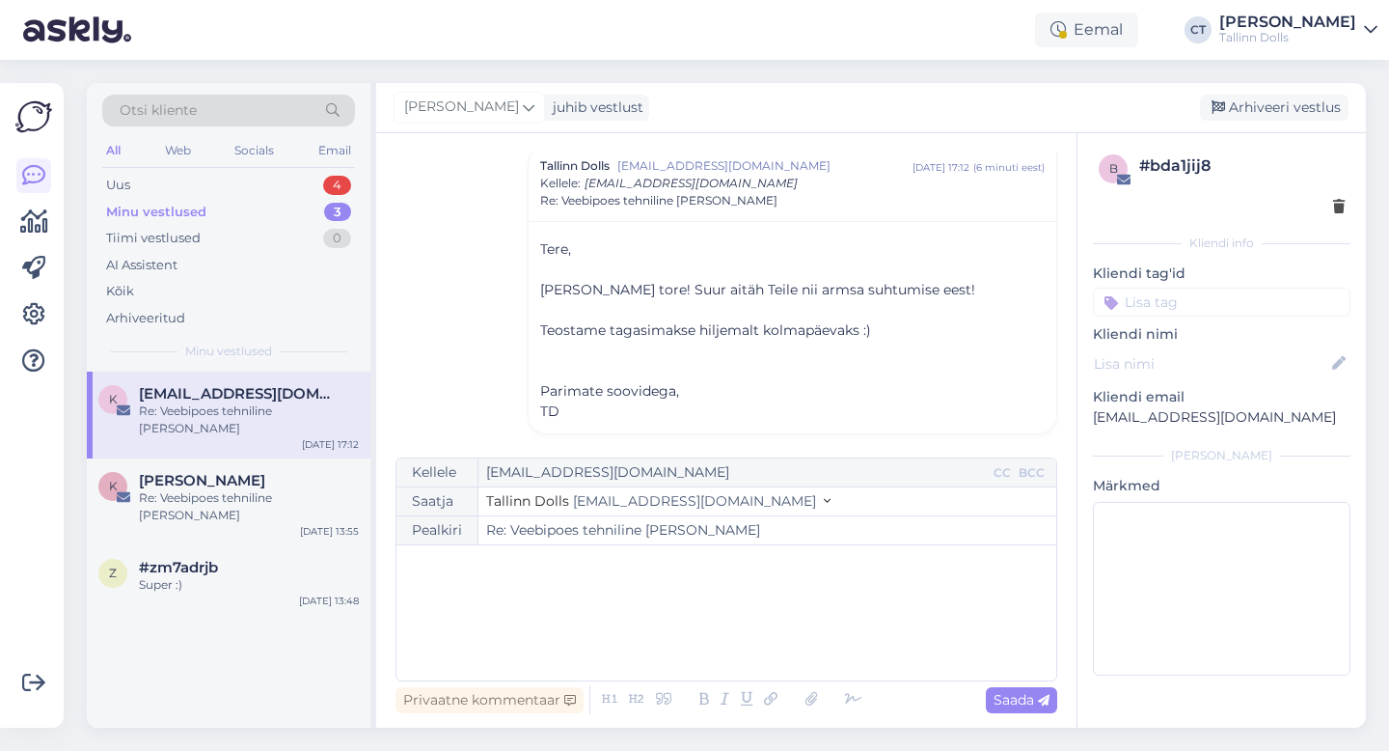
scroll to position [315, 0]
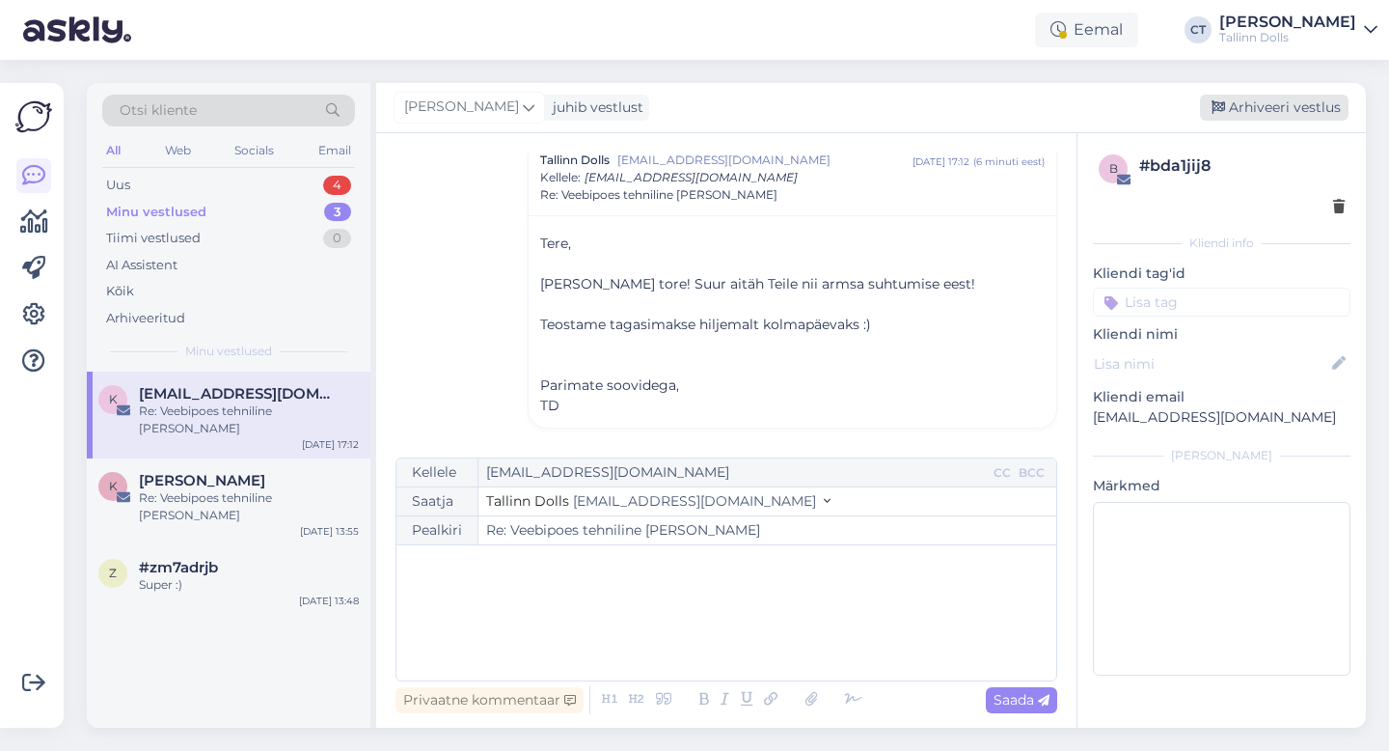
click at [1248, 105] on div "Arhiveeri vestlus" at bounding box center [1274, 108] width 149 height 26
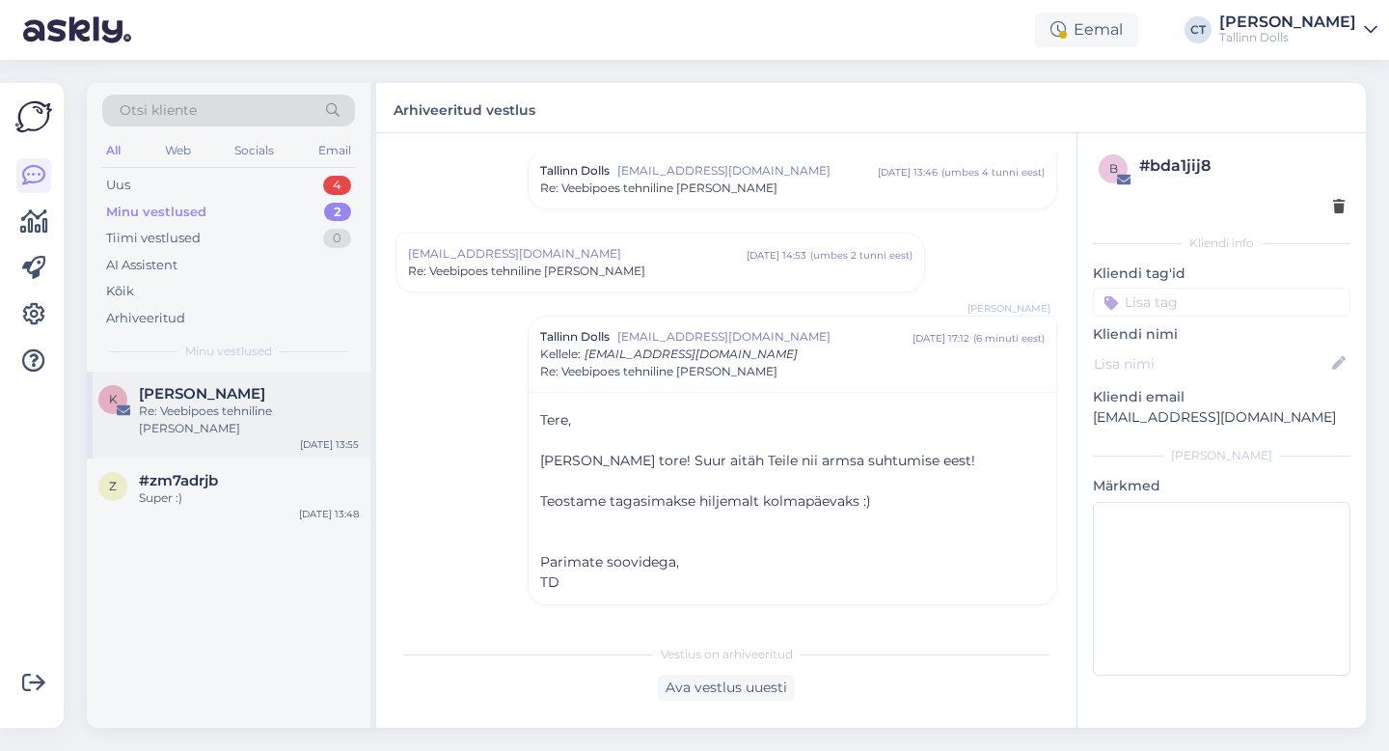
click at [240, 398] on div "[PERSON_NAME]" at bounding box center [249, 393] width 220 height 17
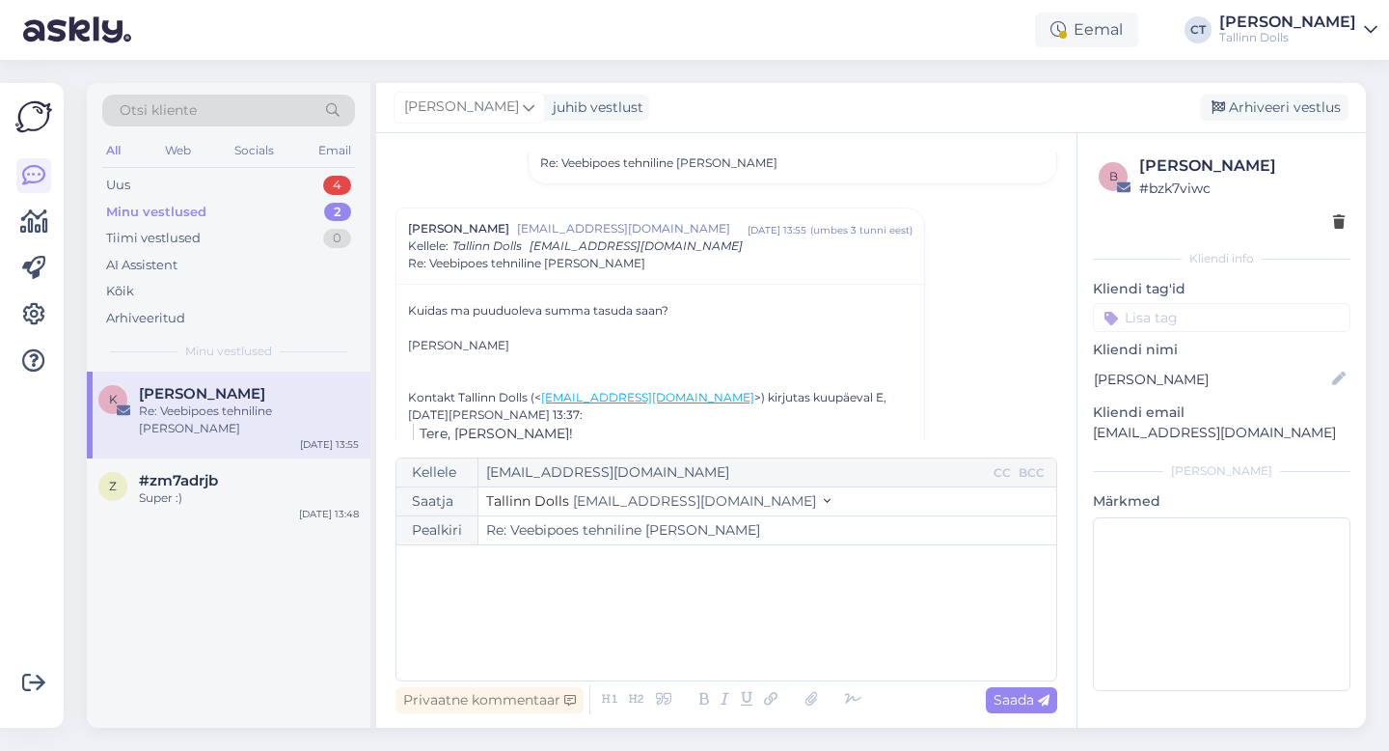
scroll to position [333, 0]
click at [543, 626] on div "﻿" at bounding box center [726, 613] width 641 height 116
click at [256, 489] on div "z #zm7adrjb Super :) [DATE] 13:48" at bounding box center [229, 492] width 284 height 69
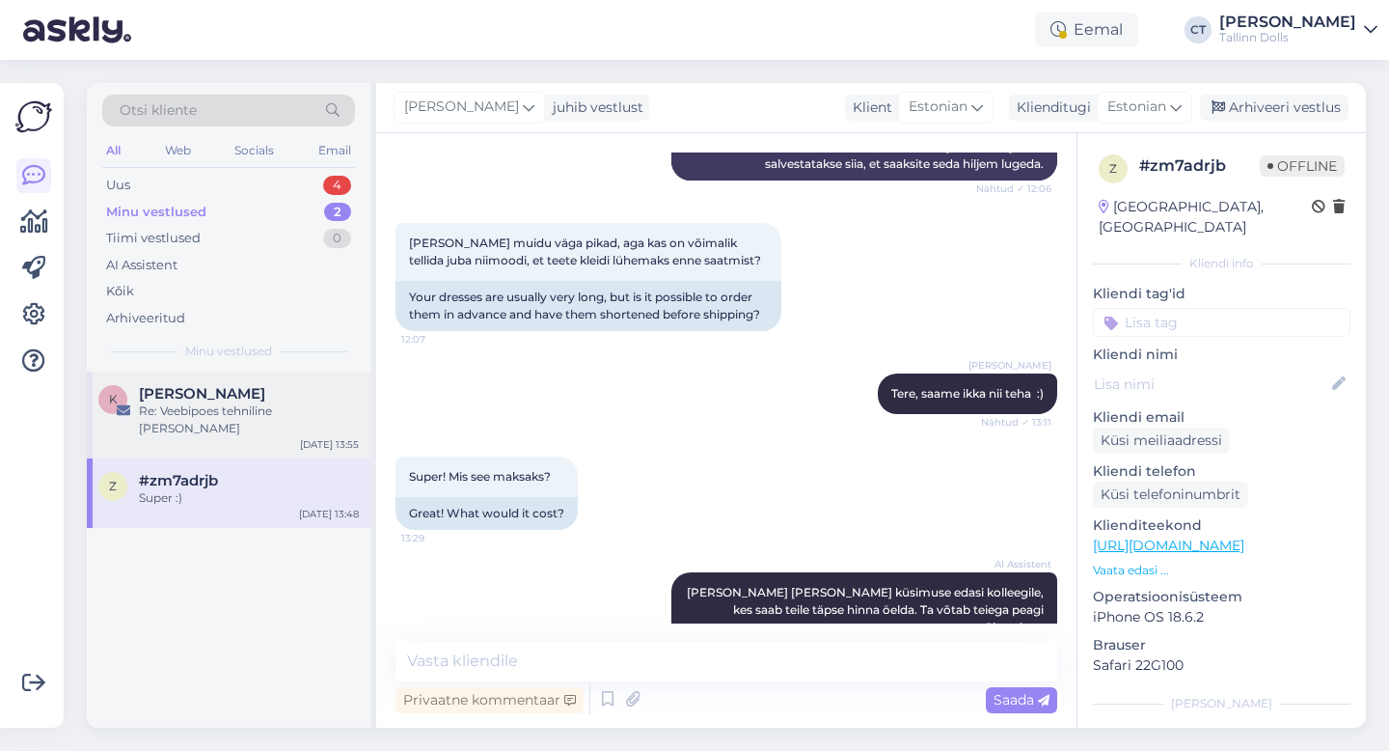
scroll to position [1210, 0]
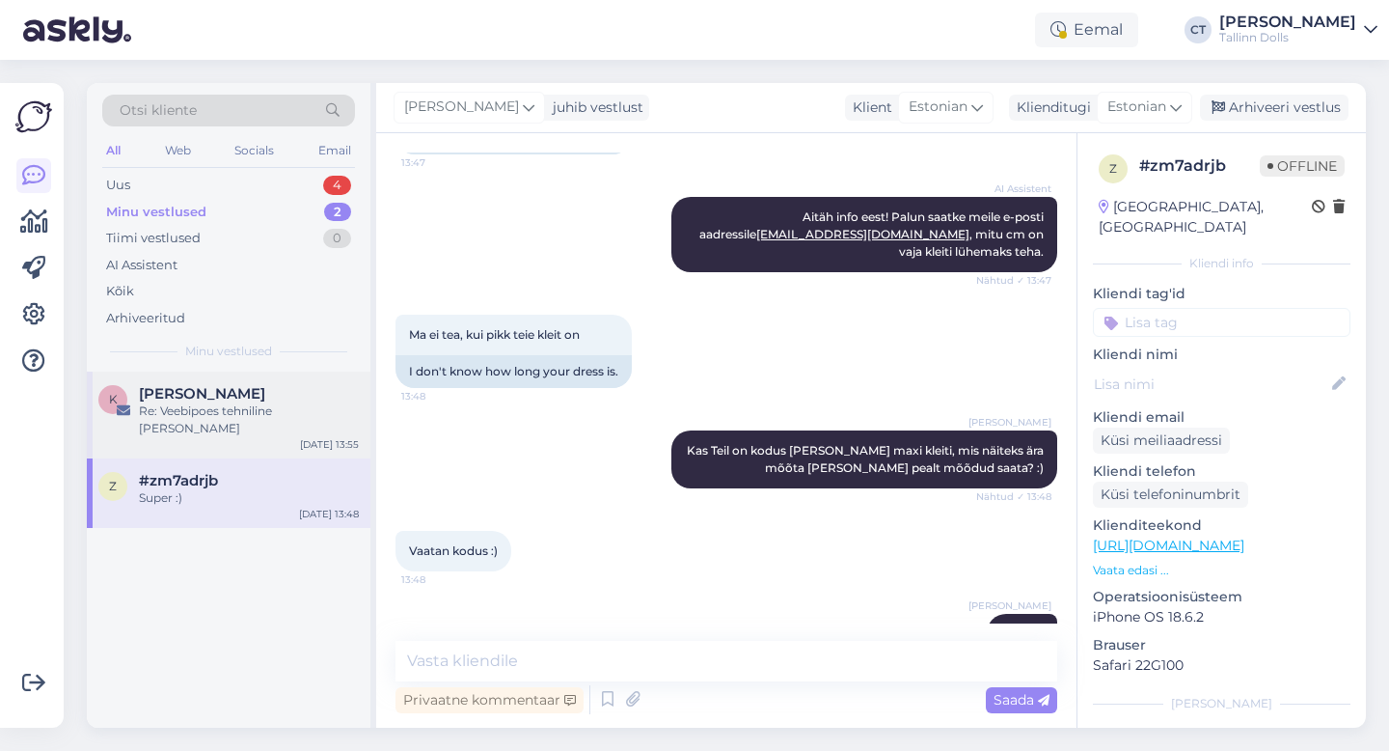
click at [242, 402] on div "Re: Veebipoes tehniline [PERSON_NAME]" at bounding box center [249, 419] width 220 height 35
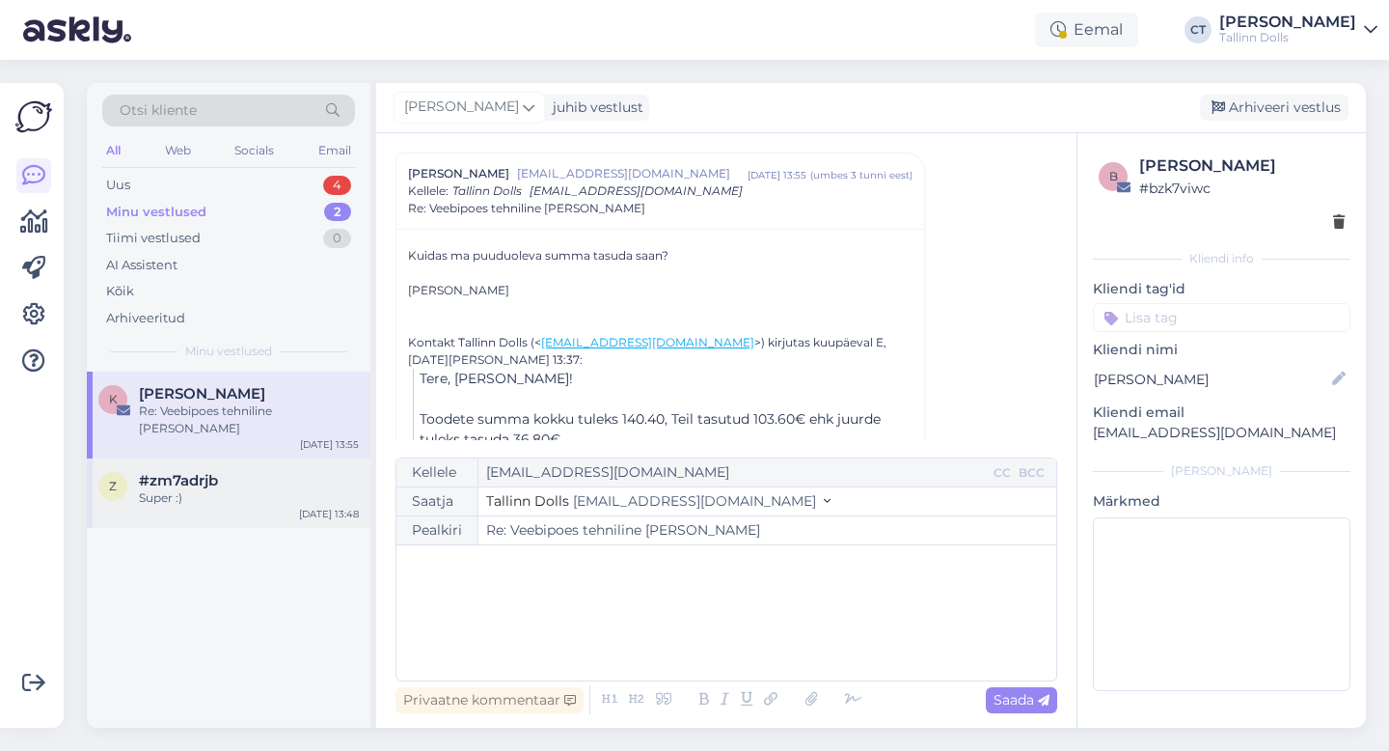
click at [241, 489] on div "Super :)" at bounding box center [249, 497] width 220 height 17
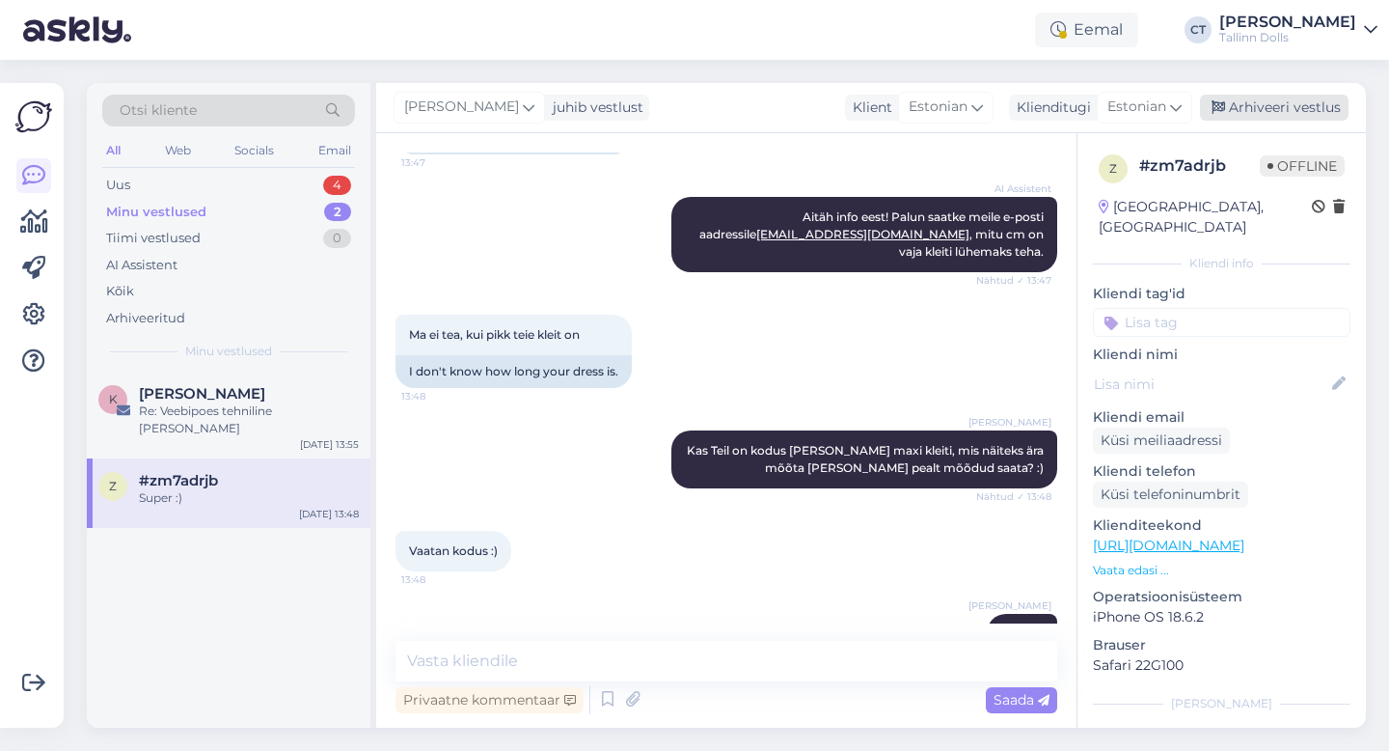
click at [1281, 117] on div "Arhiveeri vestlus" at bounding box center [1274, 108] width 149 height 26
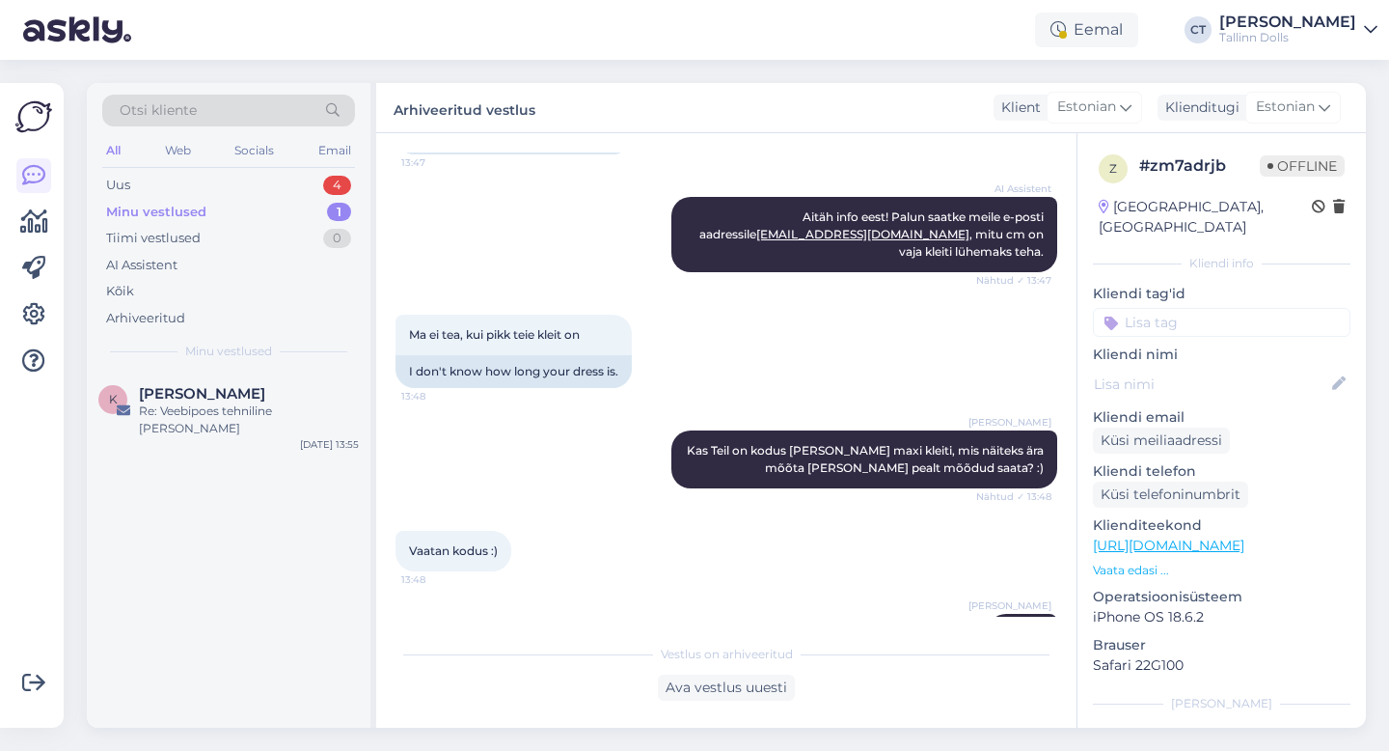
click at [234, 167] on div "All Web Socials Email" at bounding box center [228, 153] width 253 height 30
click at [233, 173] on div "Uus 4" at bounding box center [228, 185] width 253 height 27
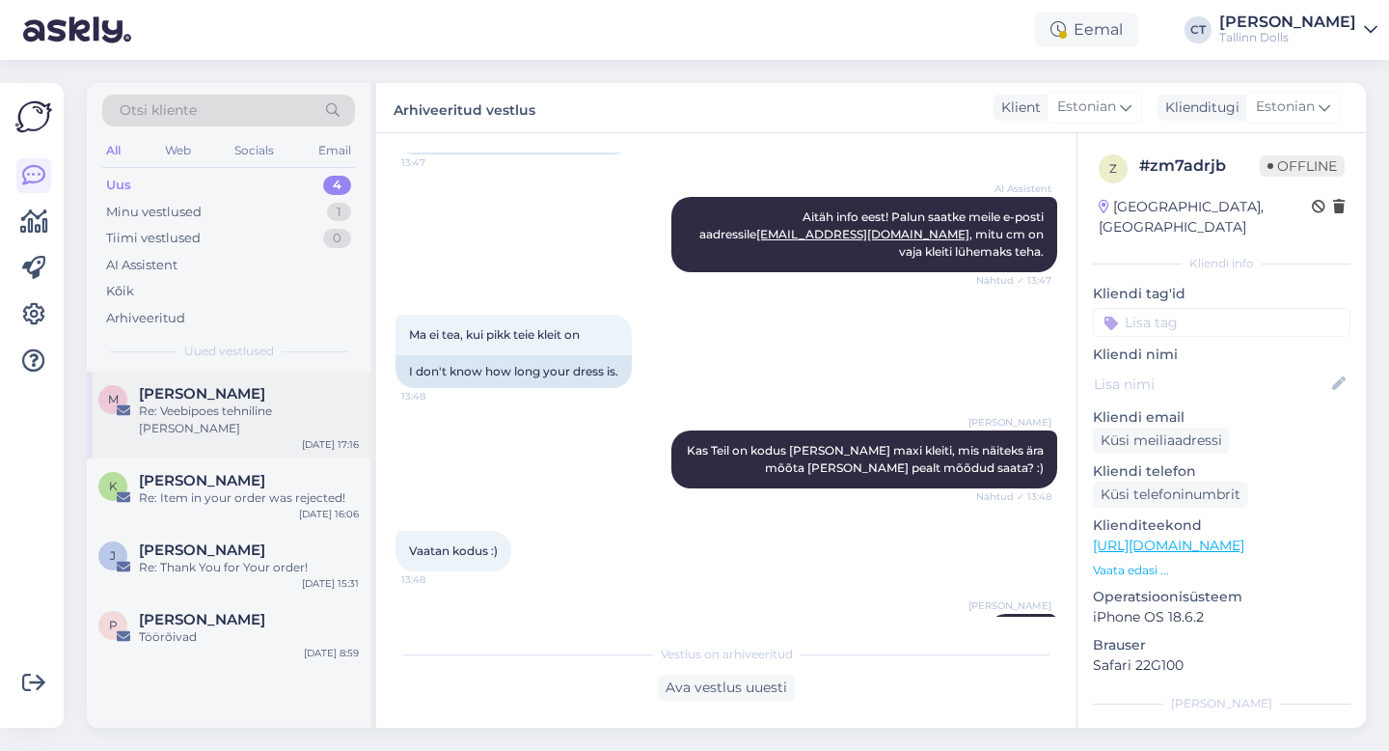
click at [236, 377] on div "M [PERSON_NAME] Re: Veebipoes tehniline [PERSON_NAME] [DATE] 17:16" at bounding box center [229, 414] width 284 height 87
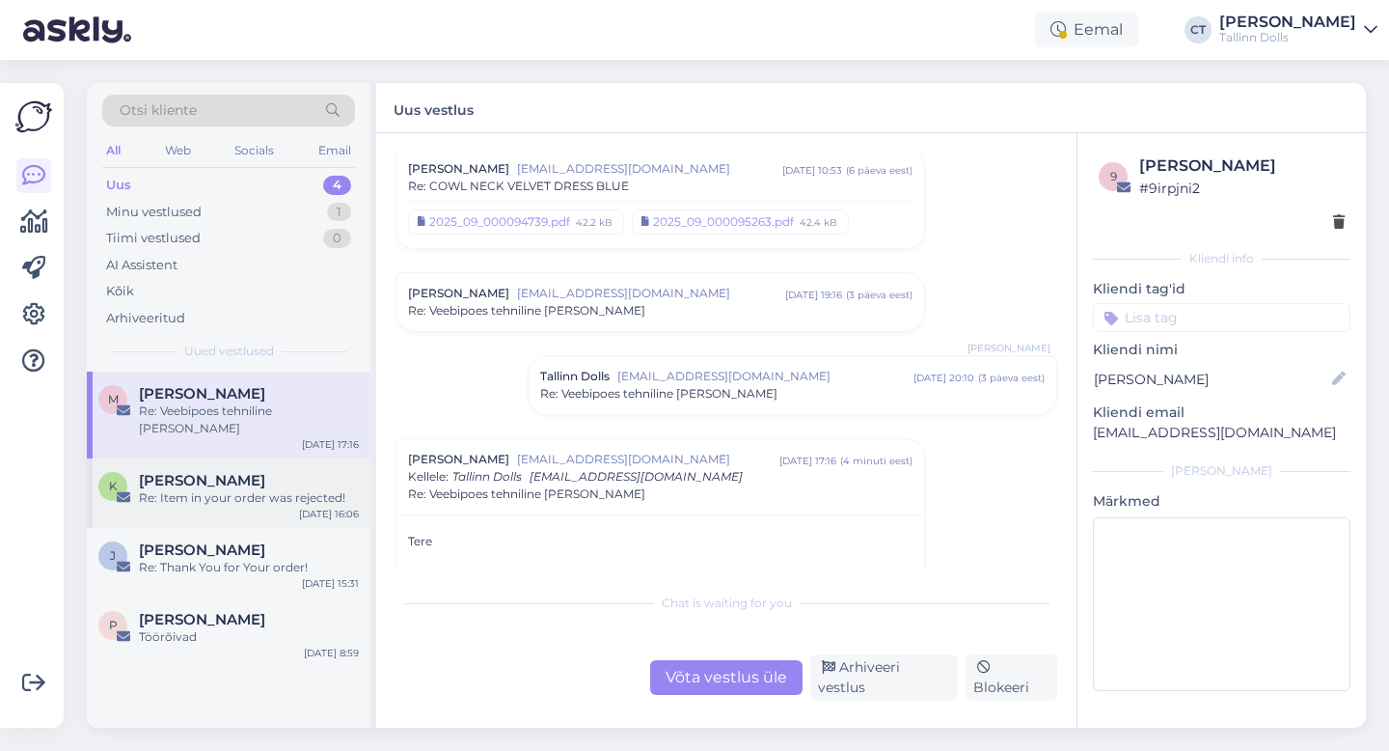
click at [223, 472] on span "[PERSON_NAME]" at bounding box center [202, 480] width 126 height 17
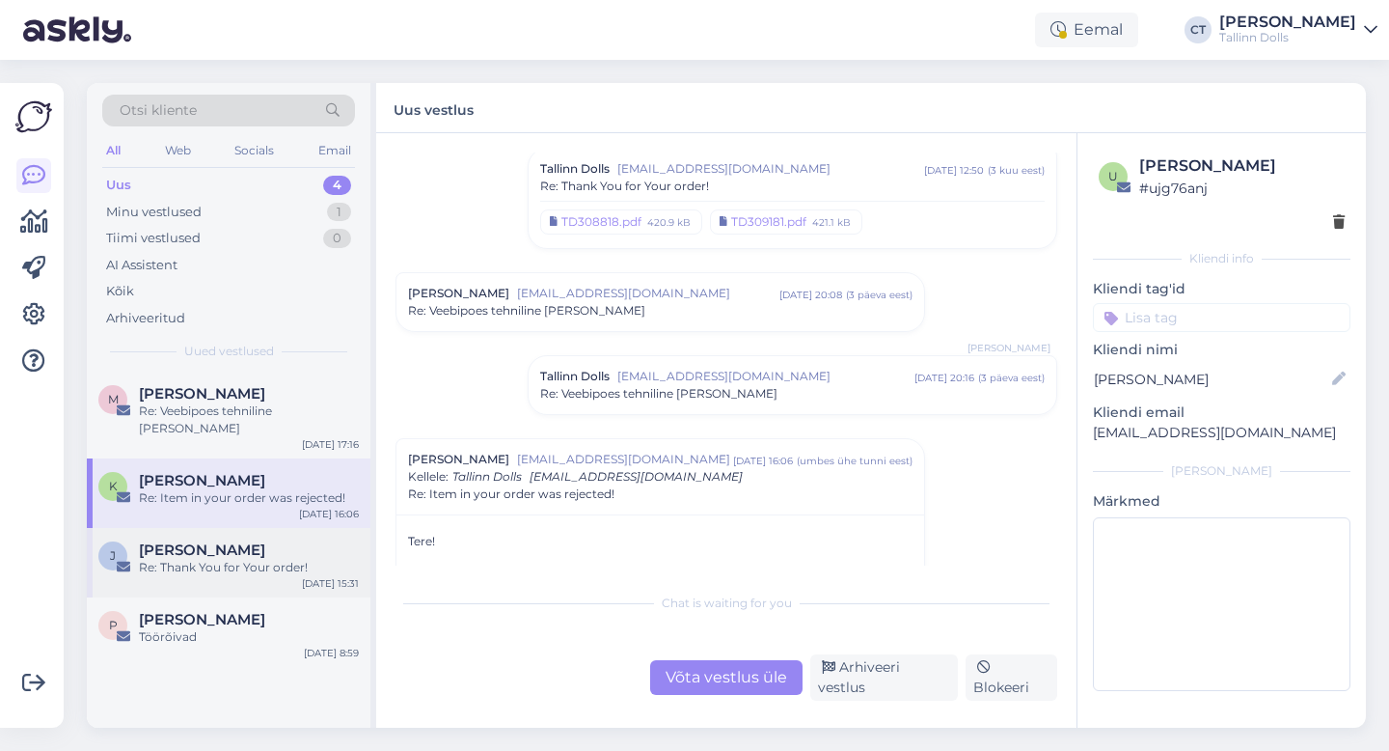
click at [240, 559] on div "Re: Thank You for Your order!" at bounding box center [249, 567] width 220 height 17
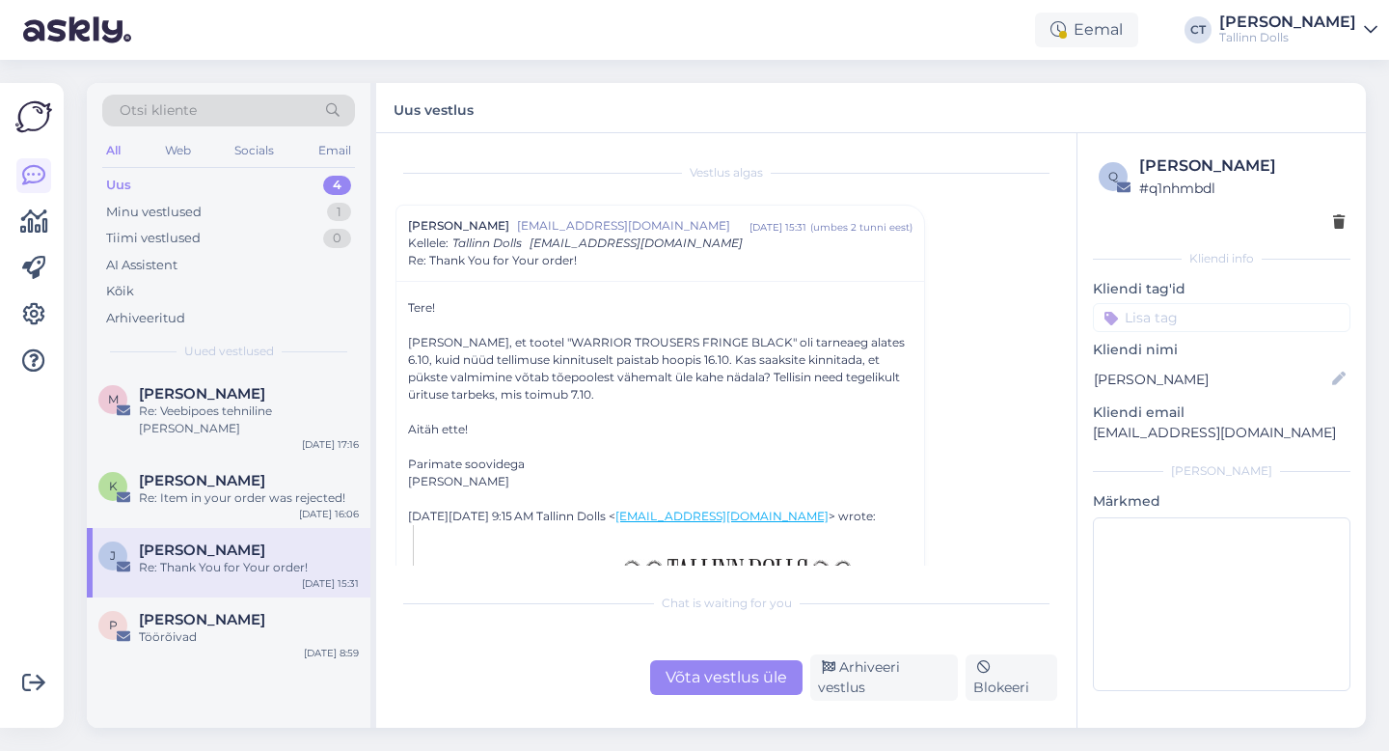
scroll to position [11, 0]
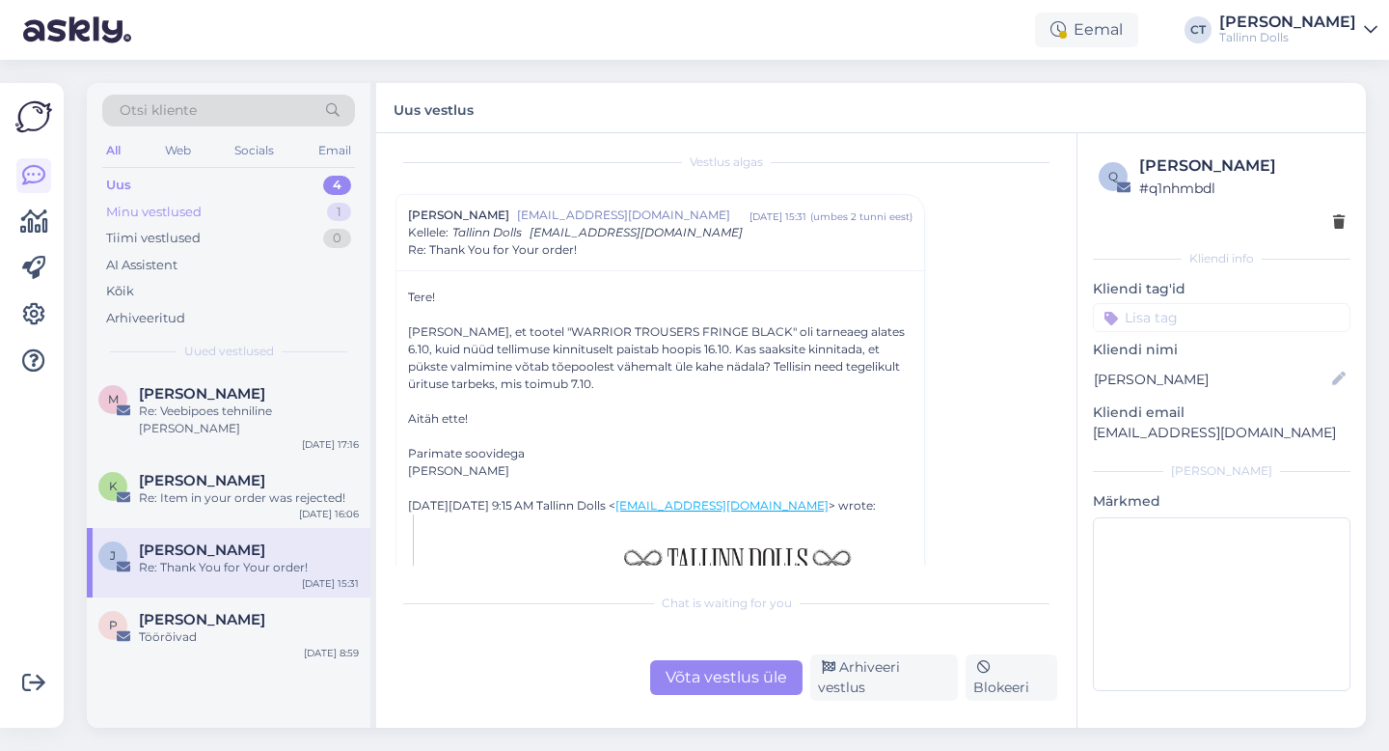
click at [234, 212] on div "Minu vestlused 1" at bounding box center [228, 212] width 253 height 27
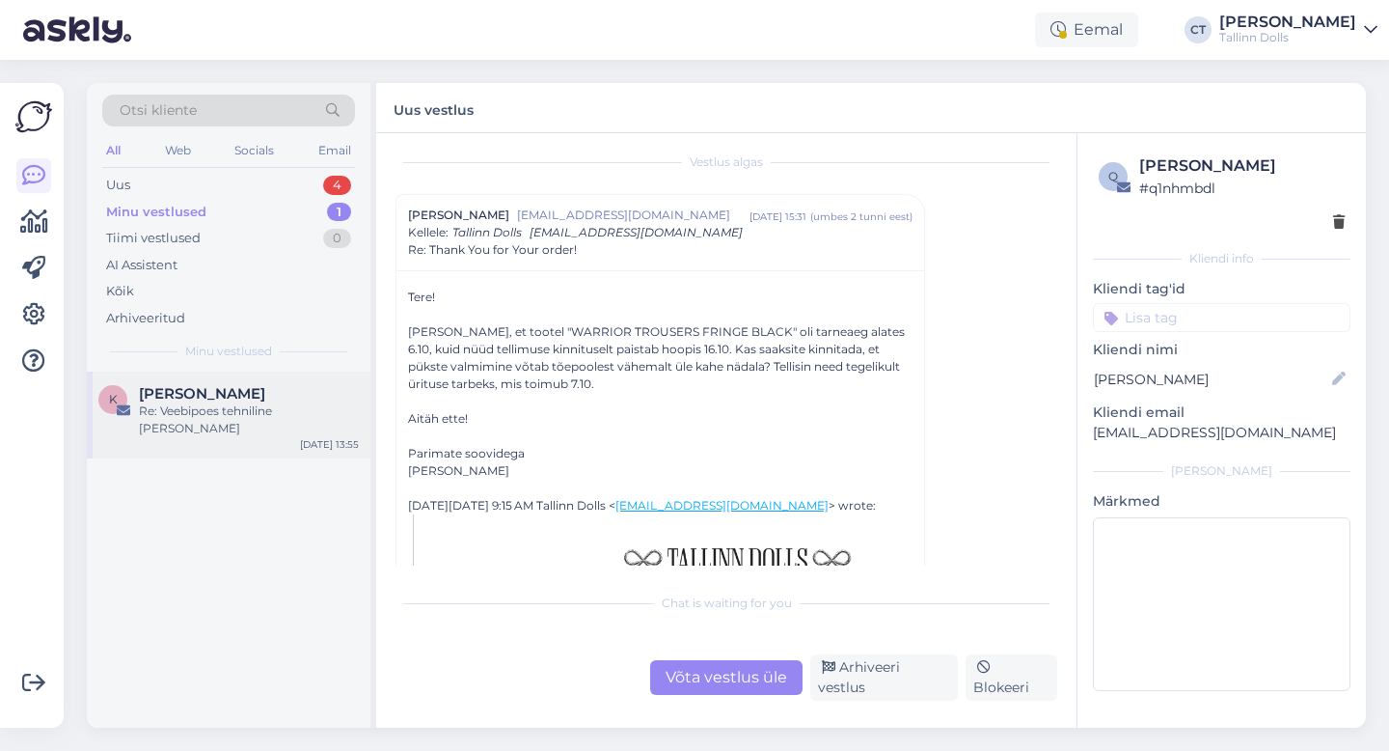
click at [220, 402] on div "Re: Veebipoes tehniline [PERSON_NAME]" at bounding box center [249, 419] width 220 height 35
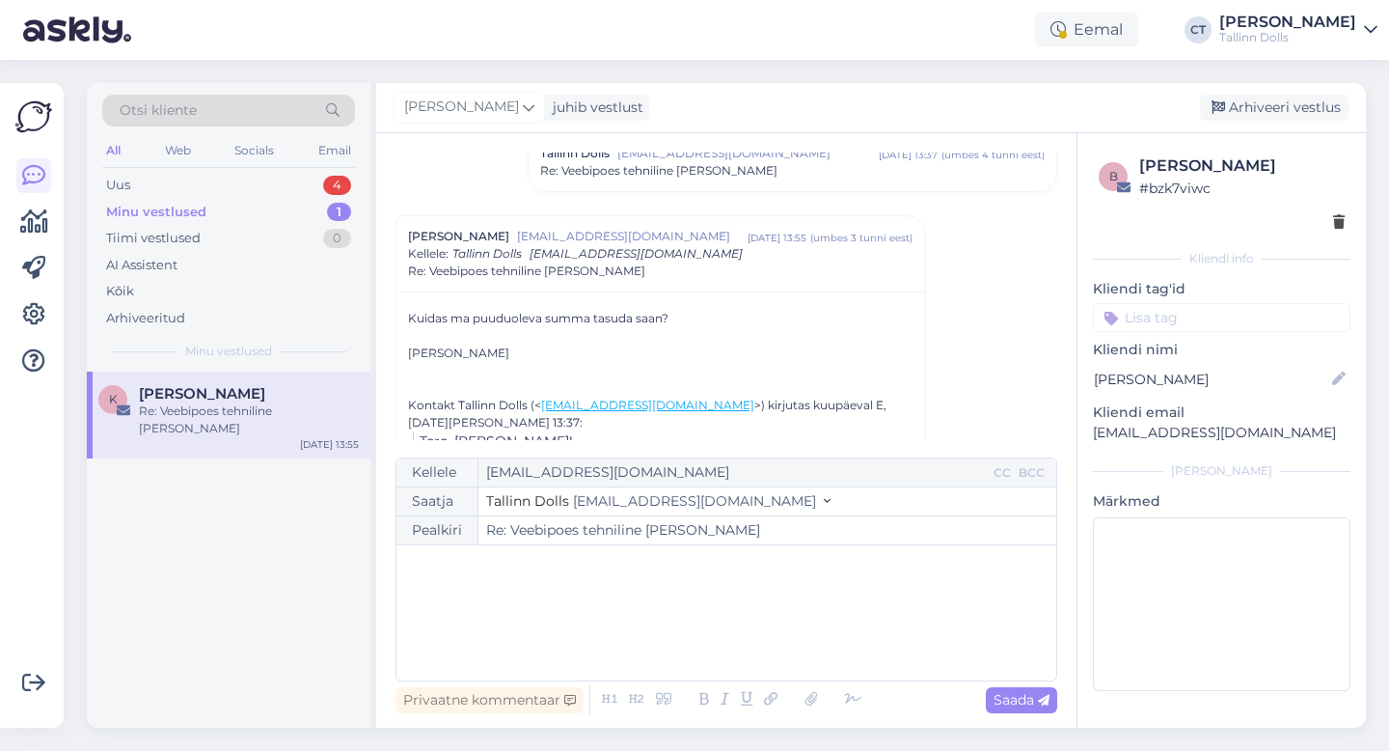
scroll to position [325, 0]
click at [545, 567] on p "﻿" at bounding box center [726, 565] width 641 height 20
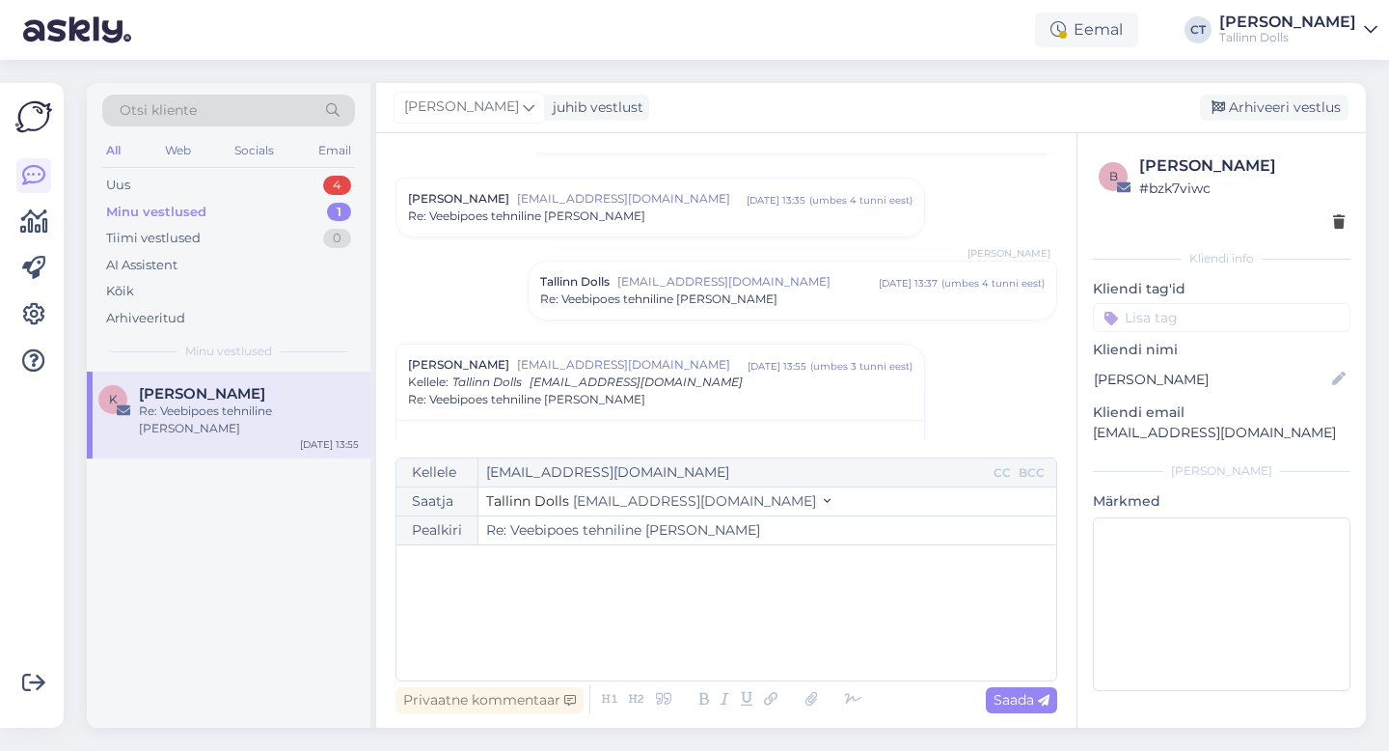
scroll to position [189, 0]
click at [611, 213] on div "Re: Veebipoes tehniline [PERSON_NAME]" at bounding box center [660, 219] width 505 height 17
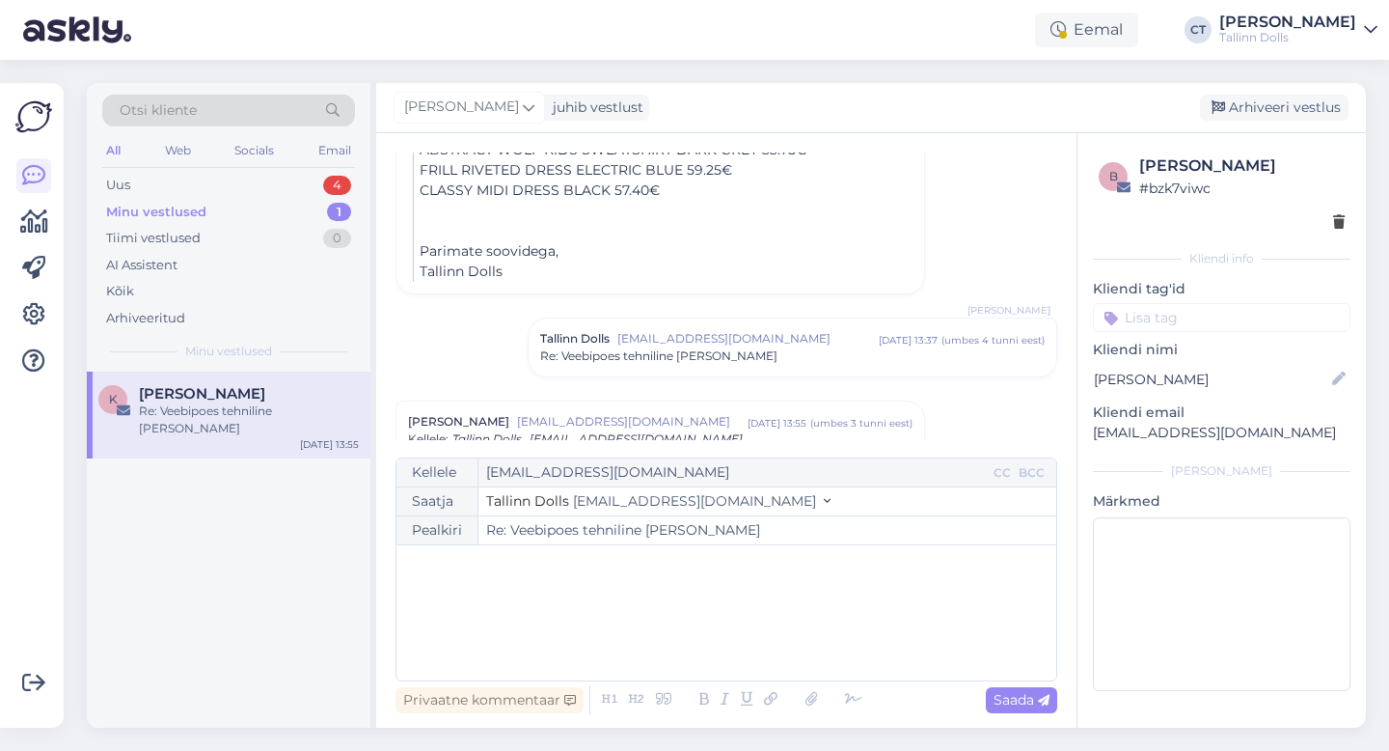
scroll to position [570, 0]
click at [671, 359] on span "Re: Veebipoes tehniline [PERSON_NAME]" at bounding box center [658, 353] width 237 height 17
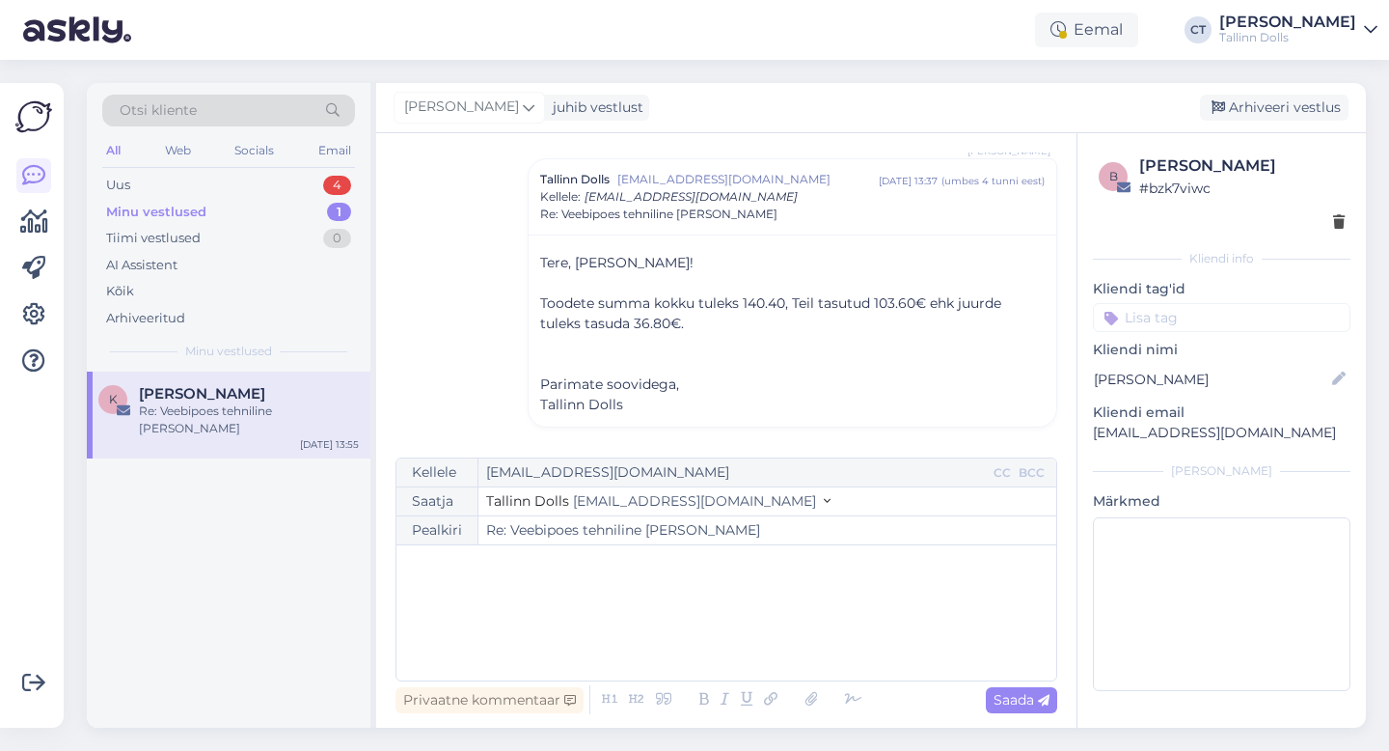
scroll to position [754, 0]
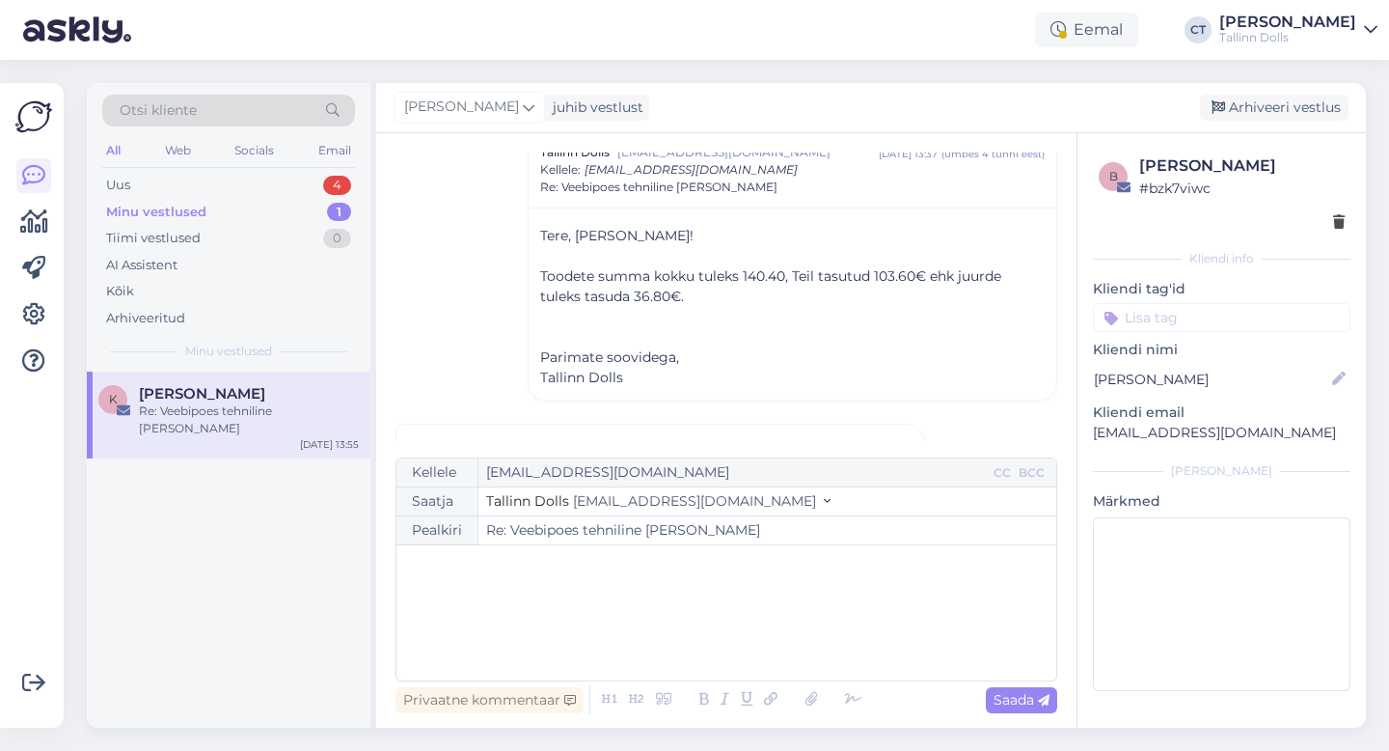
click at [617, 600] on div "﻿" at bounding box center [726, 613] width 641 height 116
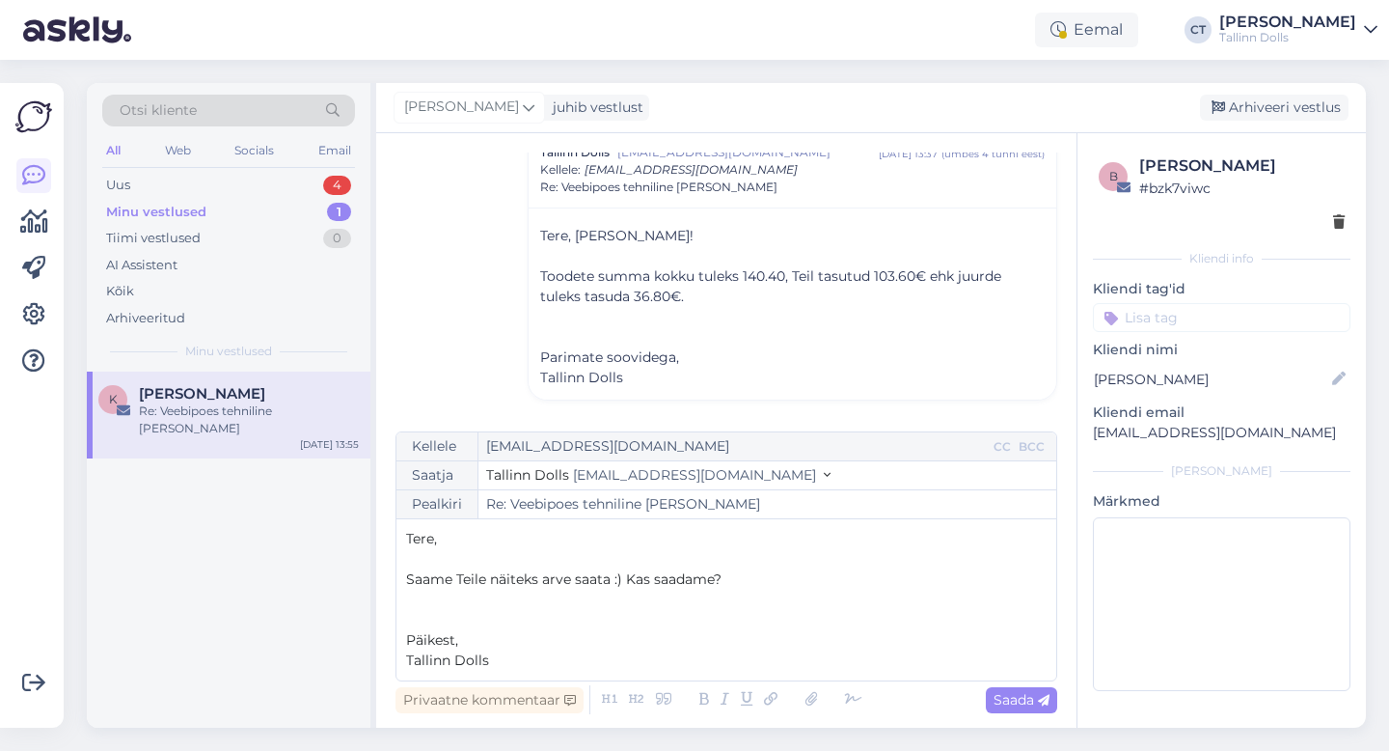
click at [985, 679] on div "Kellele [EMAIL_ADDRESS][DOMAIN_NAME] CC BCC Saatja Tallinn Dolls [EMAIL_ADDRESS…" at bounding box center [727, 556] width 662 height 250
click at [1005, 695] on span "Saada" at bounding box center [1022, 699] width 56 height 17
type input "Re: Re: Veebipoes tehniline [PERSON_NAME]"
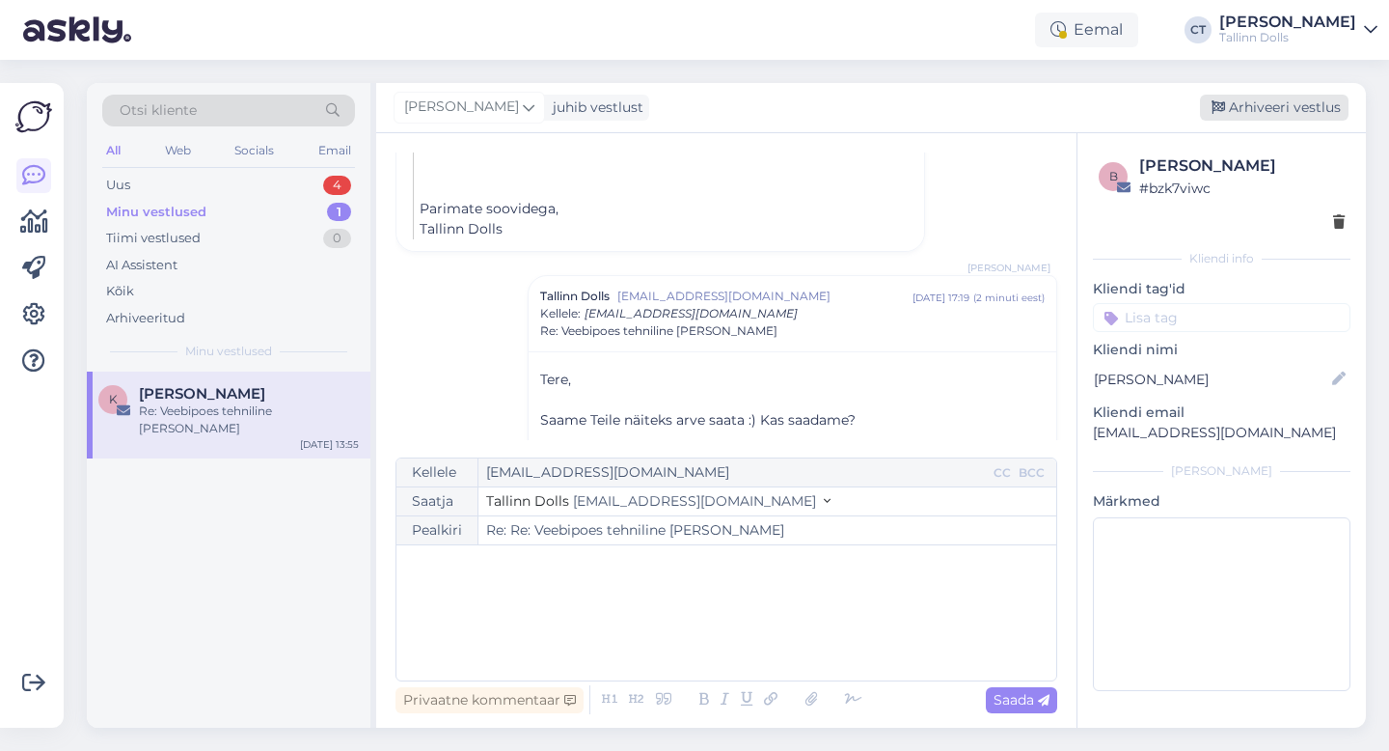
click at [1310, 107] on div "Arhiveeri vestlus" at bounding box center [1274, 108] width 149 height 26
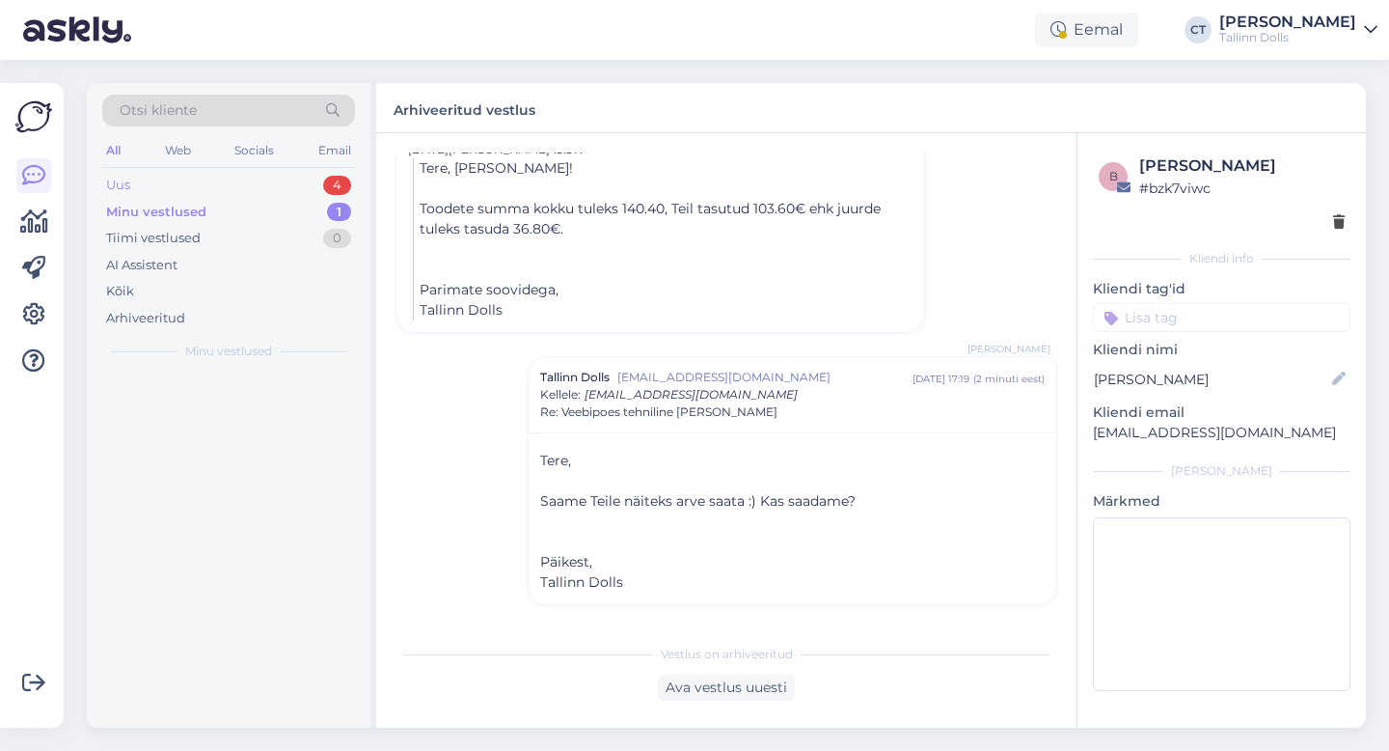
scroll to position [1236, 0]
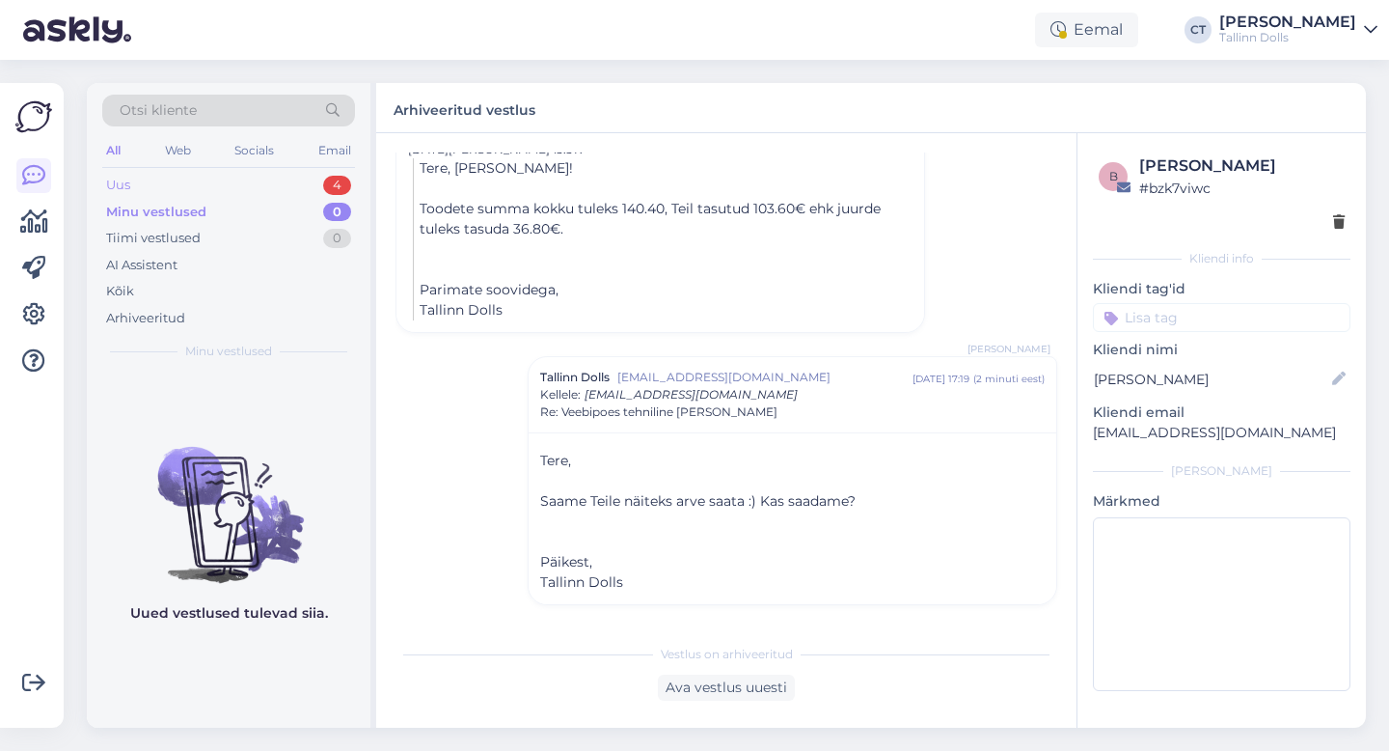
click at [216, 180] on div "Uus 4" at bounding box center [228, 185] width 253 height 27
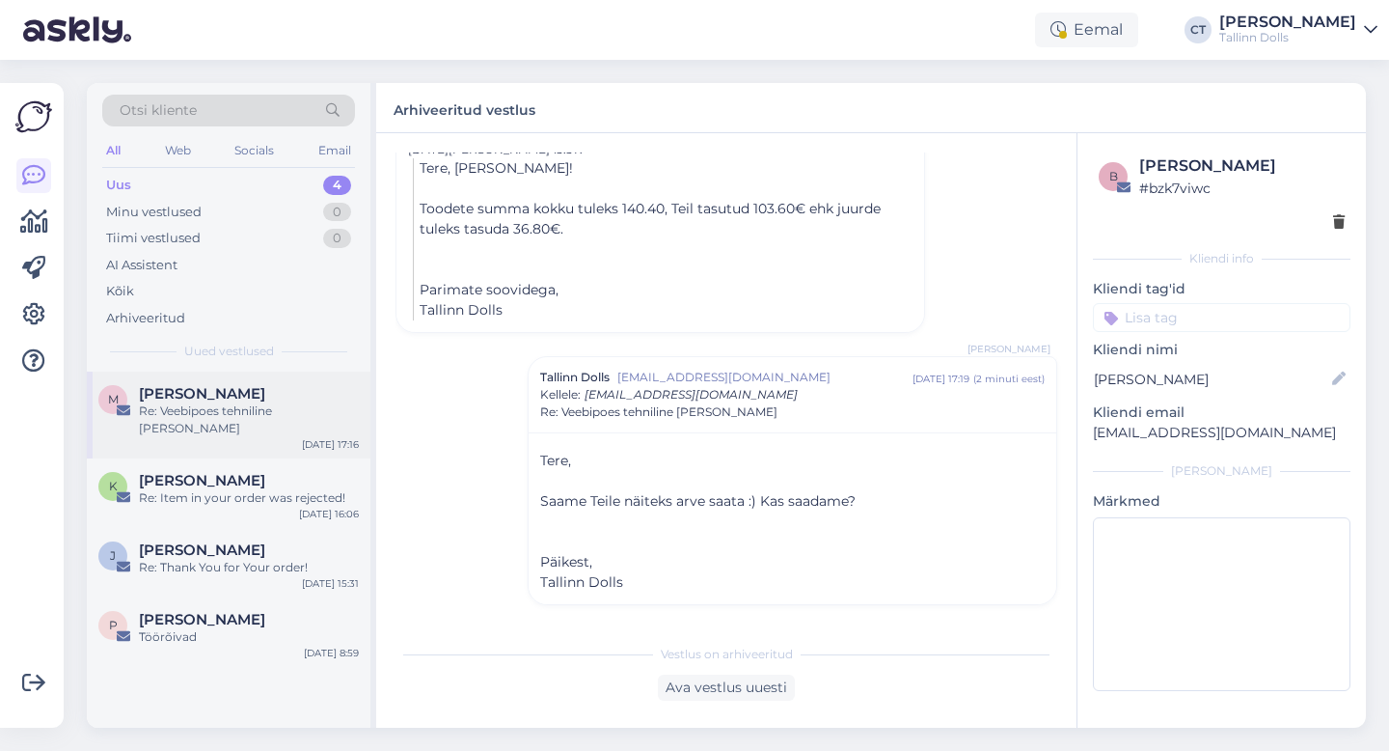
click at [199, 400] on span "[PERSON_NAME]" at bounding box center [202, 393] width 126 height 17
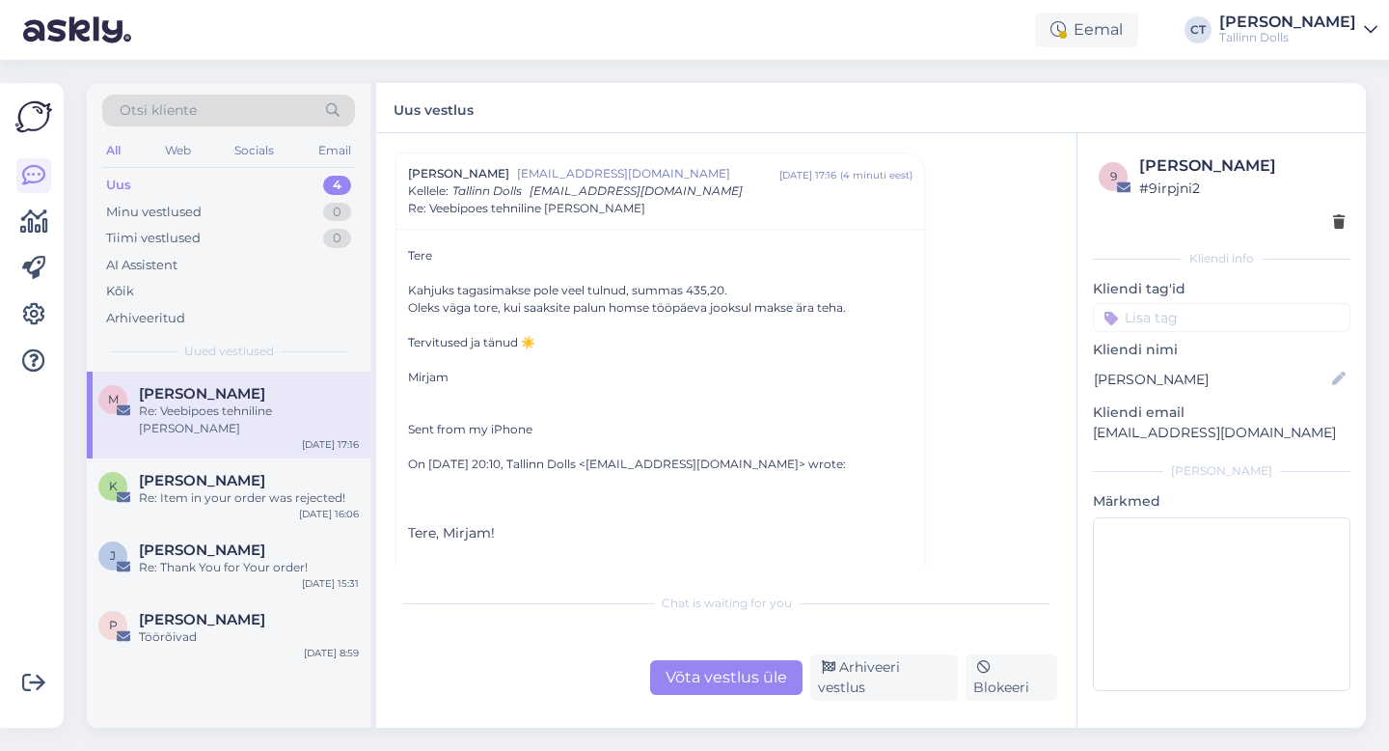
scroll to position [2225, 0]
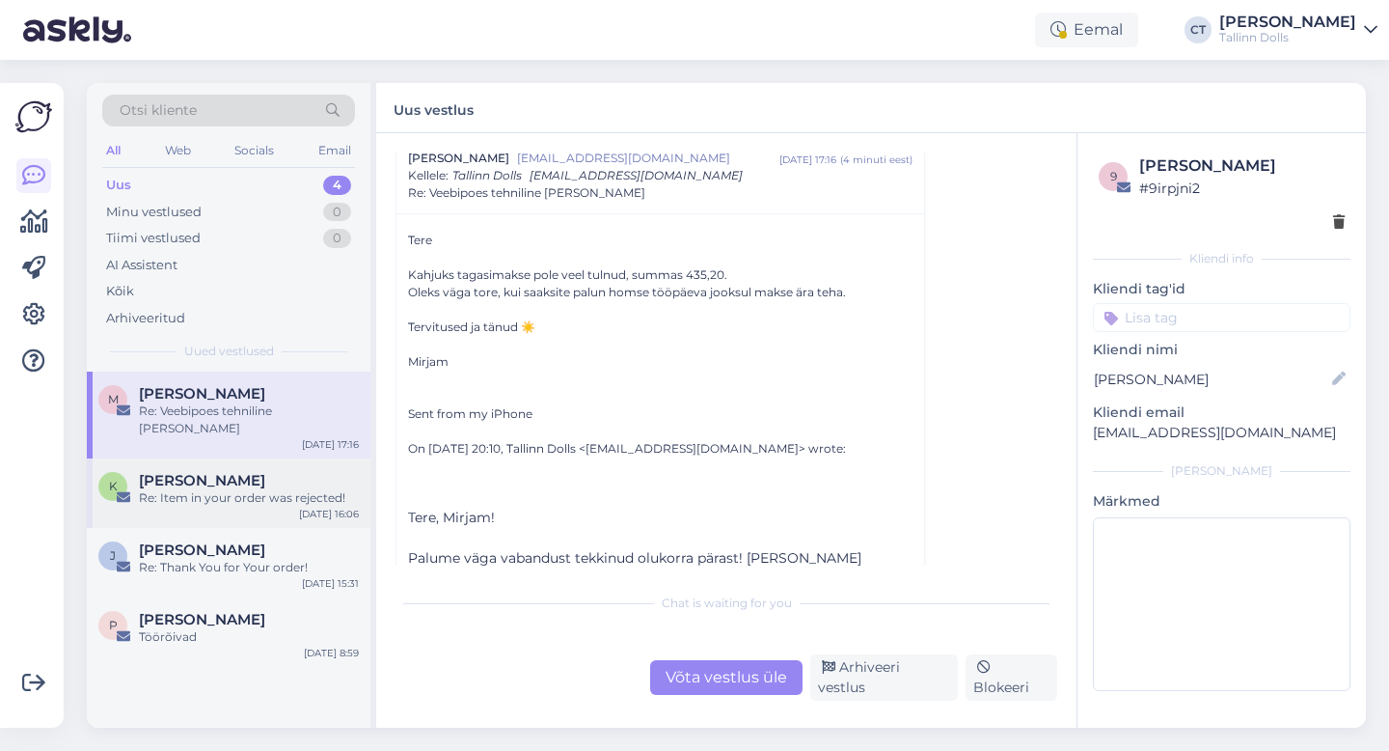
click at [170, 472] on span "[PERSON_NAME]" at bounding box center [202, 480] width 126 height 17
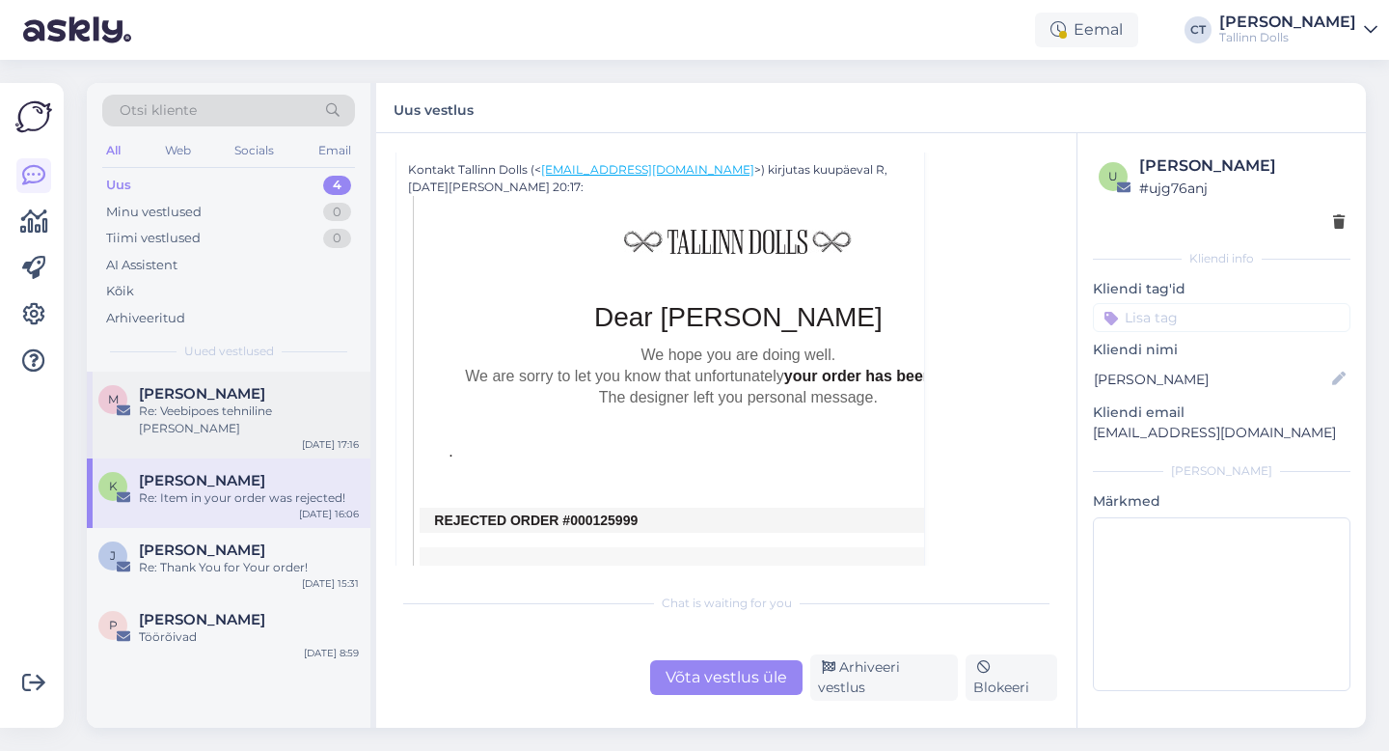
scroll to position [895, 0]
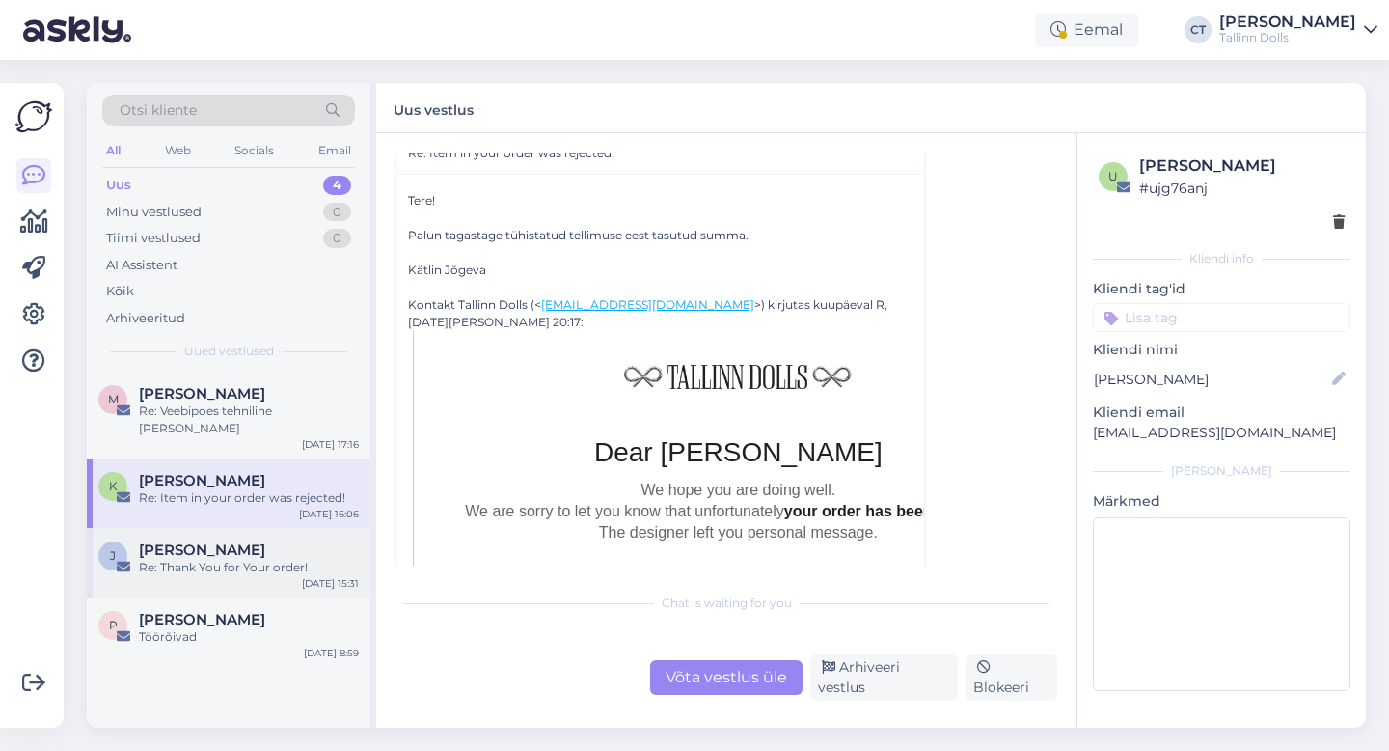
click at [265, 569] on div "J [PERSON_NAME] Re: Thank You for Your order! [DATE] 15:31" at bounding box center [229, 562] width 284 height 69
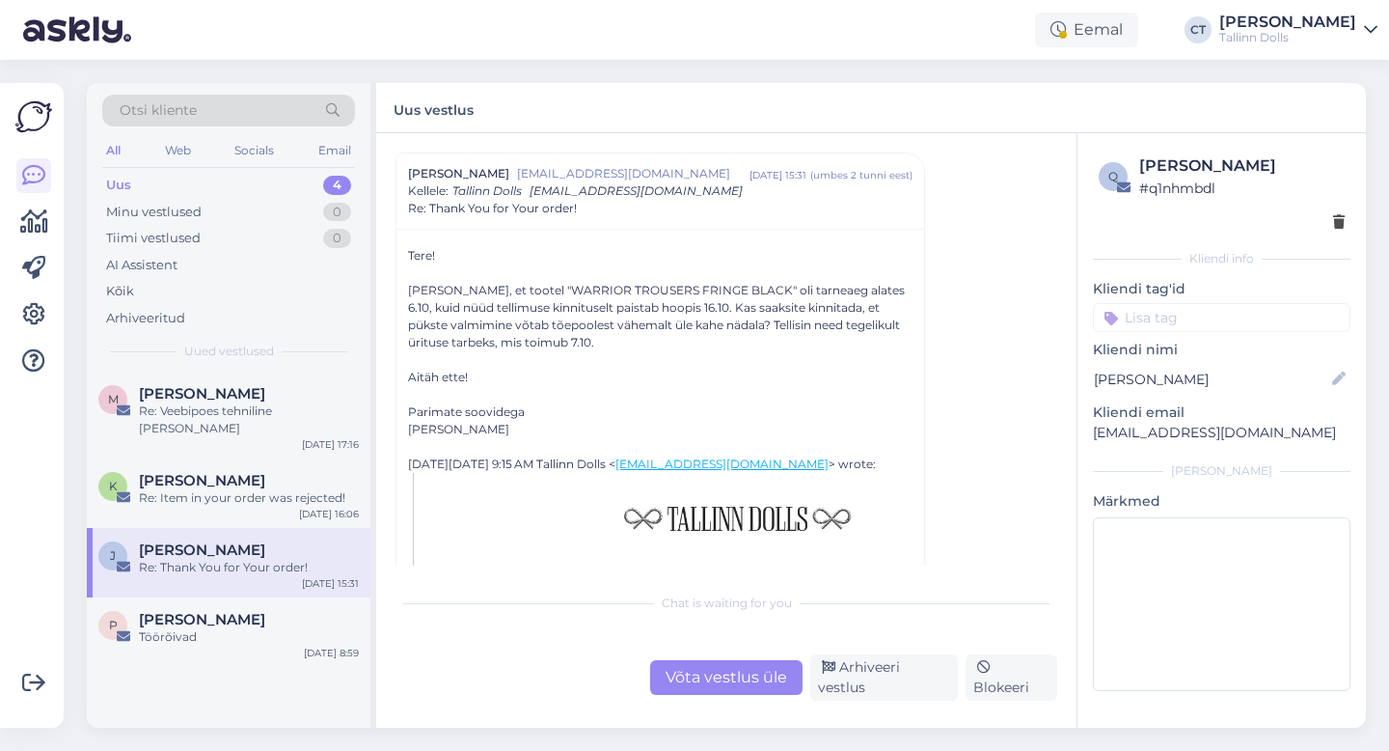
scroll to position [84, 0]
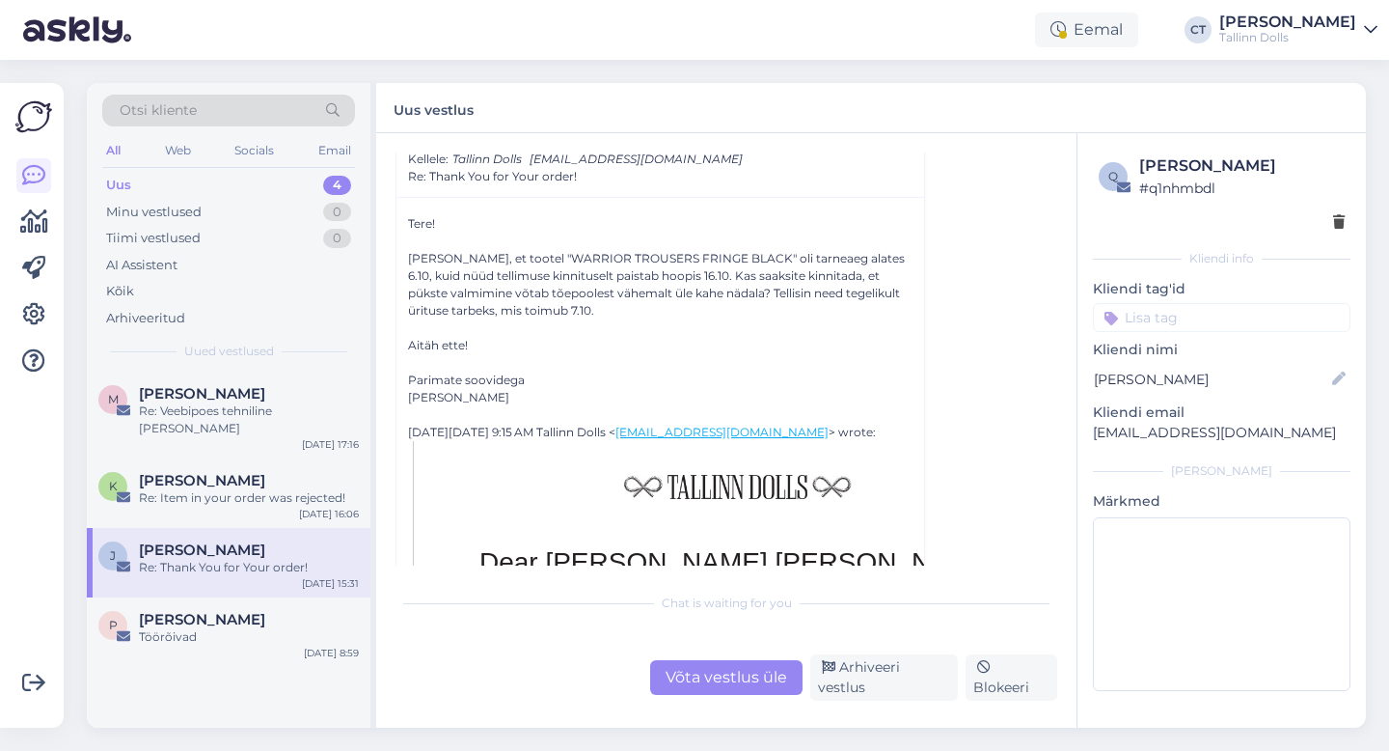
click at [664, 687] on div "Võta vestlus üle" at bounding box center [726, 677] width 152 height 35
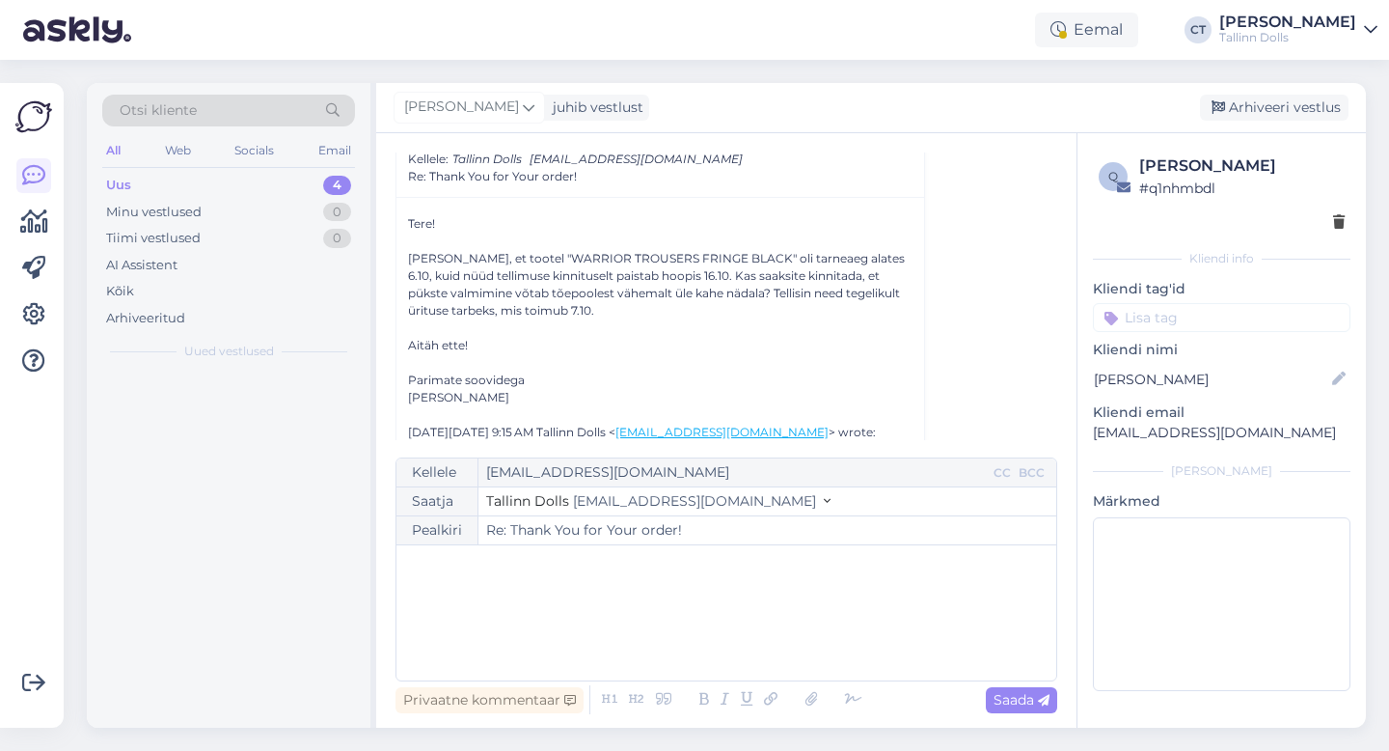
scroll to position [52, 0]
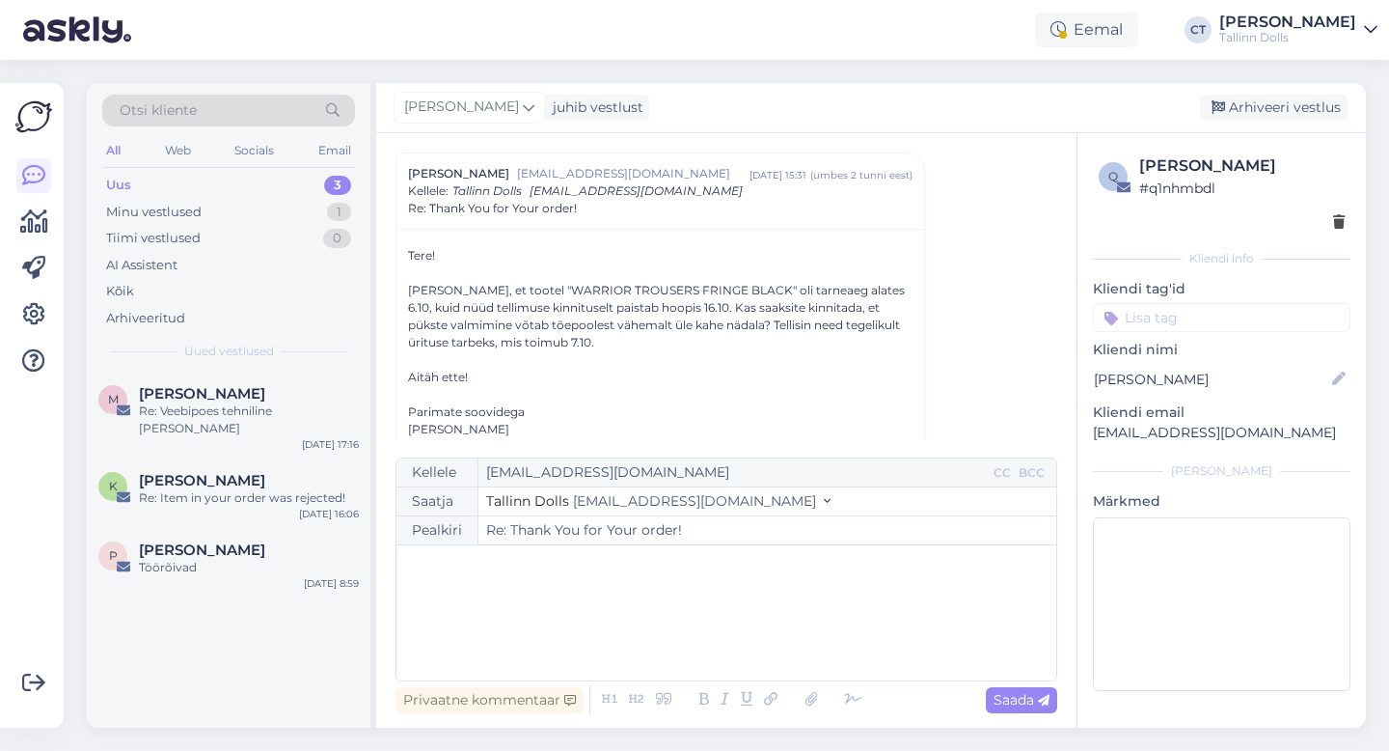
click at [663, 640] on div "﻿" at bounding box center [726, 613] width 641 height 116
click at [168, 181] on div "Uus 3" at bounding box center [228, 185] width 253 height 27
